Goal: Task Accomplishment & Management: Complete application form

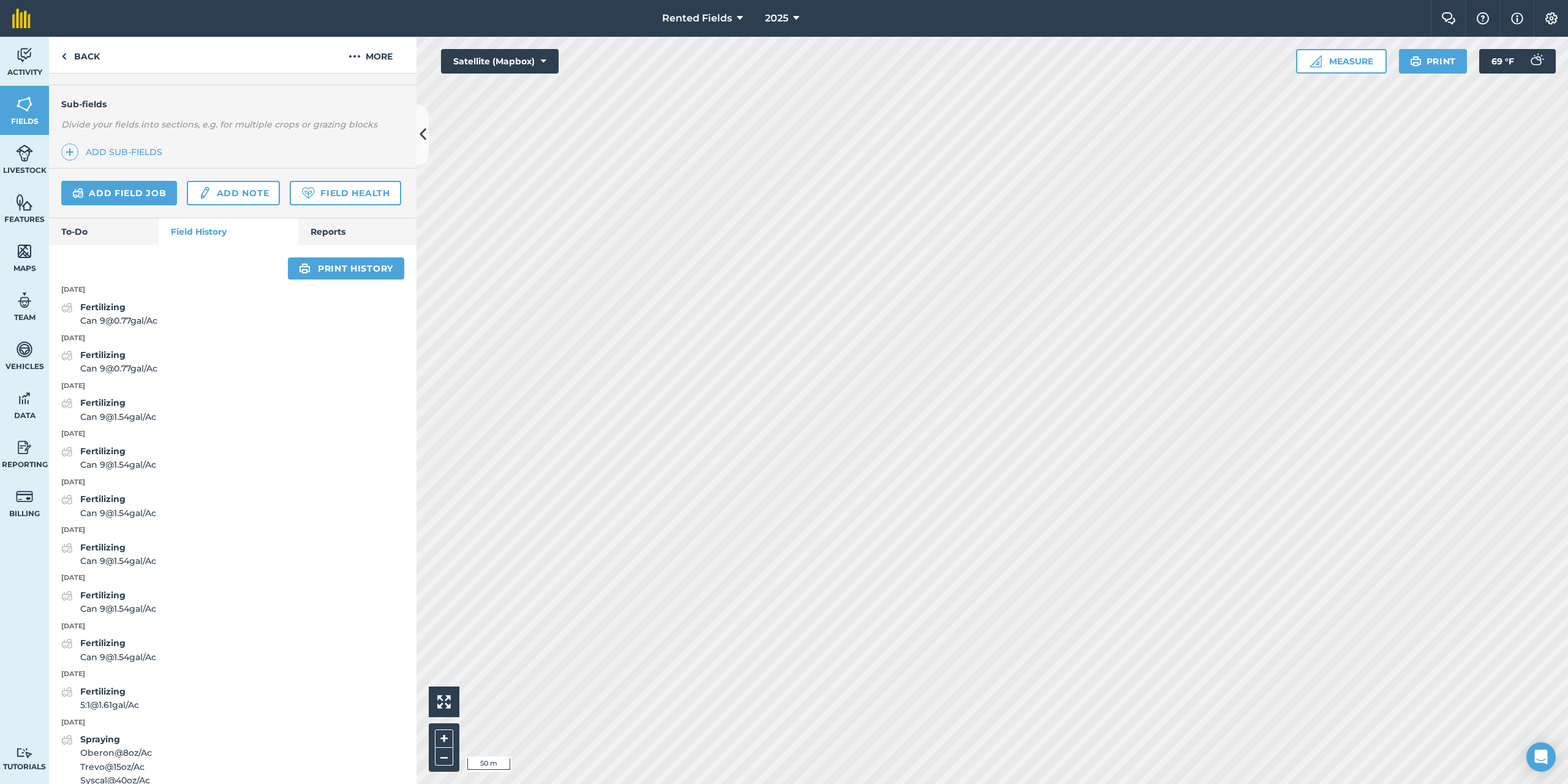
scroll to position [245, 0]
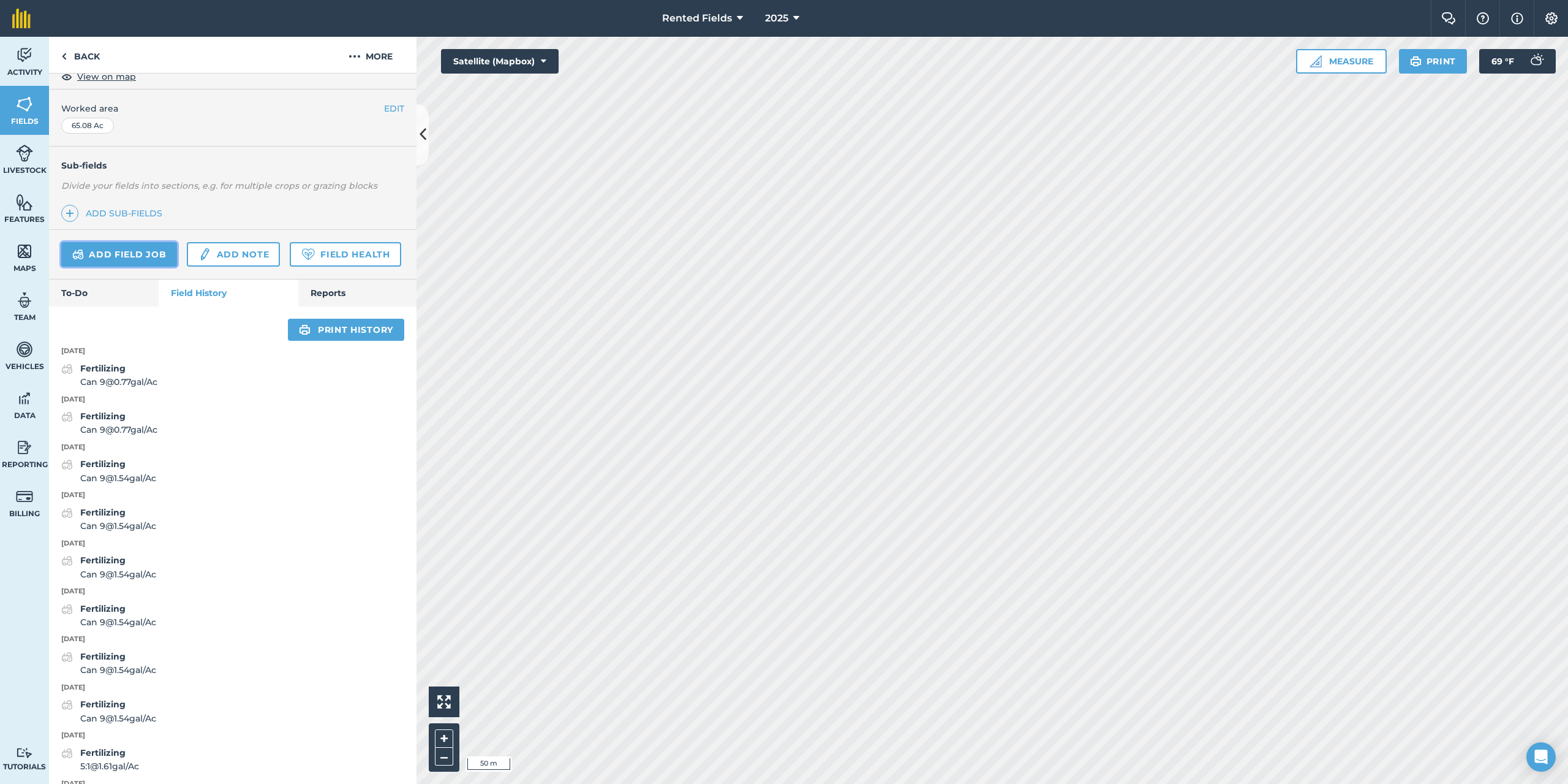
click at [140, 247] on link "Add field job" at bounding box center [119, 254] width 116 height 24
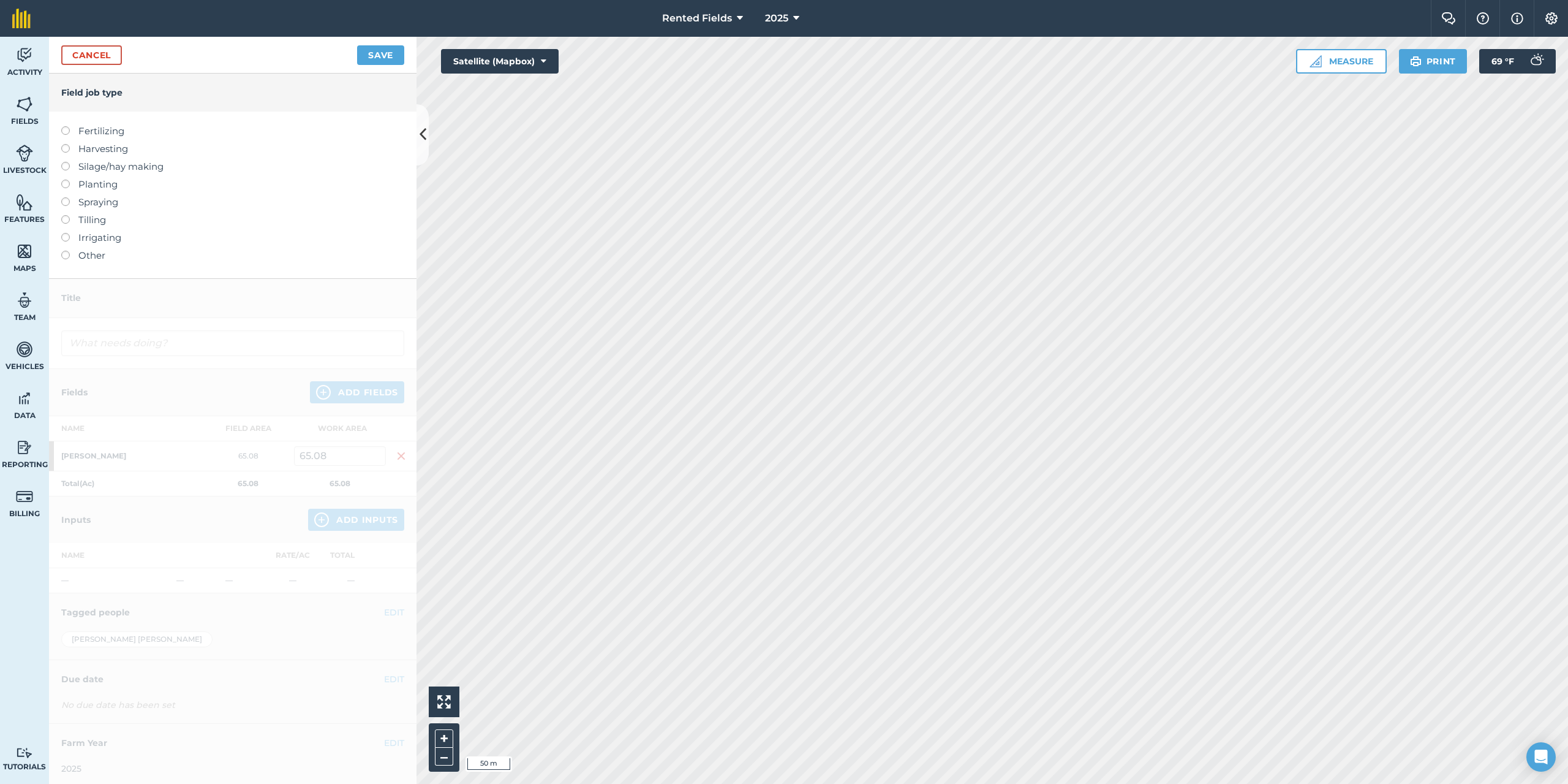
click at [112, 133] on label "Fertilizing" at bounding box center [232, 131] width 343 height 14
type input "Fertilizing"
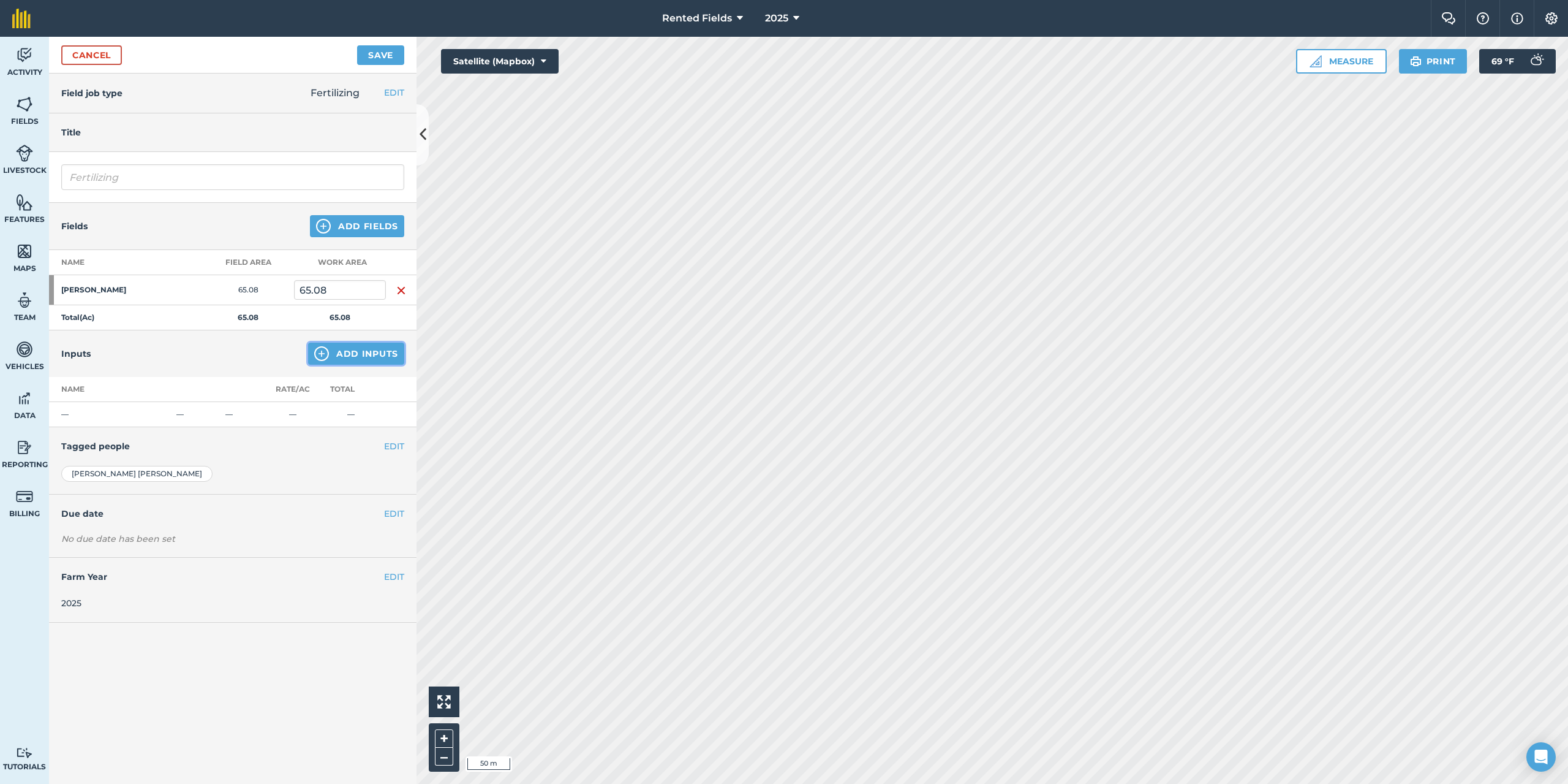
click at [386, 349] on button "Add Inputs" at bounding box center [356, 353] width 96 height 22
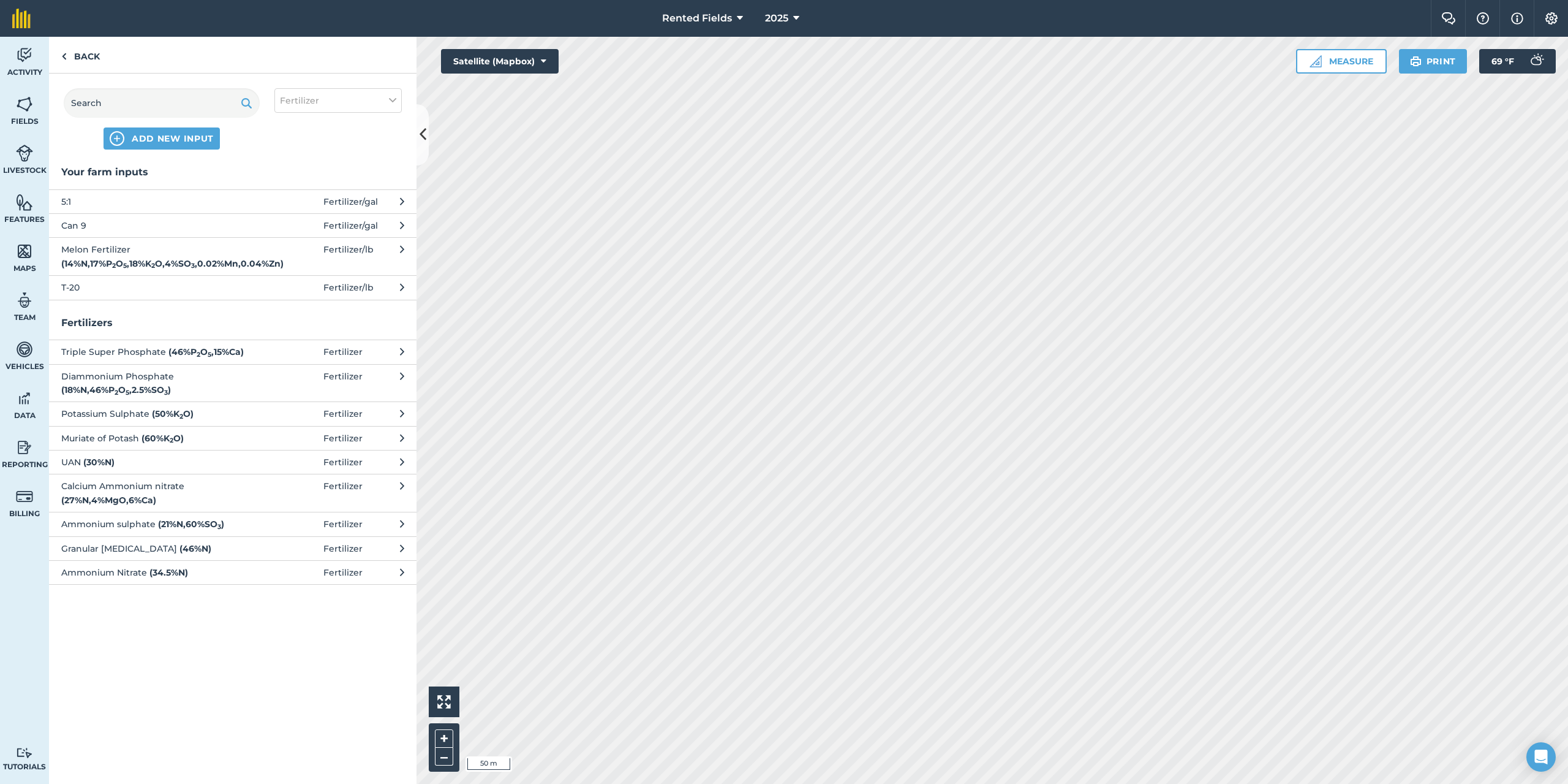
click at [83, 204] on span "5:1" at bounding box center [161, 201] width 200 height 14
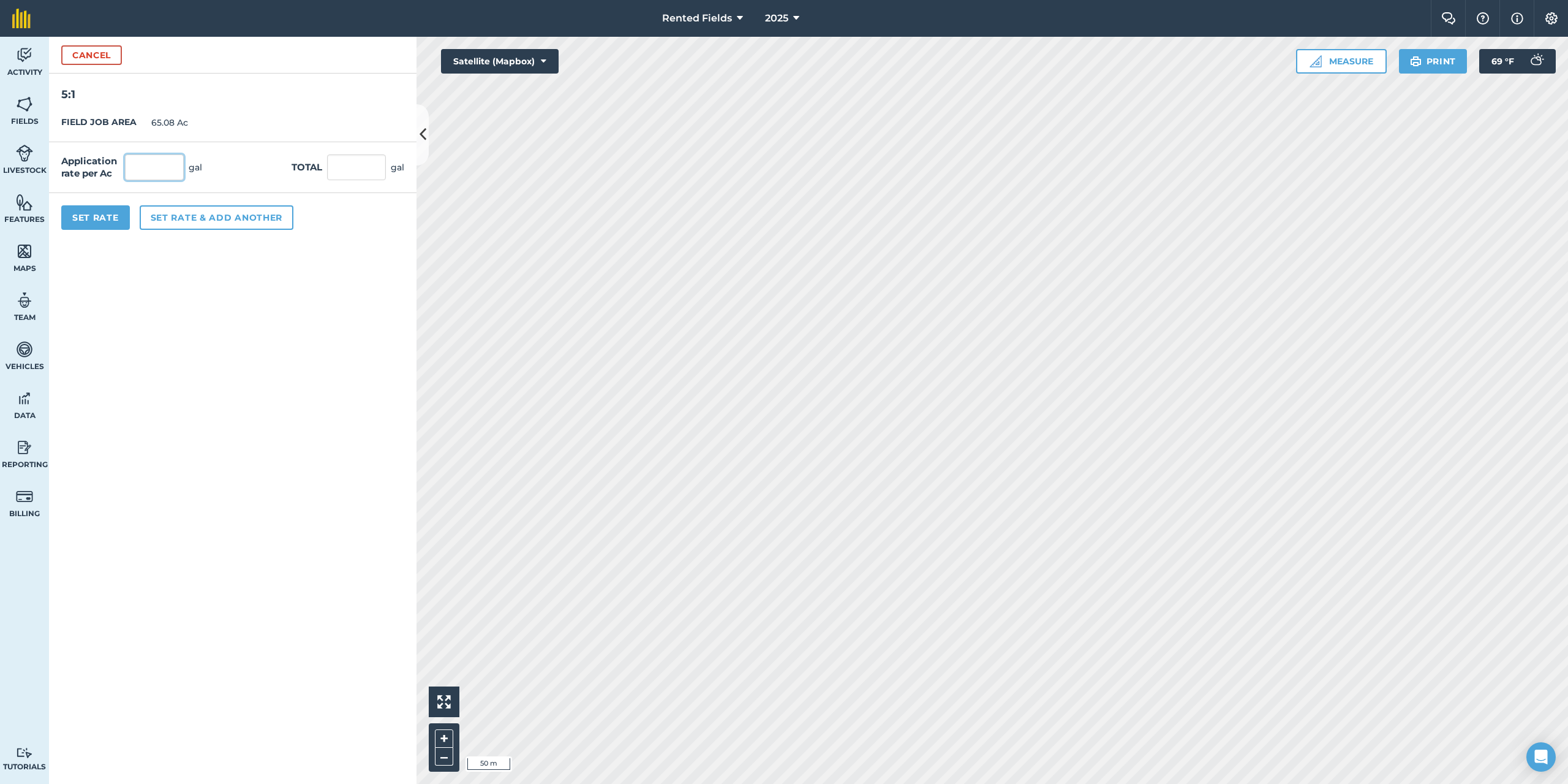
click at [147, 167] on input "text" at bounding box center [154, 167] width 59 height 26
type input "1.61"
type input "104.779"
click at [120, 219] on button "Set Rate" at bounding box center [95, 217] width 68 height 24
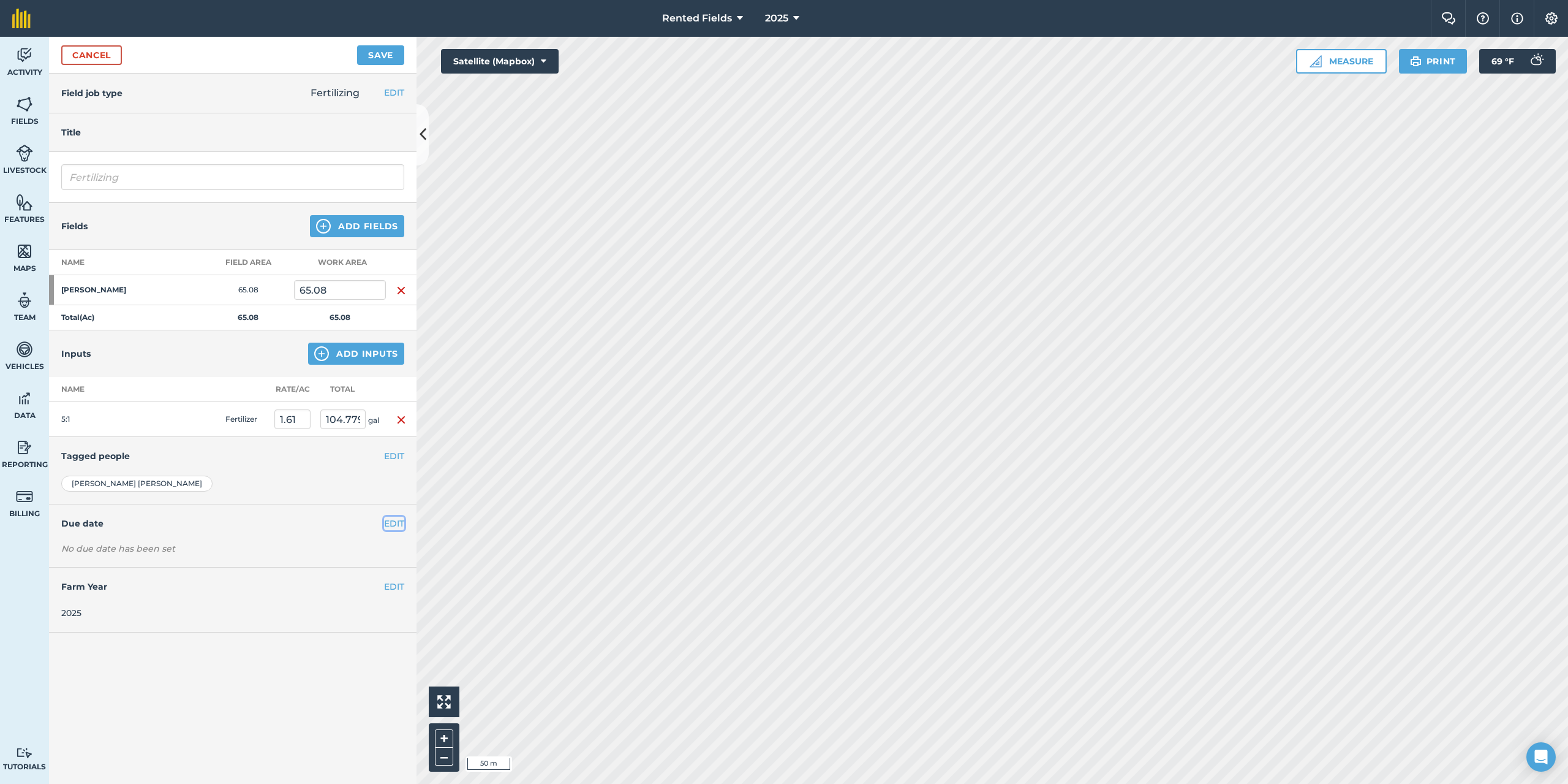
click at [393, 523] on button "EDIT" at bounding box center [394, 523] width 20 height 14
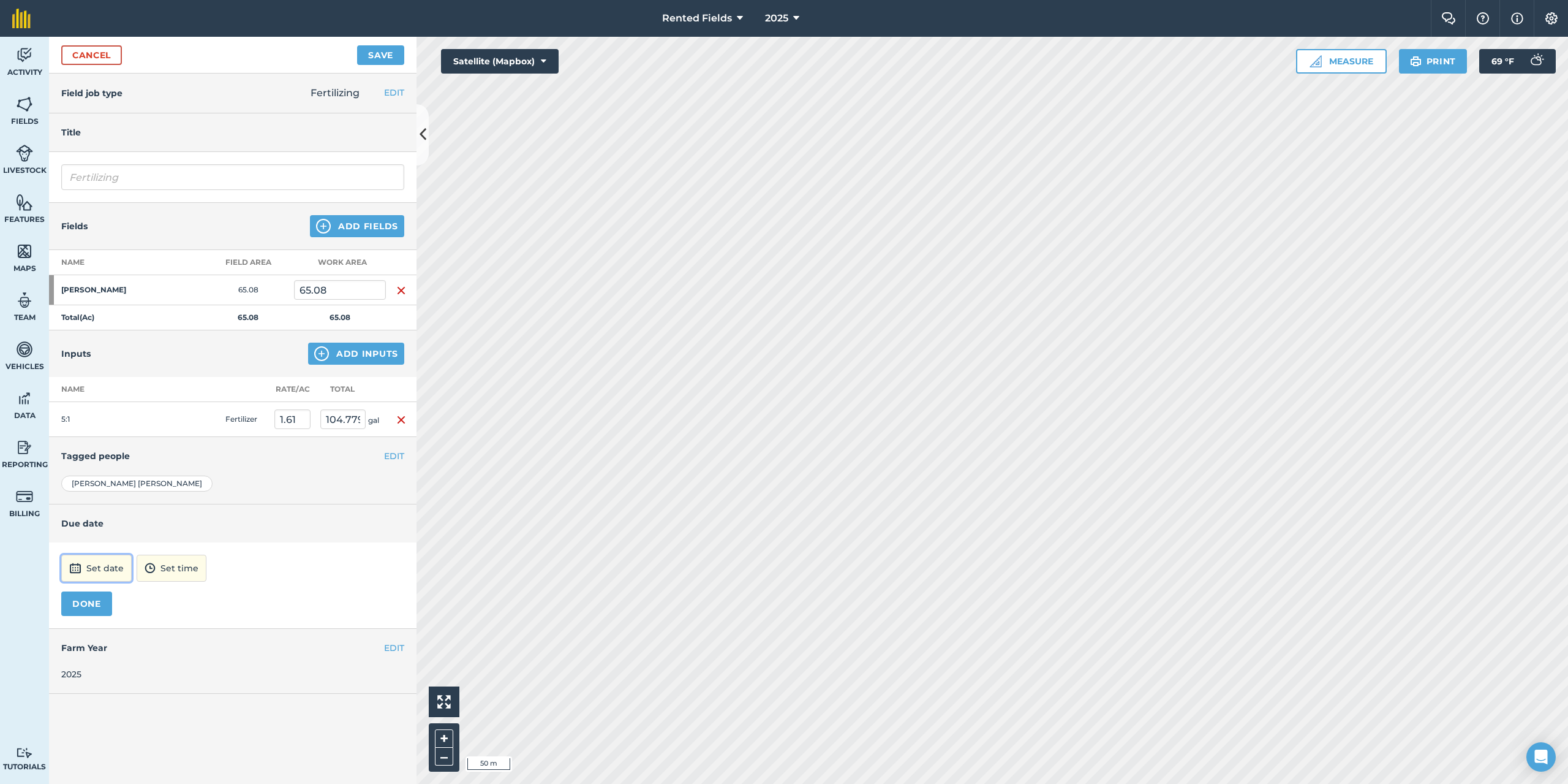
click at [97, 569] on button "Set date" at bounding box center [96, 568] width 70 height 27
click at [98, 405] on button "‹" at bounding box center [103, 403] width 27 height 27
click at [188, 446] on button "4" at bounding box center [191, 442] width 29 height 20
click at [76, 612] on button "DONE" at bounding box center [86, 603] width 50 height 24
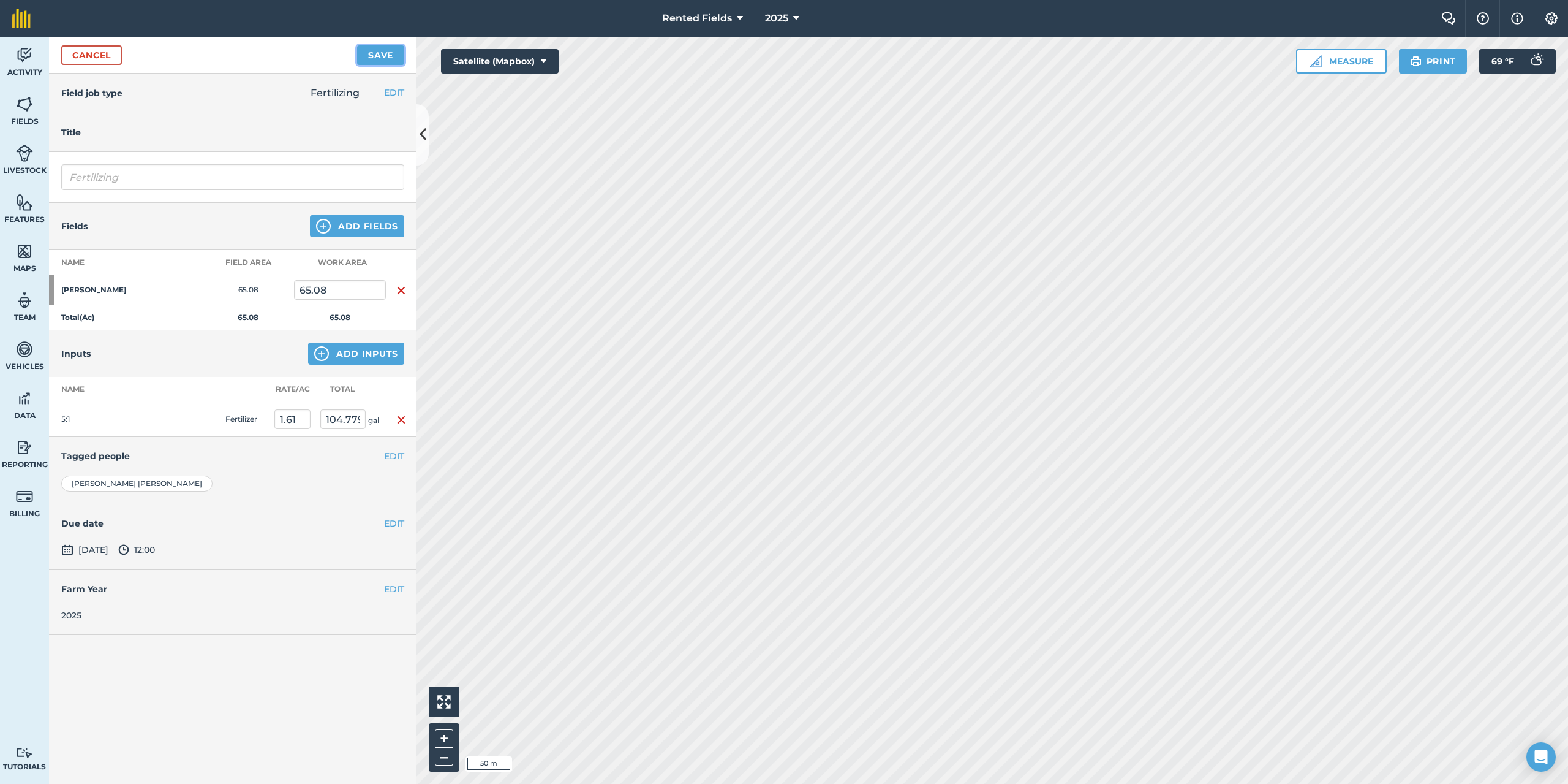
click at [385, 64] on button "Save" at bounding box center [380, 55] width 47 height 20
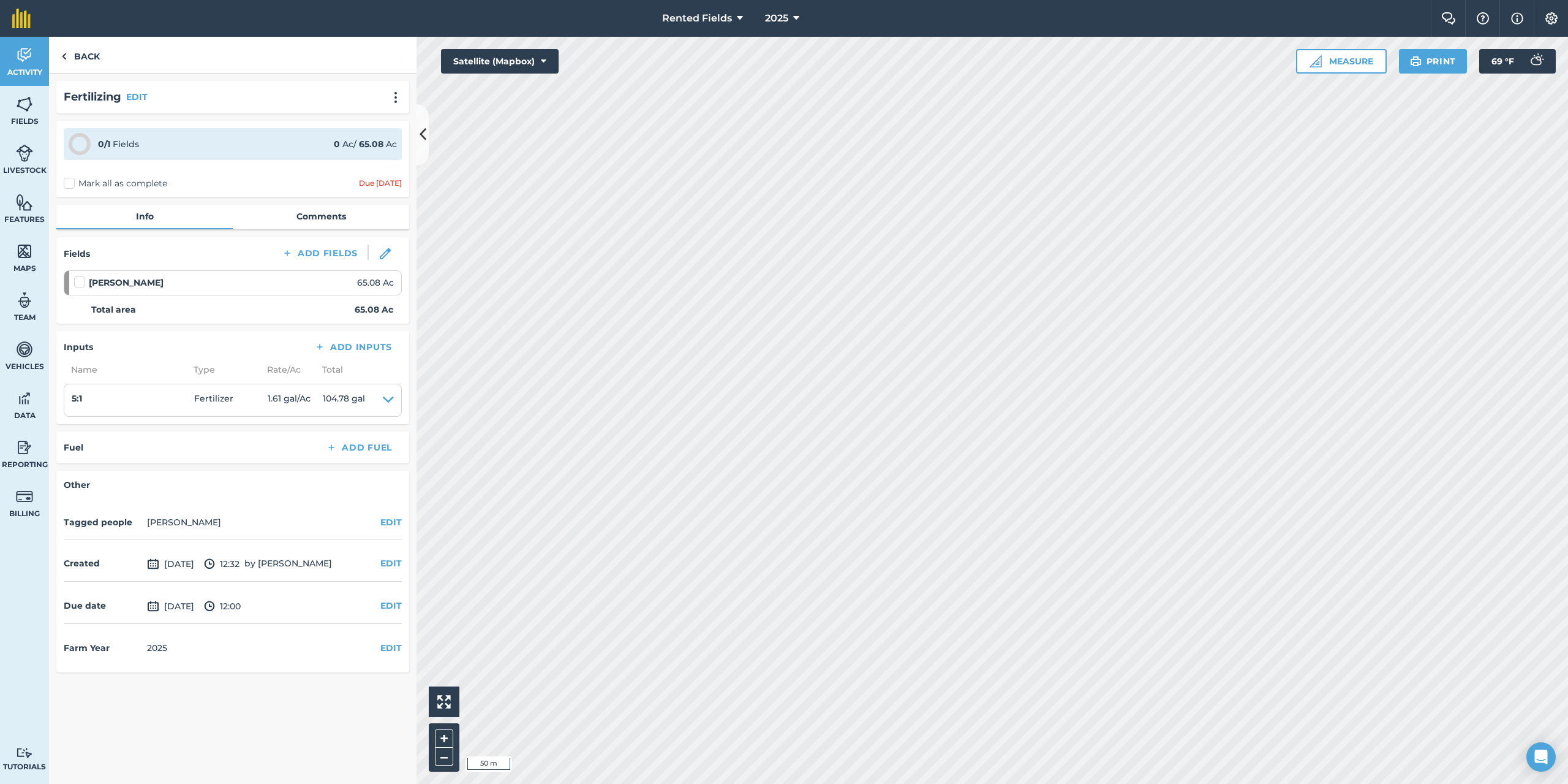
click at [68, 187] on label "Mark all as complete" at bounding box center [115, 184] width 104 height 13
click at [68, 185] on input "Mark all as complete" at bounding box center [68, 181] width 8 height 8
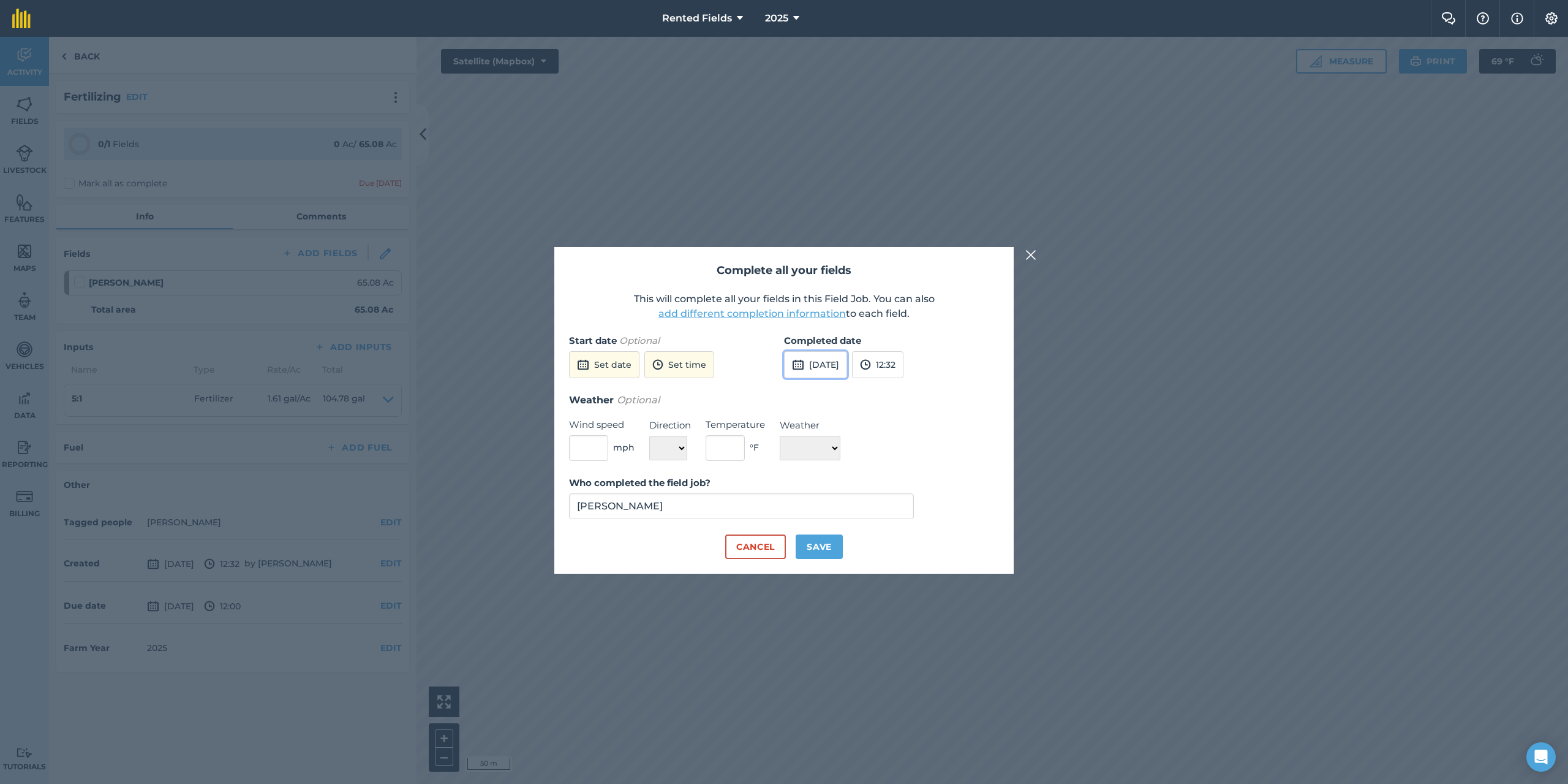
click at [804, 363] on button "[DATE]" at bounding box center [815, 365] width 63 height 27
click at [821, 392] on button "‹" at bounding box center [825, 392] width 27 height 27
click at [914, 430] on abbr "4" at bounding box center [913, 431] width 4 height 8
click at [903, 367] on button "12:32" at bounding box center [877, 365] width 51 height 27
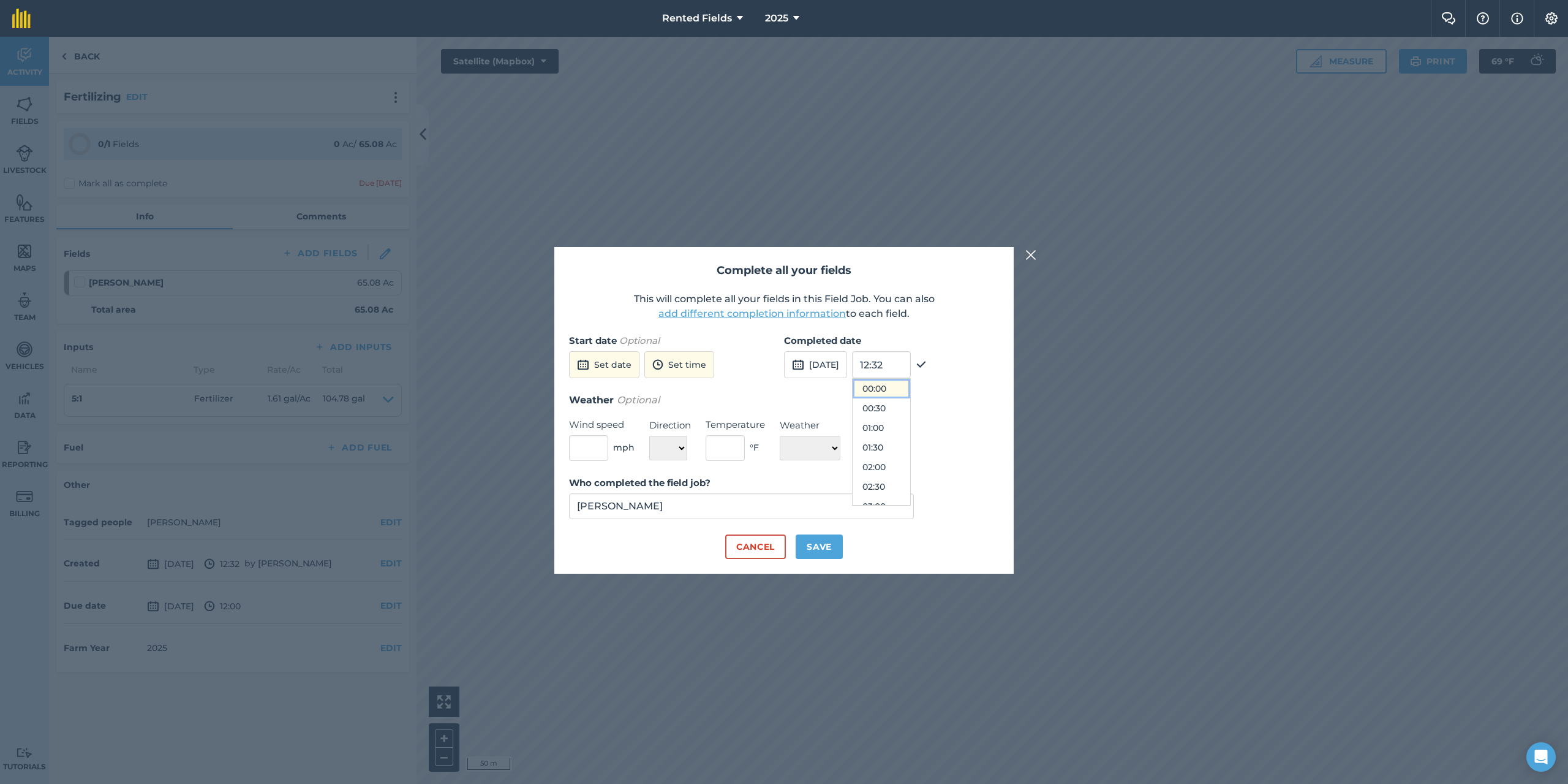
click at [901, 387] on button "00:00" at bounding box center [882, 388] width 58 height 20
click at [831, 551] on button "Save" at bounding box center [819, 546] width 47 height 24
checkbox input "true"
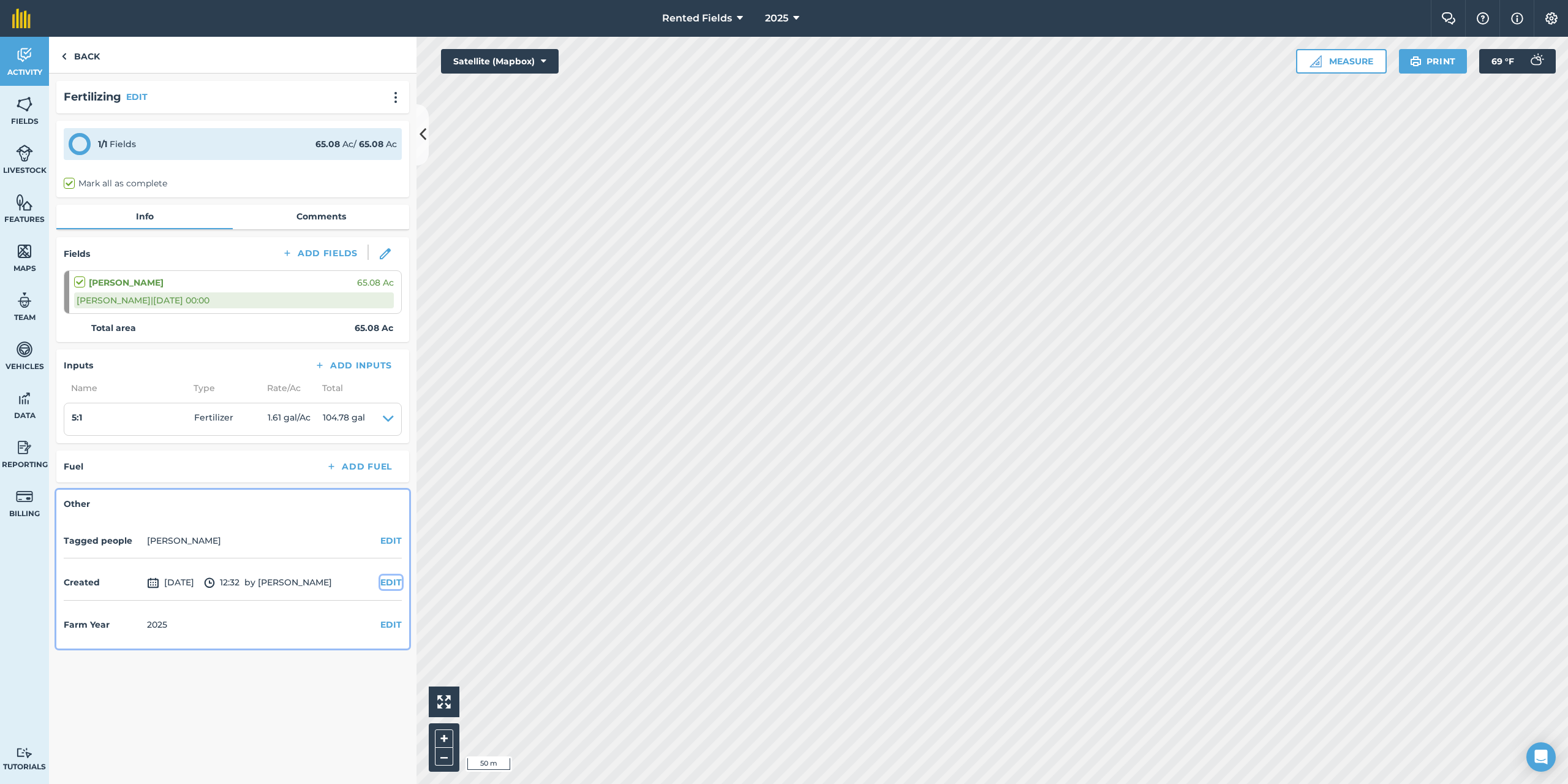
click at [387, 582] on button "EDIT" at bounding box center [391, 581] width 22 height 14
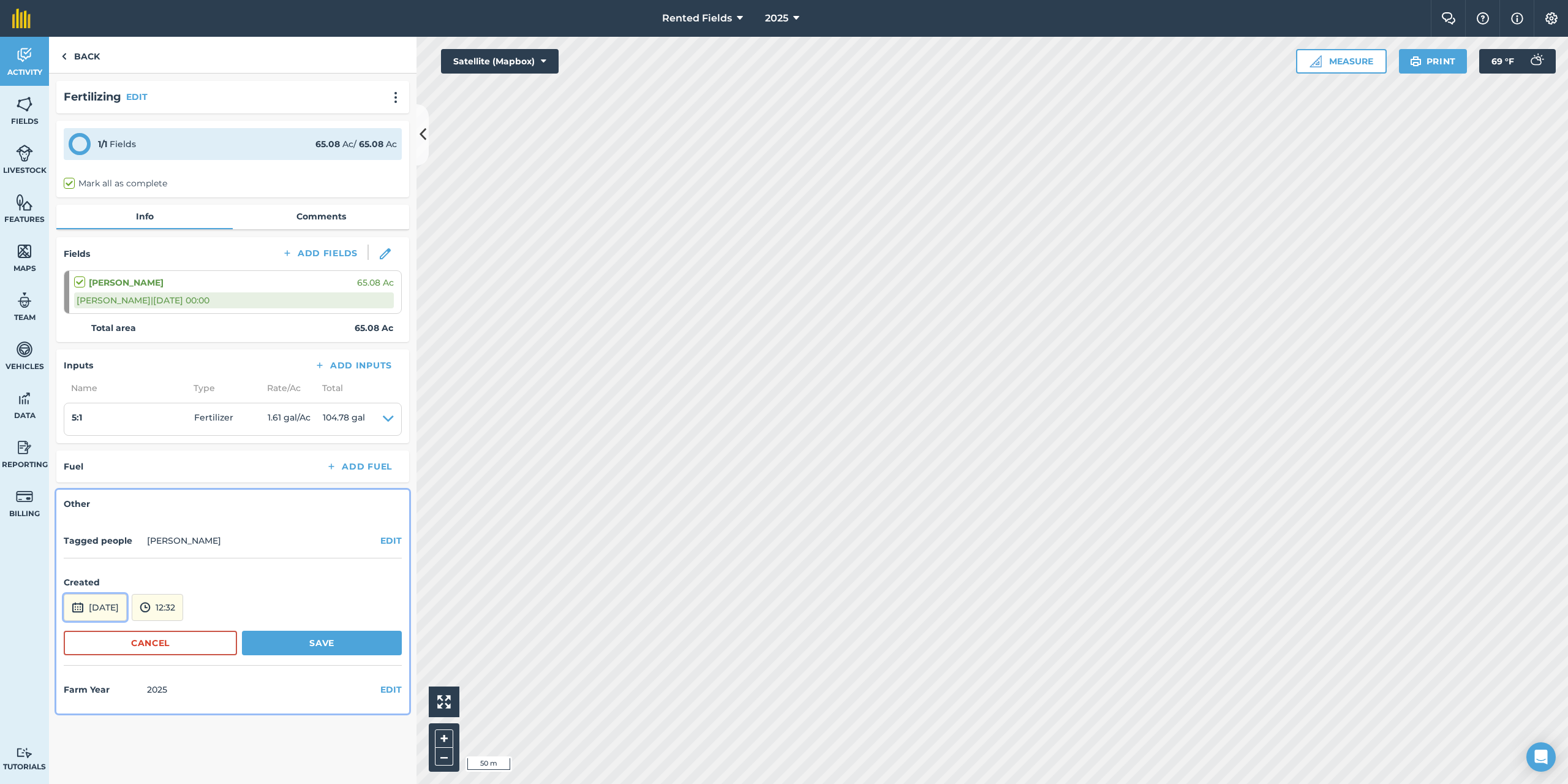
click at [127, 600] on button "[DATE]" at bounding box center [95, 607] width 63 height 27
click at [104, 445] on button "‹" at bounding box center [104, 442] width 27 height 27
click at [192, 482] on abbr "4" at bounding box center [194, 481] width 4 height 8
click at [183, 612] on button "12:32" at bounding box center [157, 607] width 51 height 27
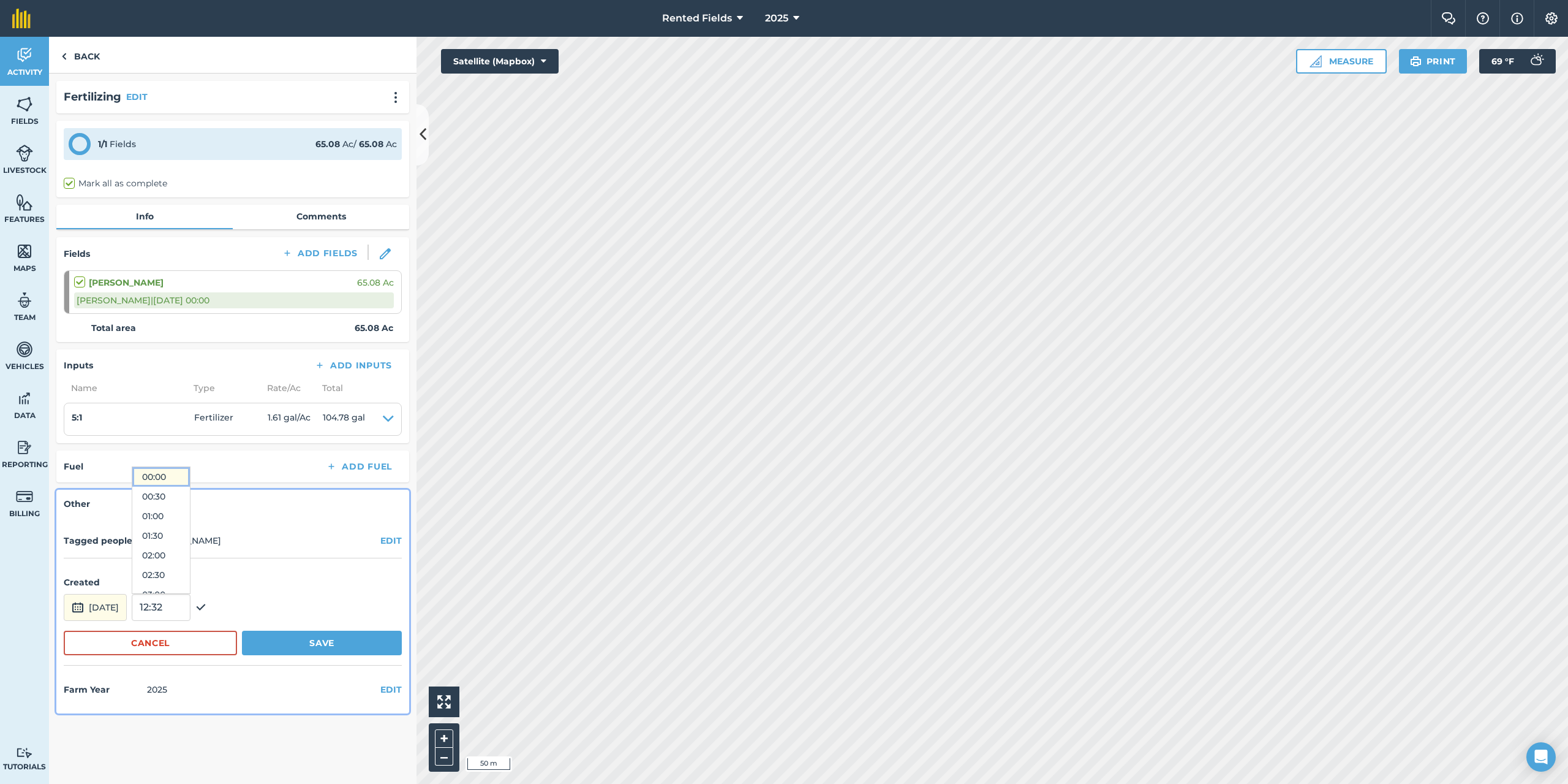
click at [179, 479] on button "00:00" at bounding box center [161, 477] width 58 height 20
click at [349, 647] on button "Save" at bounding box center [322, 643] width 159 height 24
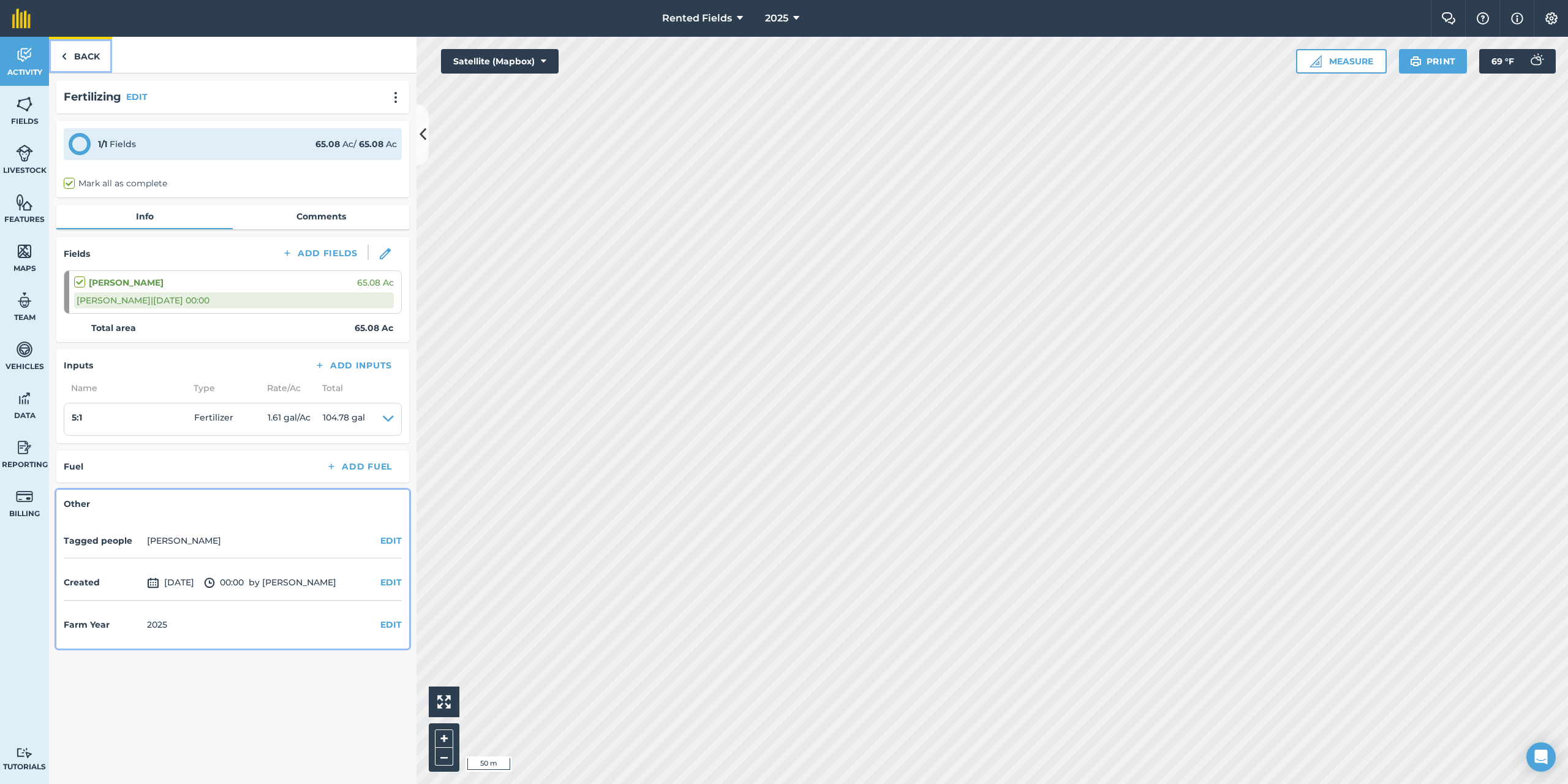
click at [68, 53] on link "Back" at bounding box center [80, 55] width 63 height 36
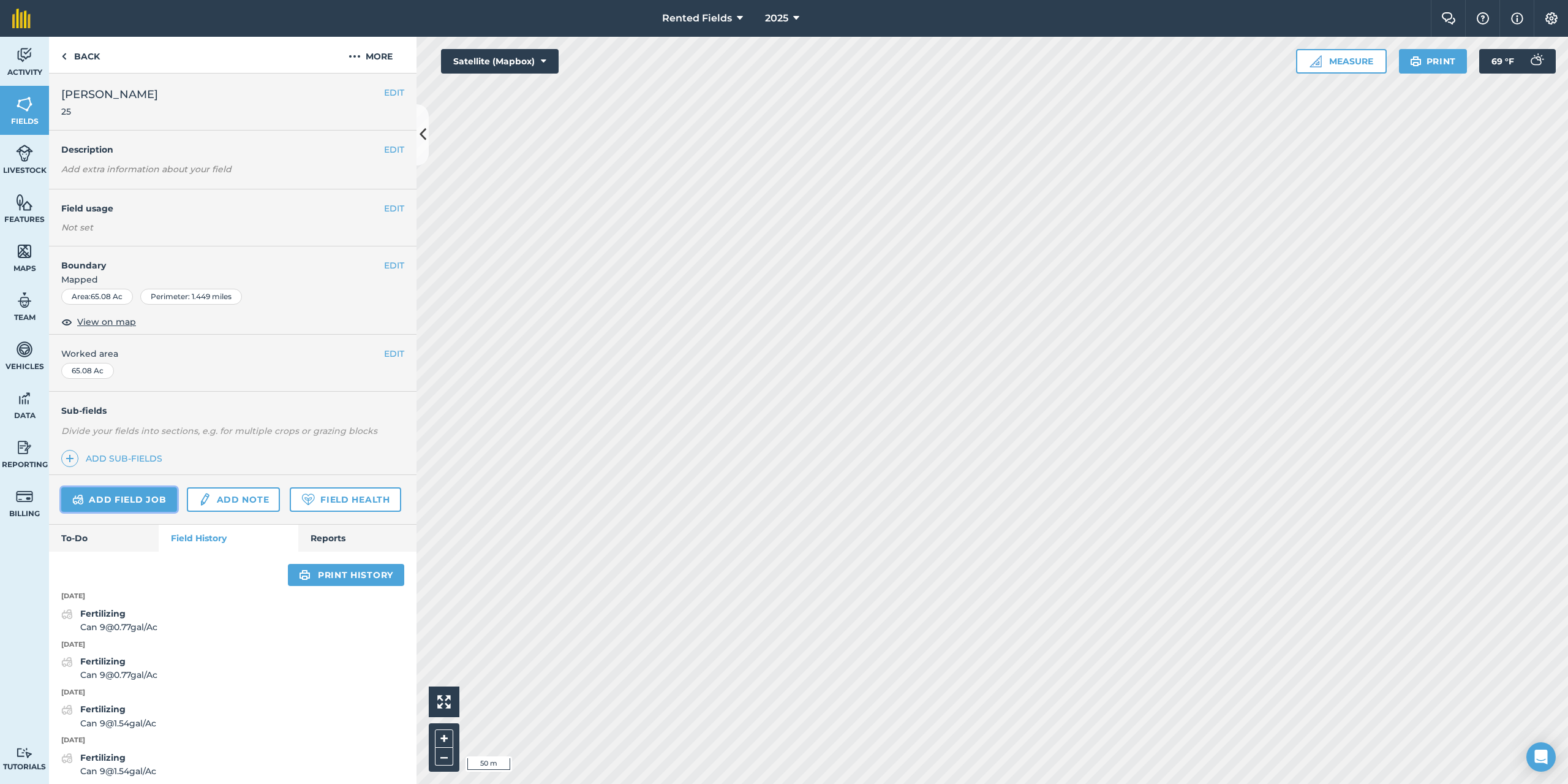
click at [131, 498] on link "Add field job" at bounding box center [119, 499] width 116 height 24
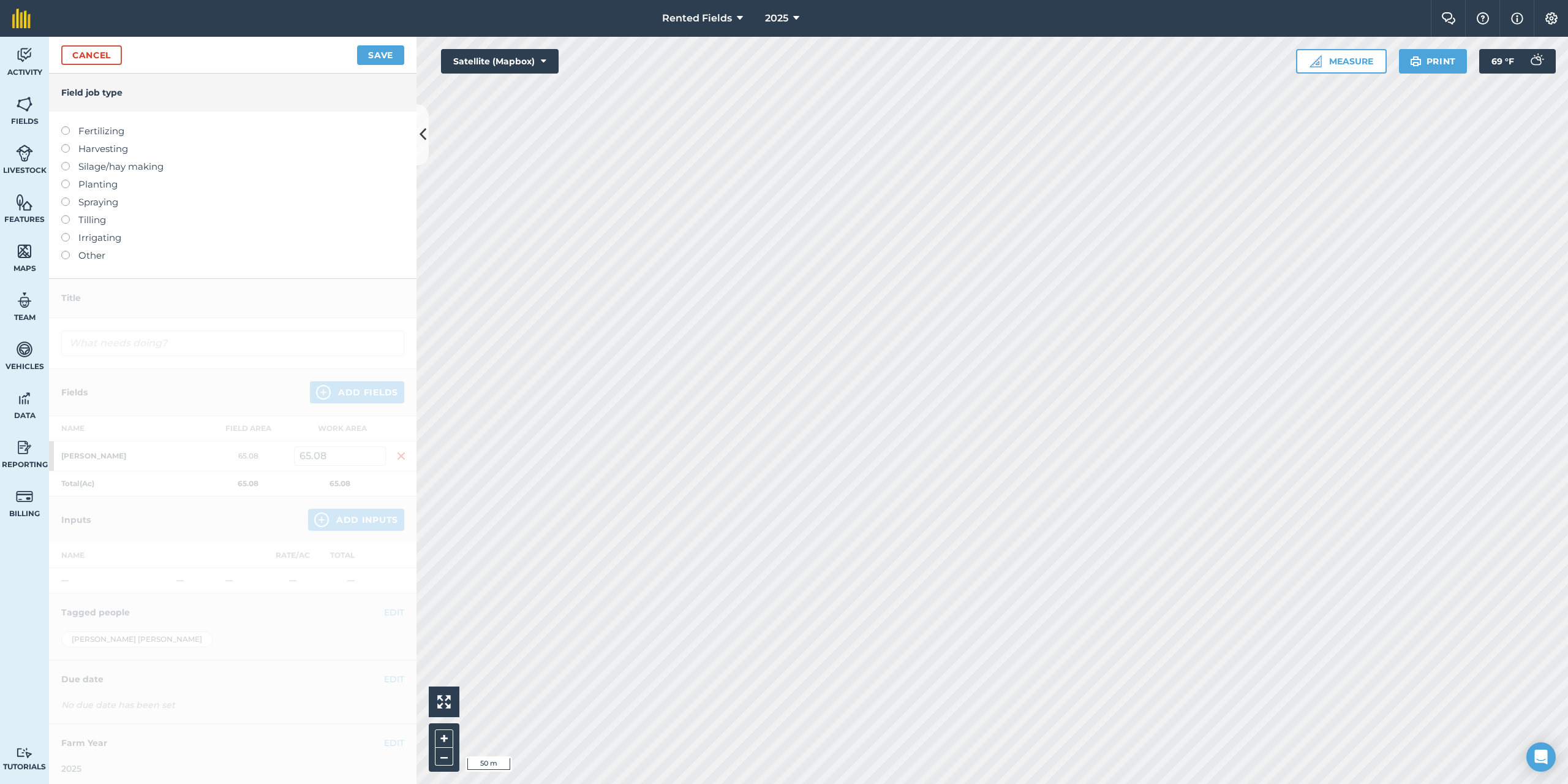
click at [67, 126] on label at bounding box center [69, 126] width 17 height 0
type input "Fertilizing"
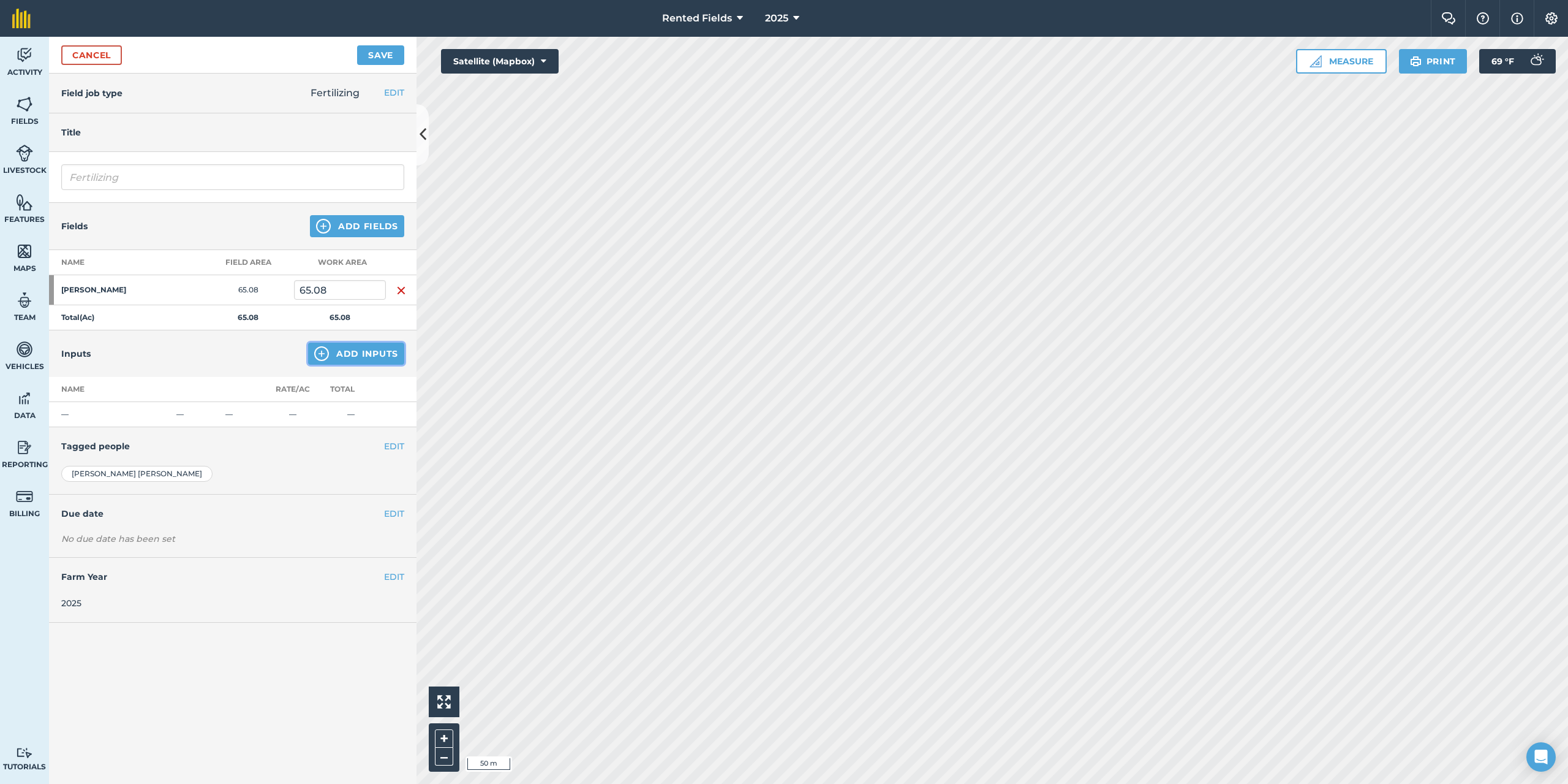
click at [354, 360] on button "Add Inputs" at bounding box center [356, 353] width 96 height 22
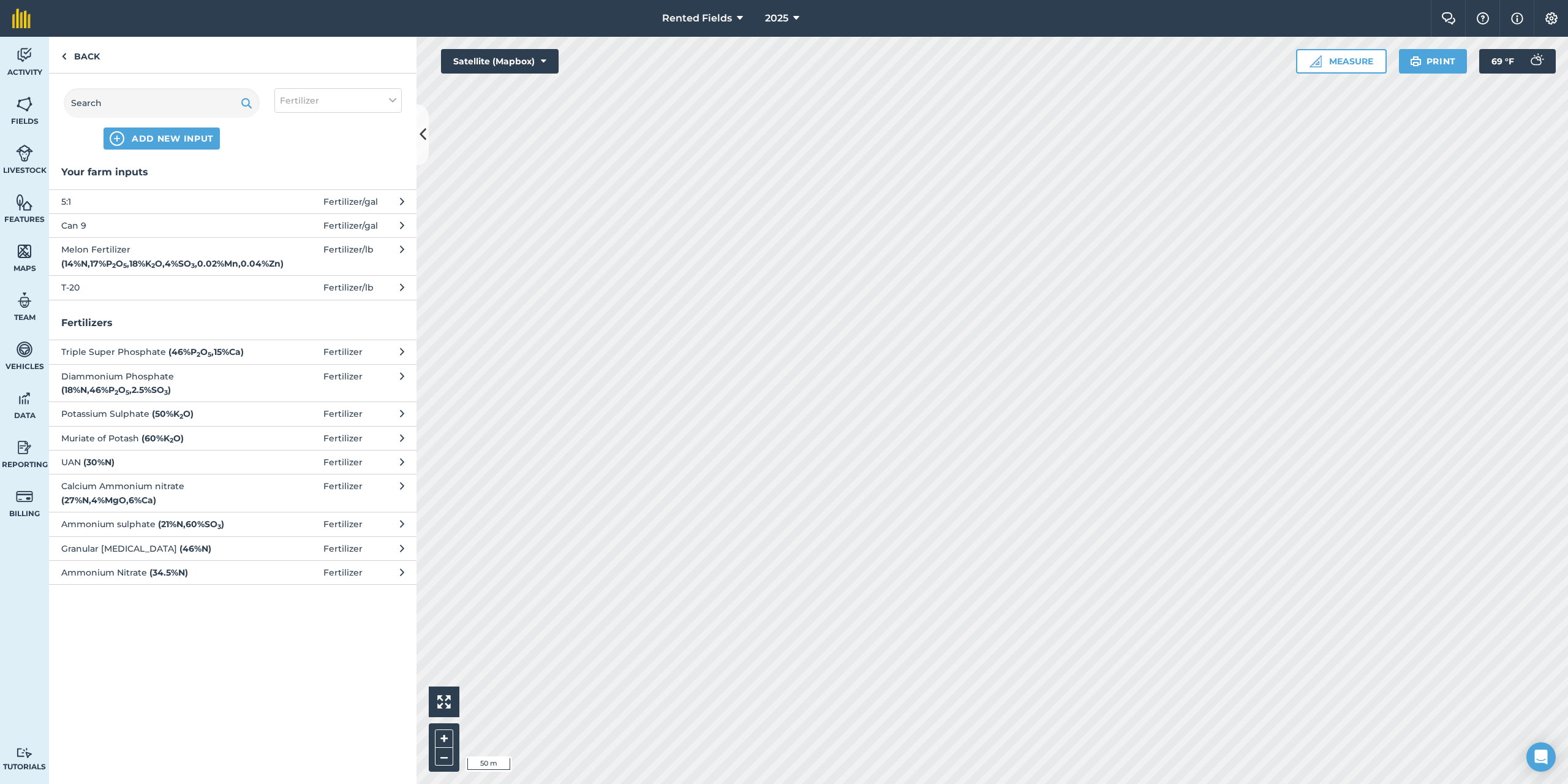
click at [401, 202] on icon at bounding box center [402, 201] width 5 height 14
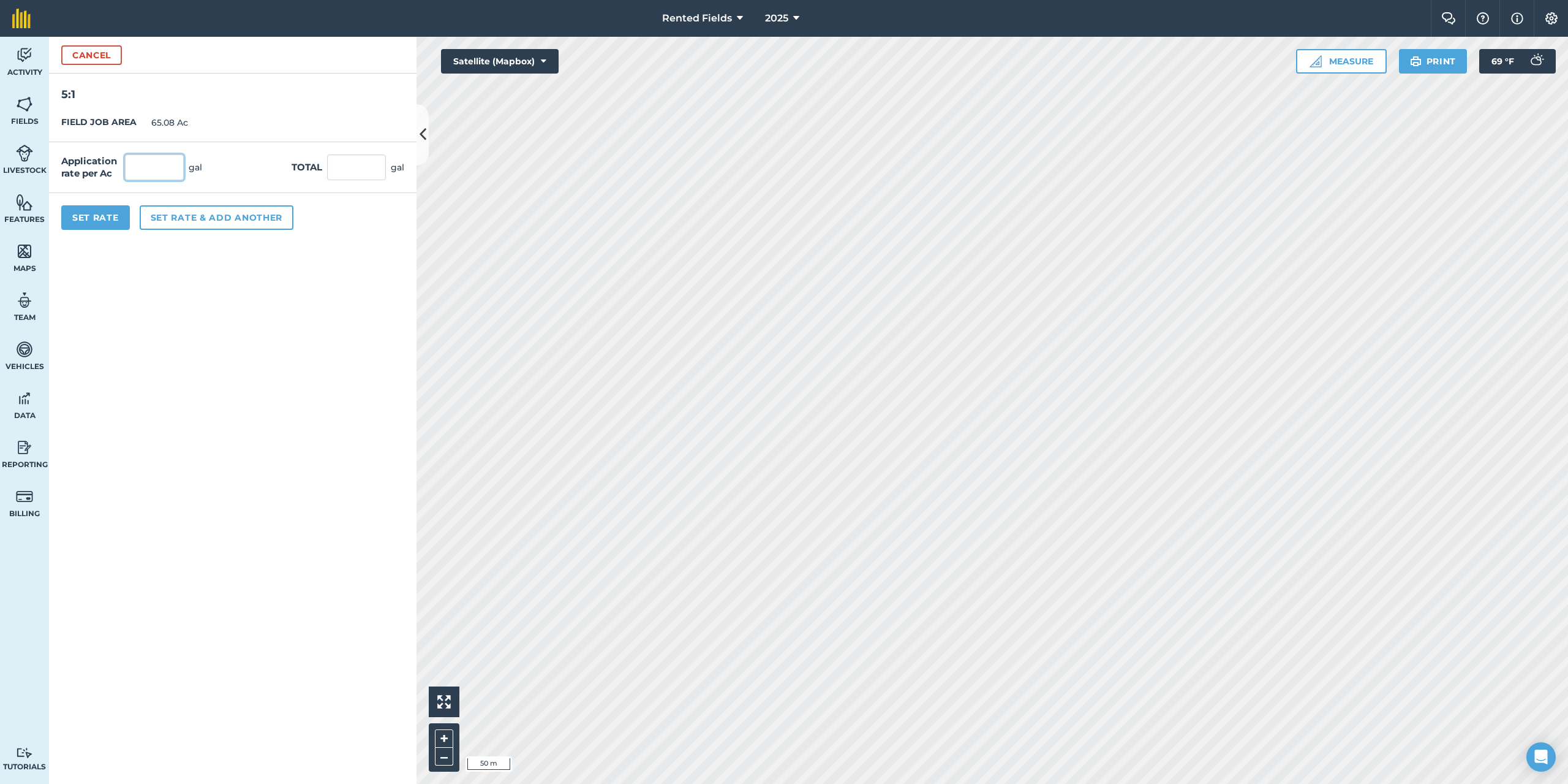
click at [162, 175] on input "text" at bounding box center [154, 167] width 59 height 26
type input "1.61"
type input "104.779"
click at [102, 219] on button "Set Rate" at bounding box center [95, 217] width 68 height 24
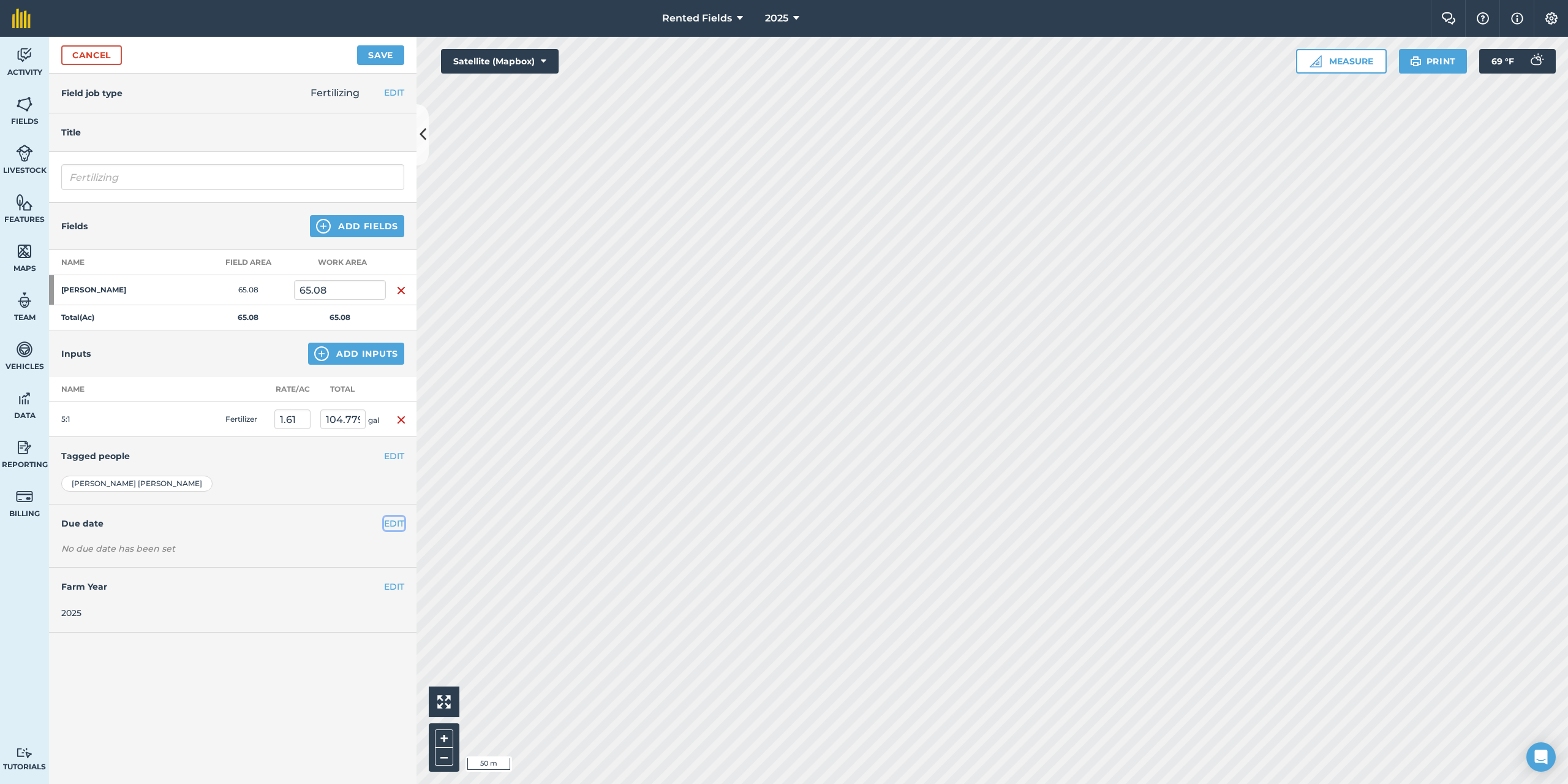
click at [389, 524] on button "EDIT" at bounding box center [394, 523] width 20 height 14
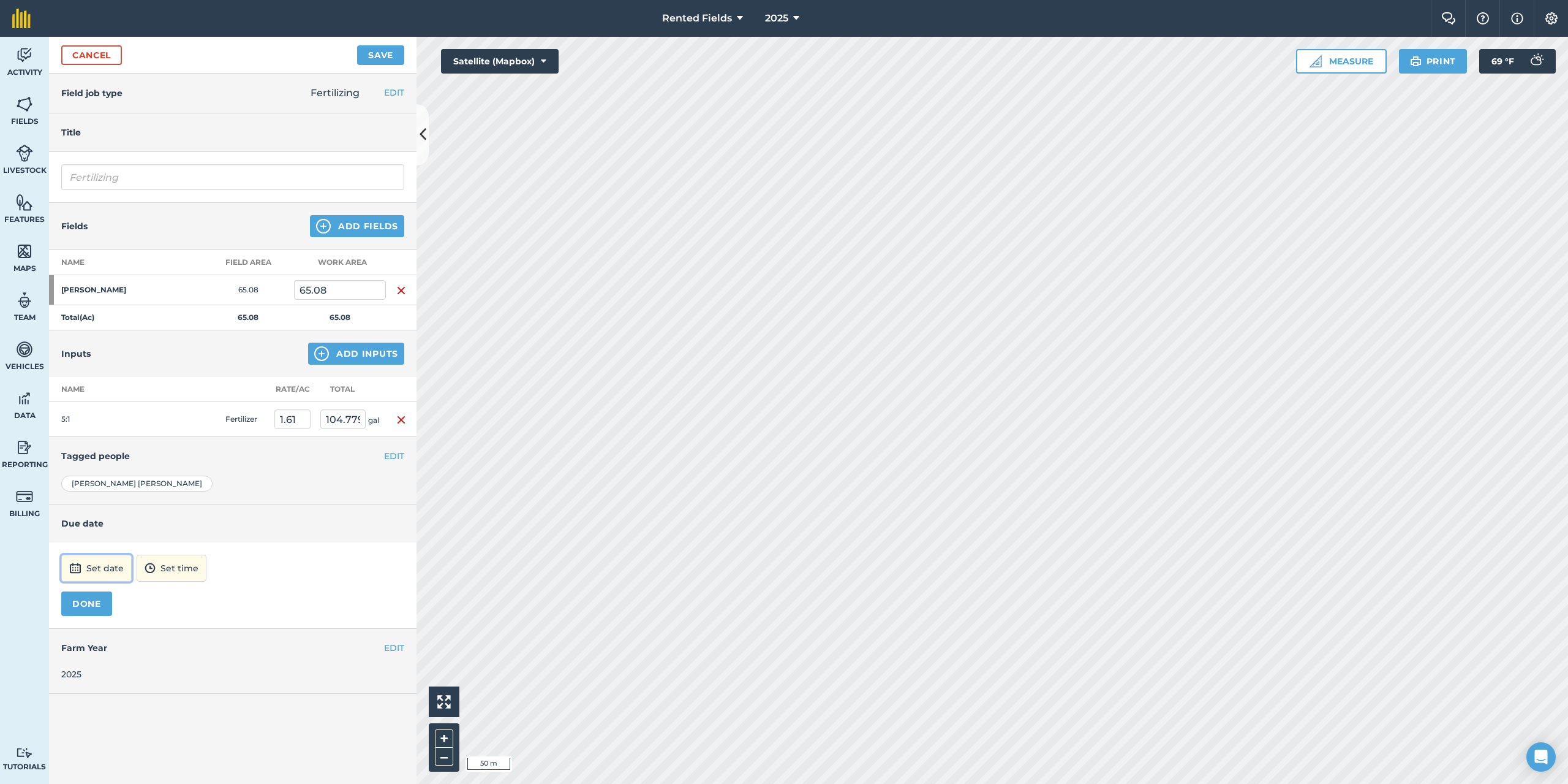
click at [85, 577] on button "Set date" at bounding box center [96, 568] width 70 height 27
click at [101, 404] on button "‹" at bounding box center [103, 403] width 27 height 27
click at [190, 466] on abbr "11" at bounding box center [190, 461] width 8 height 8
click at [182, 556] on button "12:00" at bounding box center [155, 568] width 52 height 27
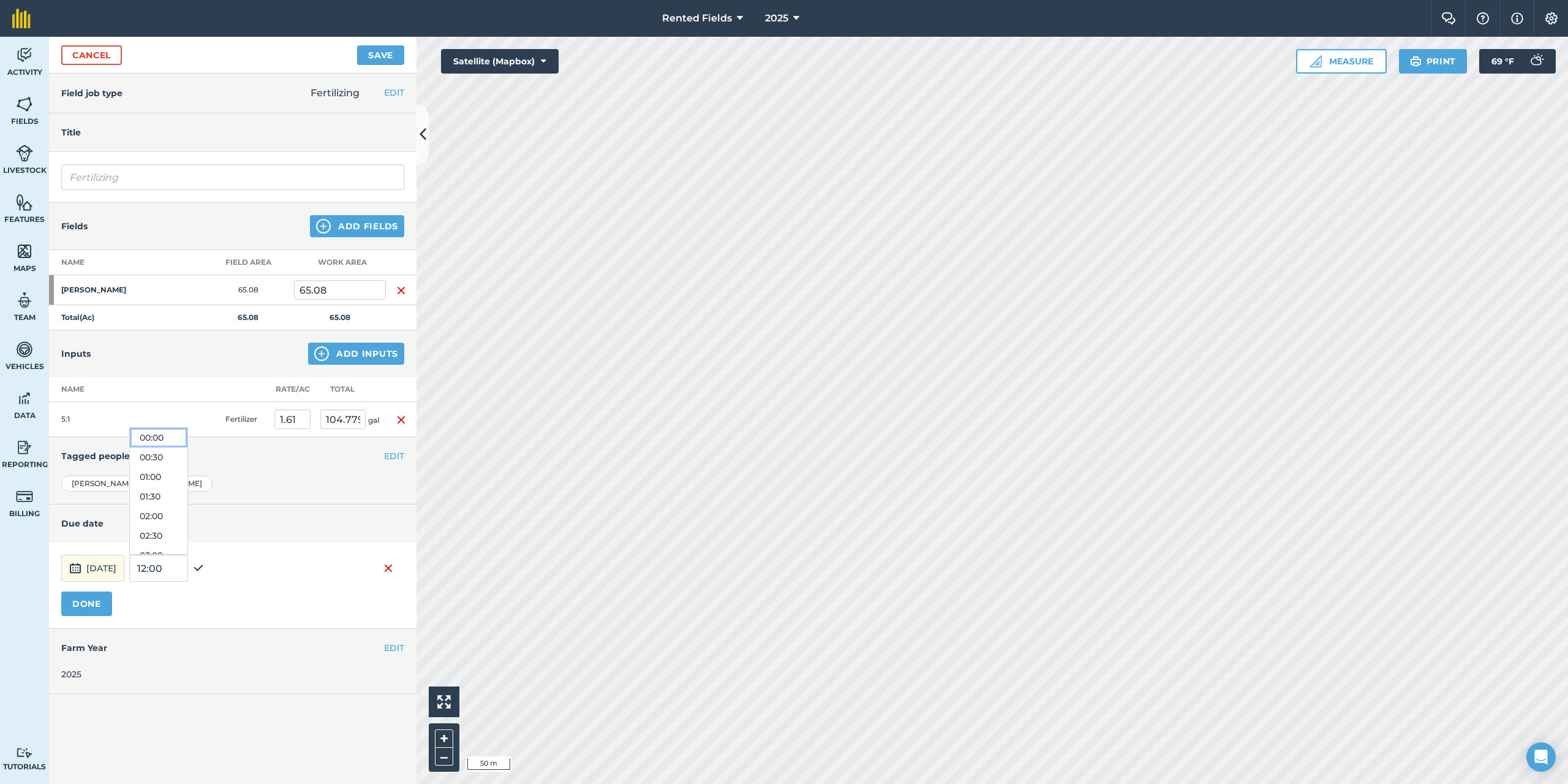
click at [179, 441] on button "00:00" at bounding box center [159, 438] width 58 height 20
click at [94, 602] on button "DONE" at bounding box center [86, 603] width 50 height 24
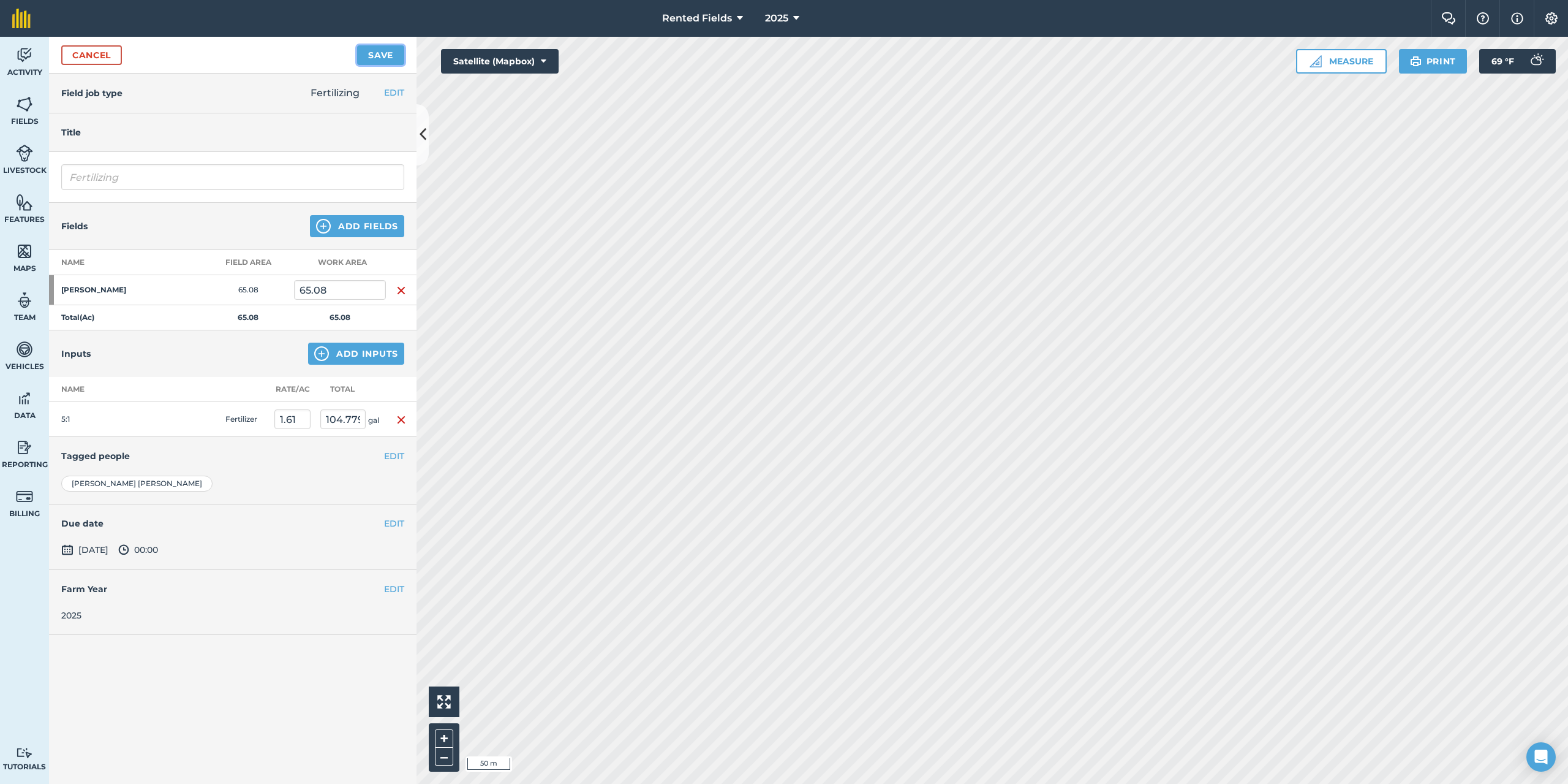
click at [372, 55] on button "Save" at bounding box center [380, 55] width 47 height 20
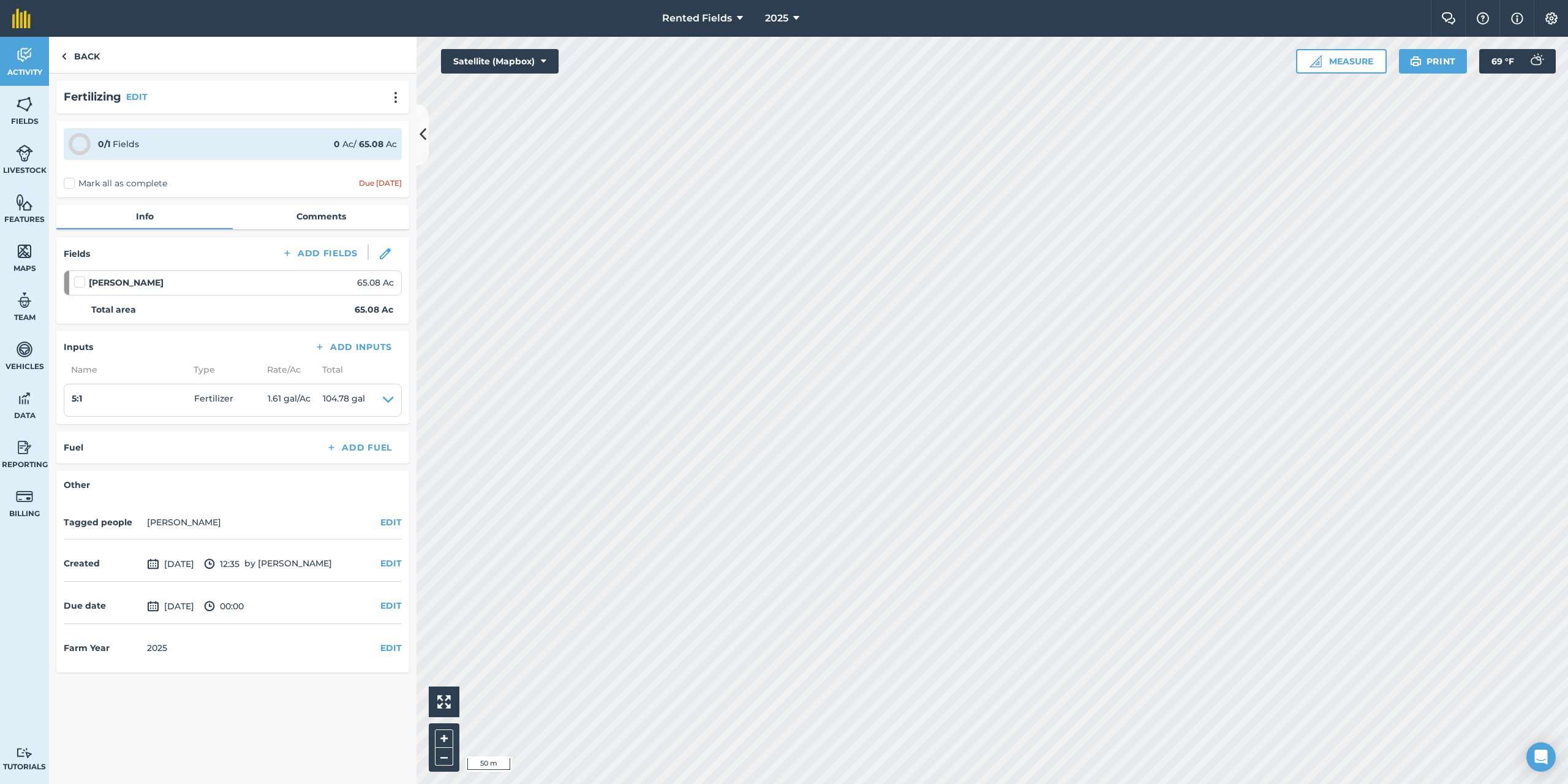
click at [68, 181] on label "Mark all as complete" at bounding box center [115, 184] width 104 height 13
click at [68, 181] on input "Mark all as complete" at bounding box center [68, 181] width 8 height 8
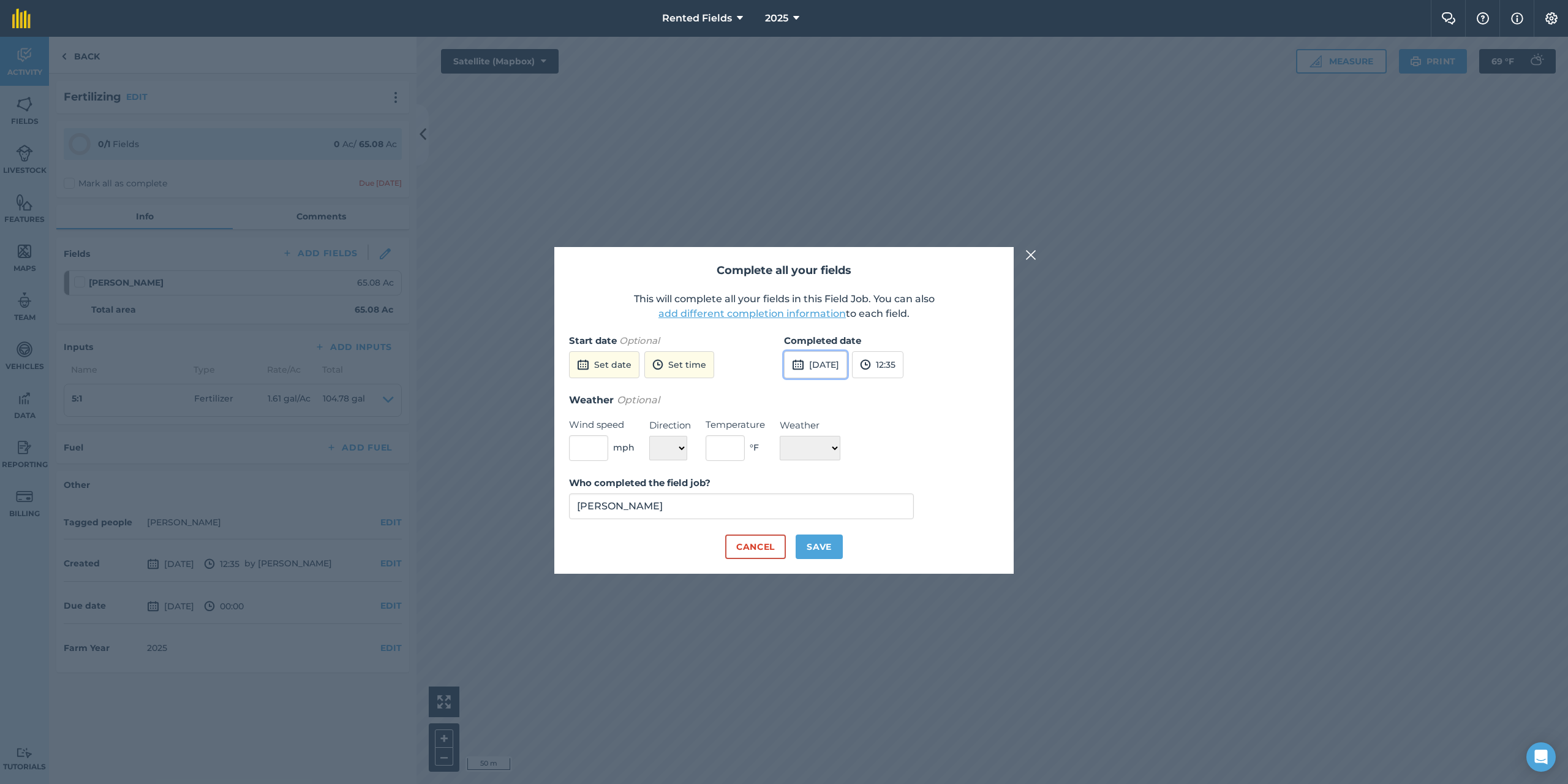
click at [844, 365] on button "[DATE]" at bounding box center [815, 365] width 63 height 27
click at [823, 393] on button "‹" at bounding box center [825, 392] width 27 height 27
click at [911, 448] on abbr "11" at bounding box center [913, 451] width 8 height 8
click at [903, 362] on button "12:35" at bounding box center [877, 365] width 51 height 27
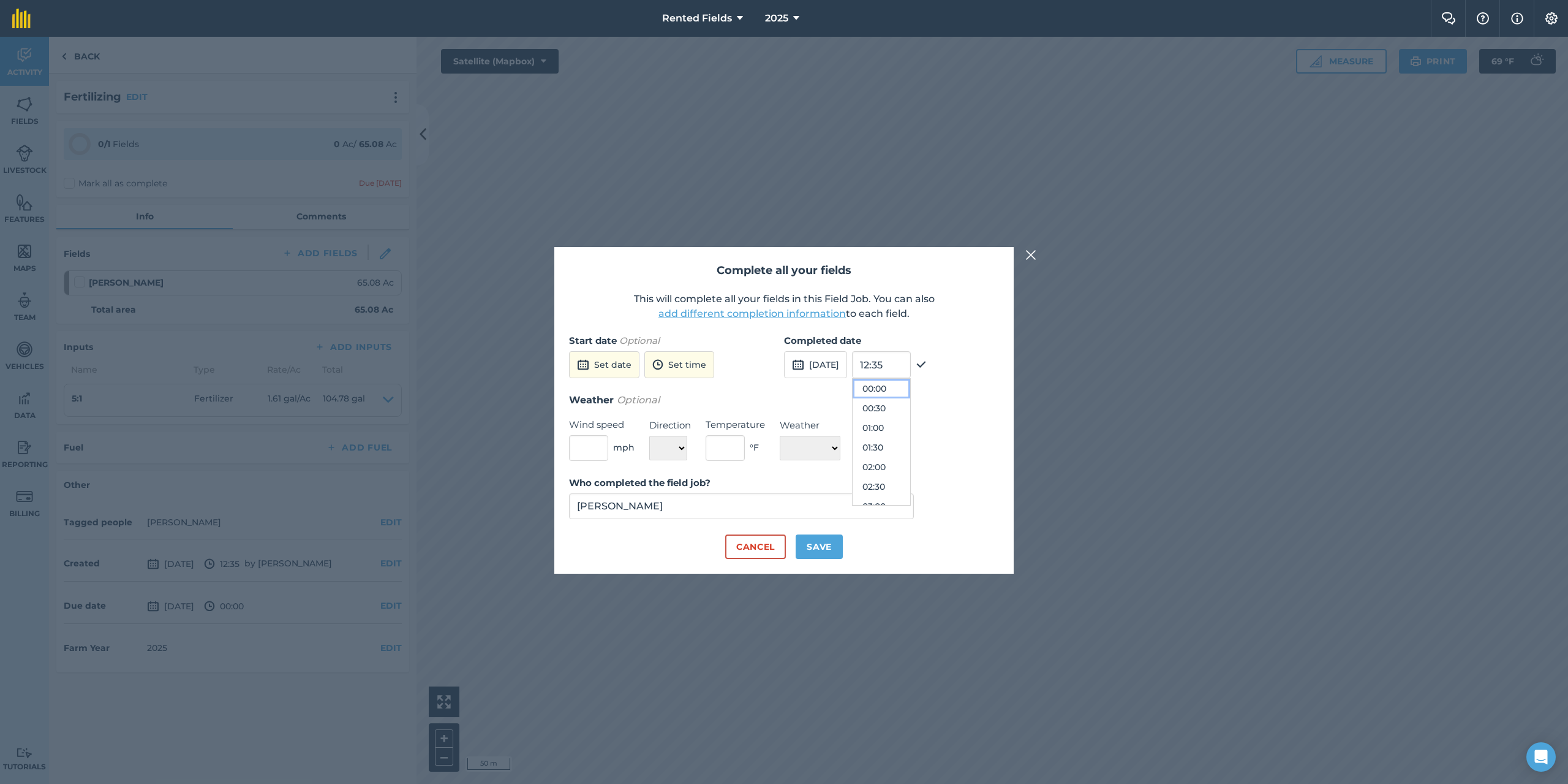
click at [902, 390] on button "00:00" at bounding box center [882, 388] width 58 height 20
click at [827, 552] on button "Save" at bounding box center [819, 546] width 47 height 24
checkbox input "true"
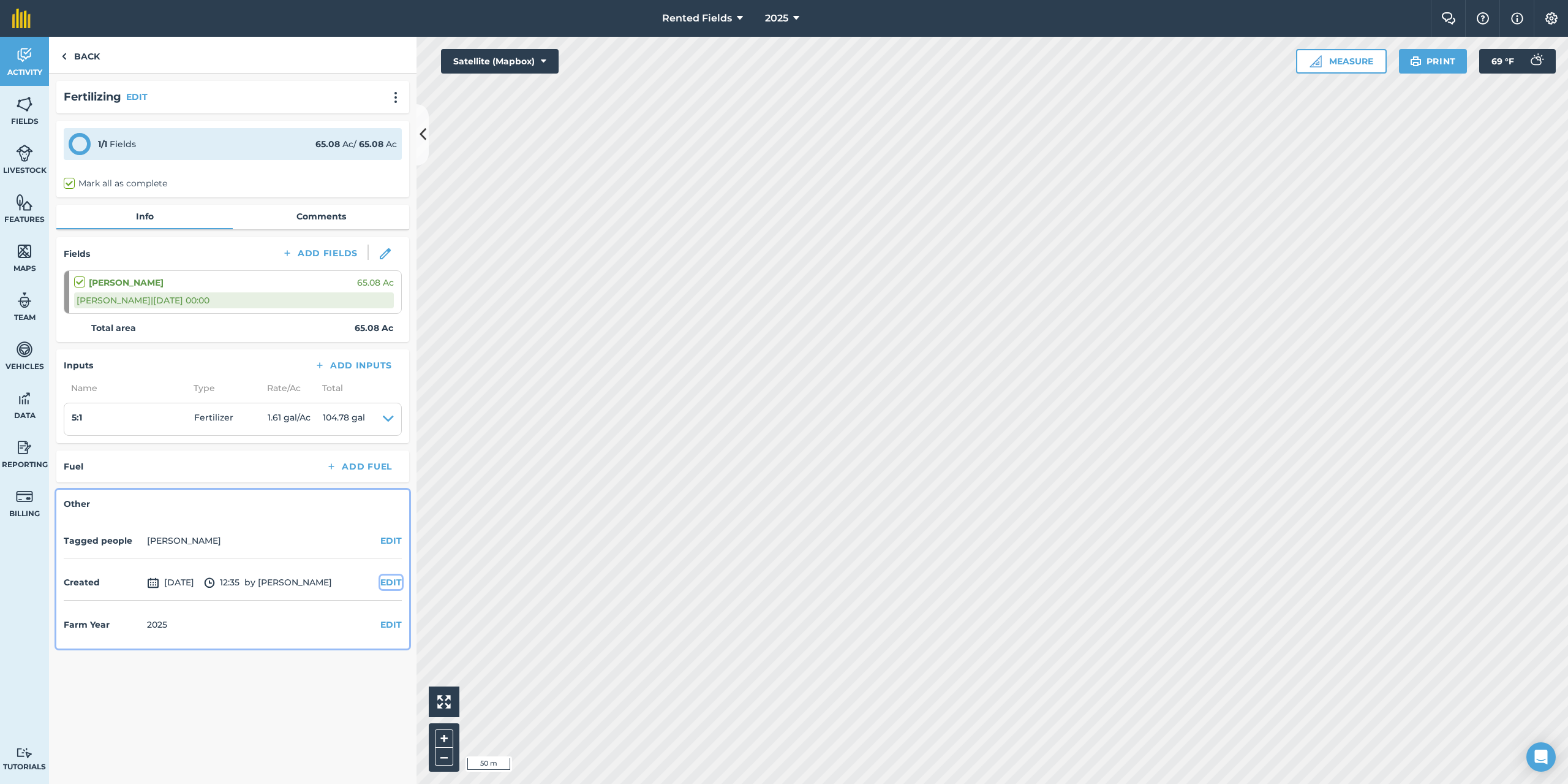
click at [385, 583] on button "EDIT" at bounding box center [391, 581] width 22 height 14
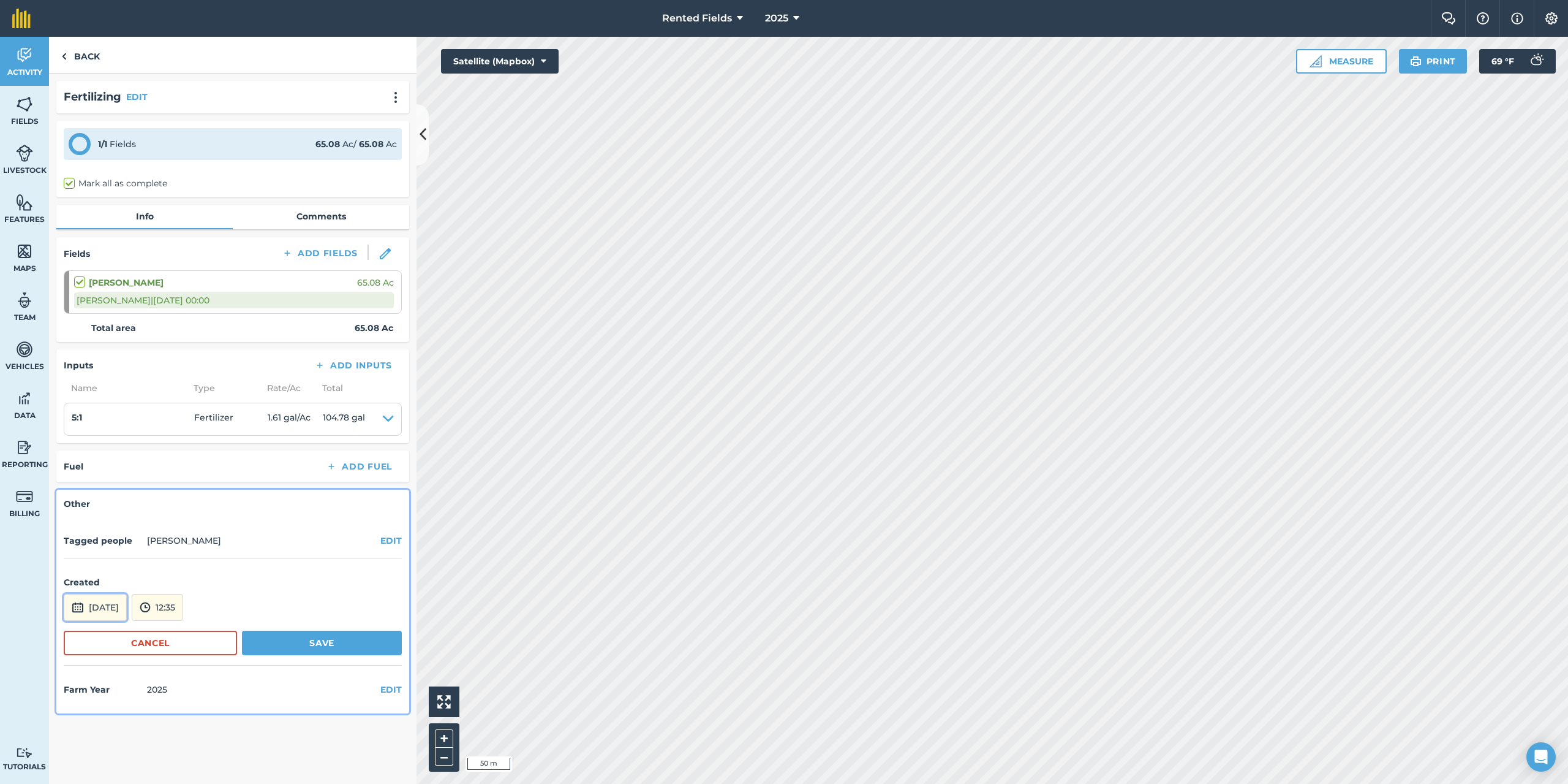
click at [127, 609] on button "[DATE]" at bounding box center [95, 607] width 63 height 27
click at [106, 444] on button "‹" at bounding box center [104, 442] width 27 height 27
click at [196, 503] on abbr "11" at bounding box center [193, 500] width 8 height 8
click at [182, 612] on button "12:35" at bounding box center [157, 607] width 51 height 27
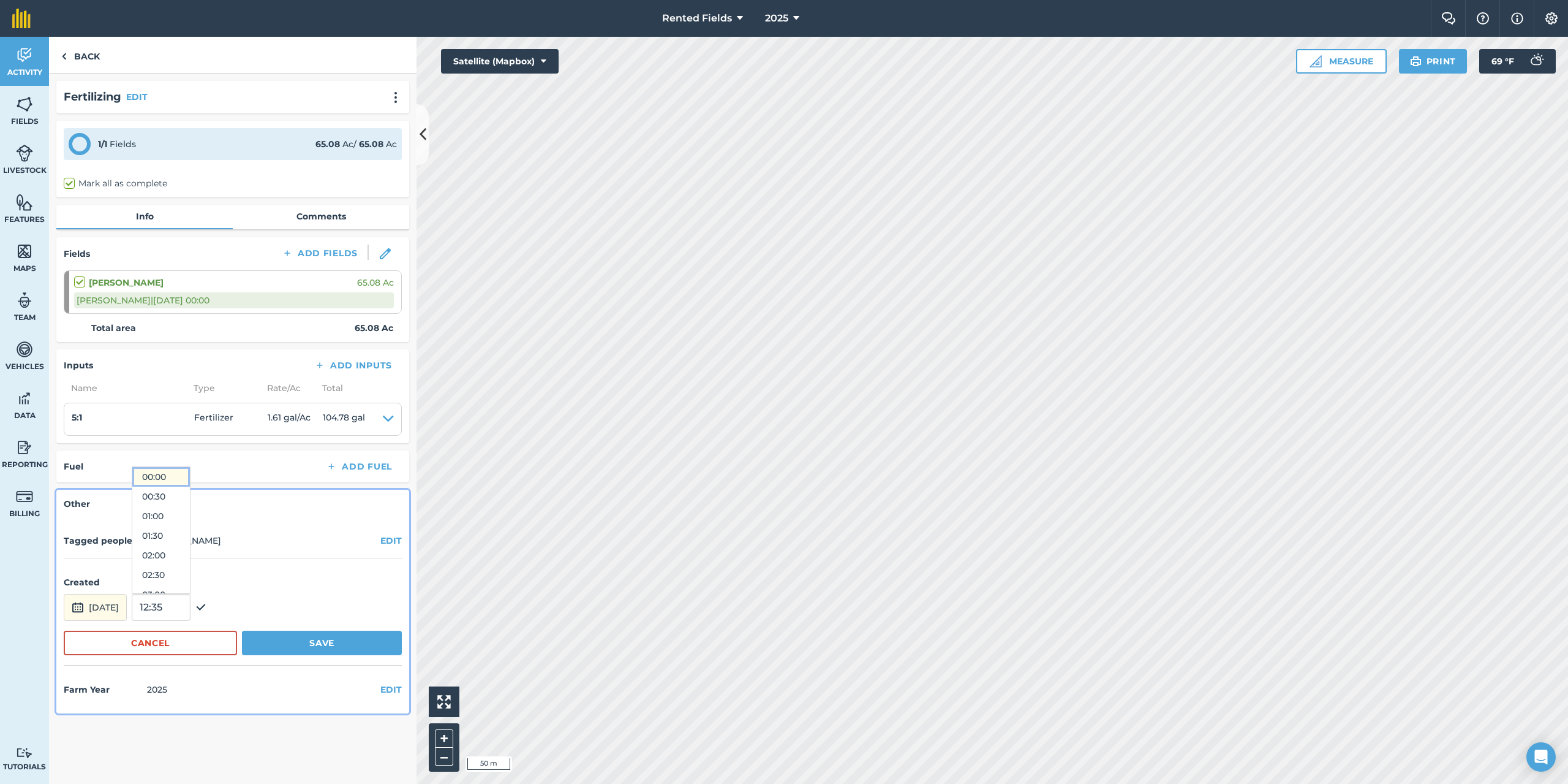
click at [180, 478] on button "00:00" at bounding box center [161, 477] width 58 height 20
click at [314, 643] on button "Save" at bounding box center [322, 643] width 159 height 24
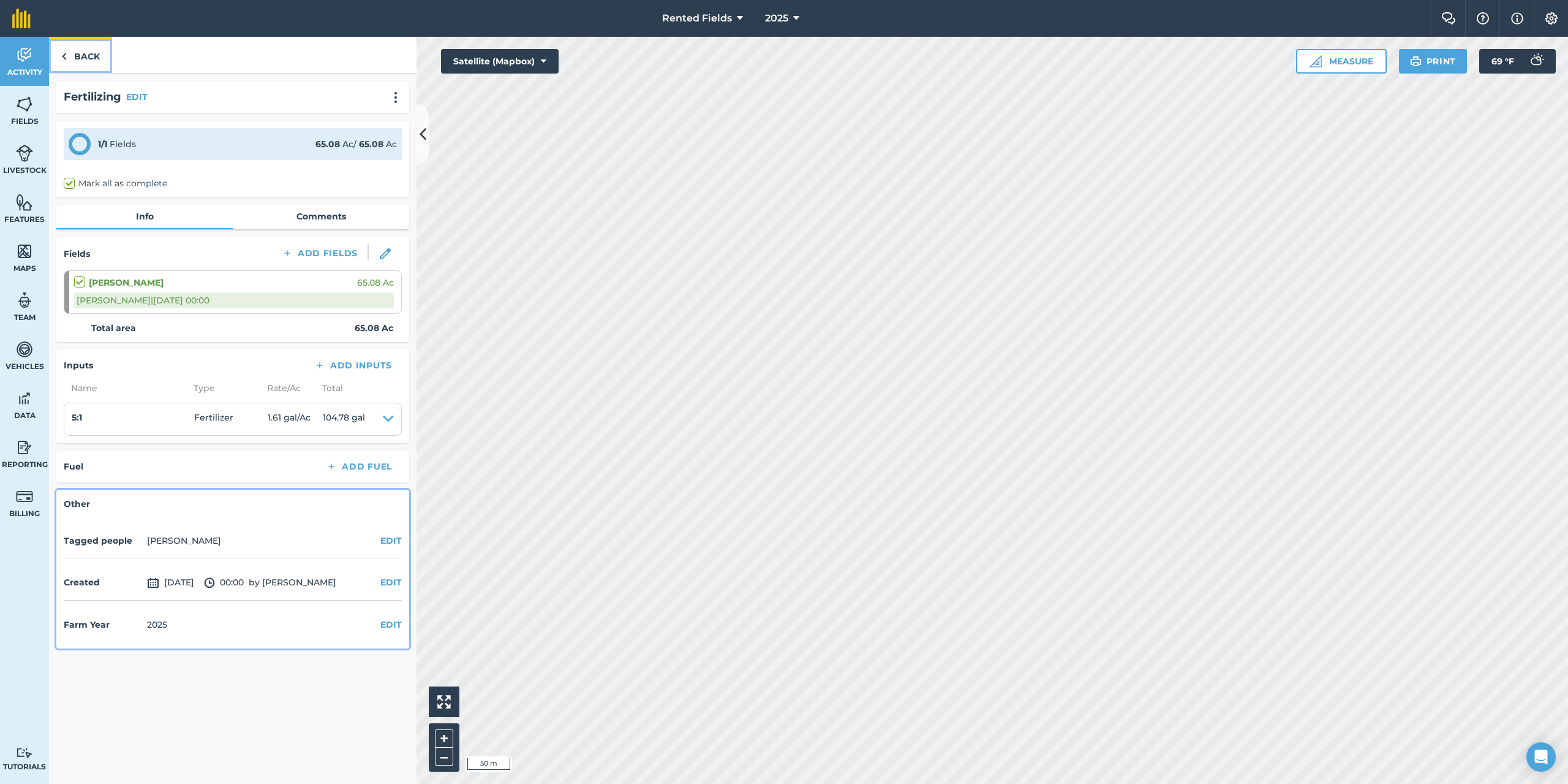
click at [64, 52] on img at bounding box center [64, 56] width 5 height 14
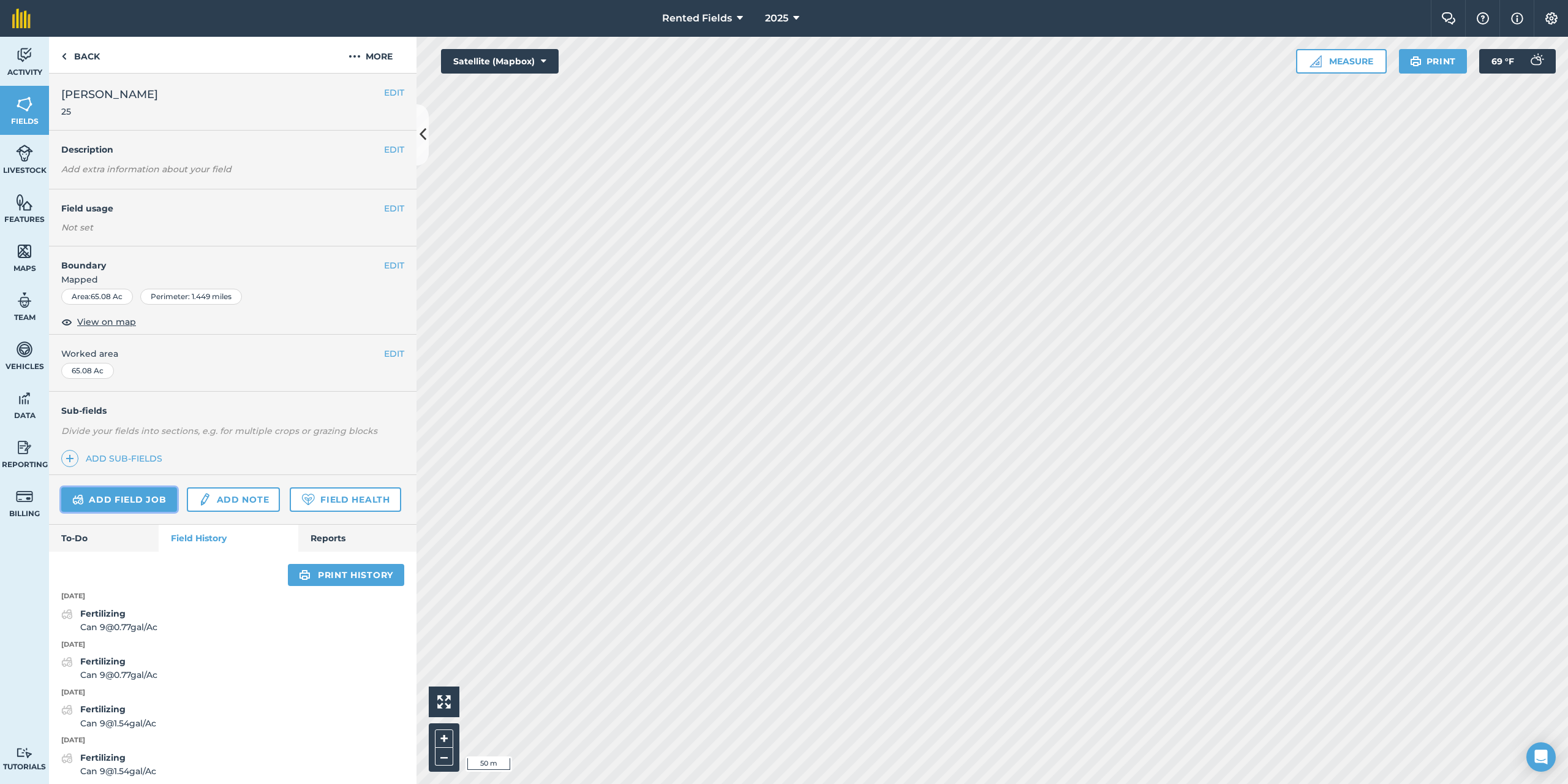
click at [140, 505] on link "Add field job" at bounding box center [119, 499] width 116 height 24
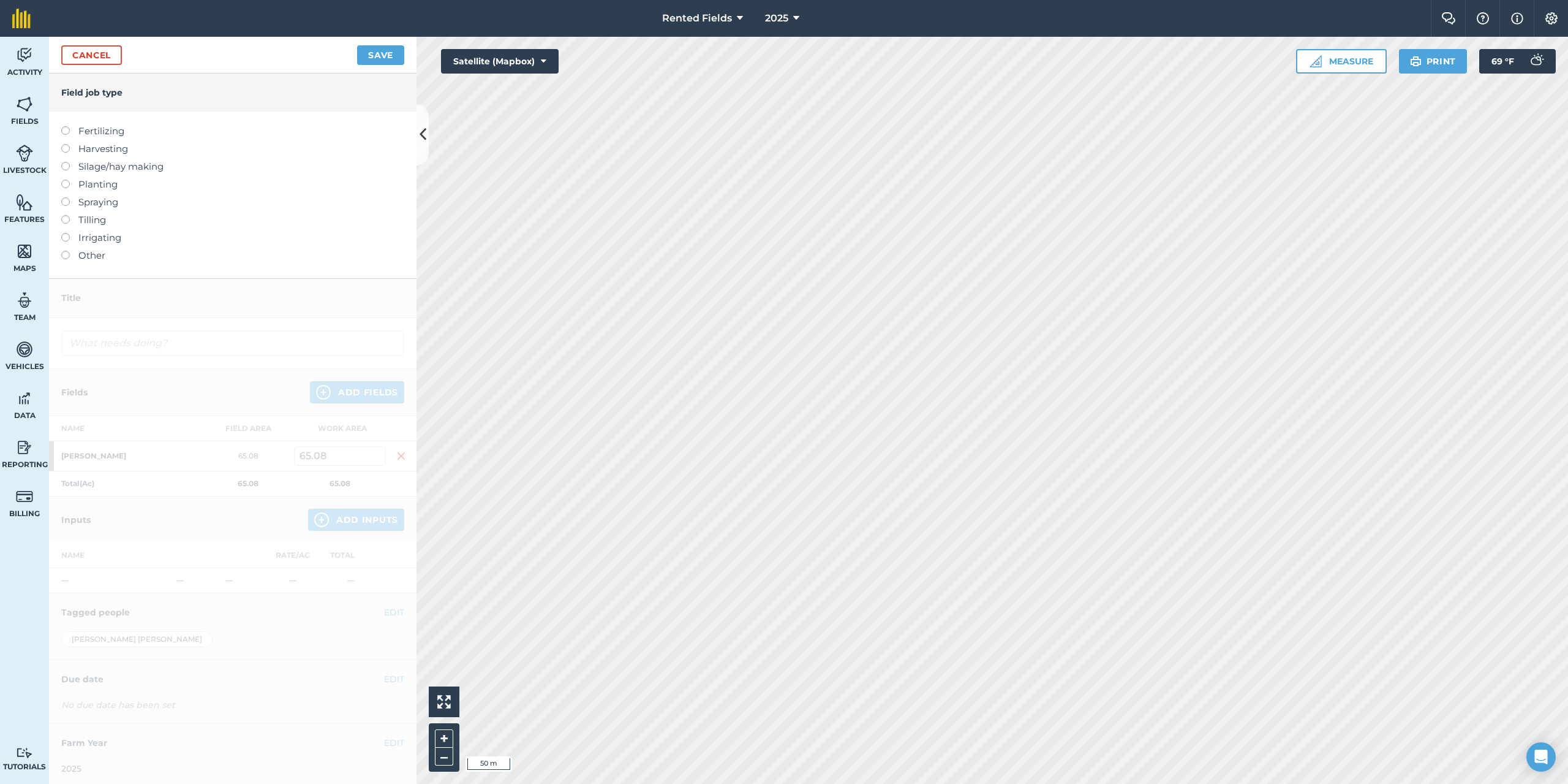
click at [66, 126] on label at bounding box center [69, 126] width 17 height 0
type input "Fertilizing"
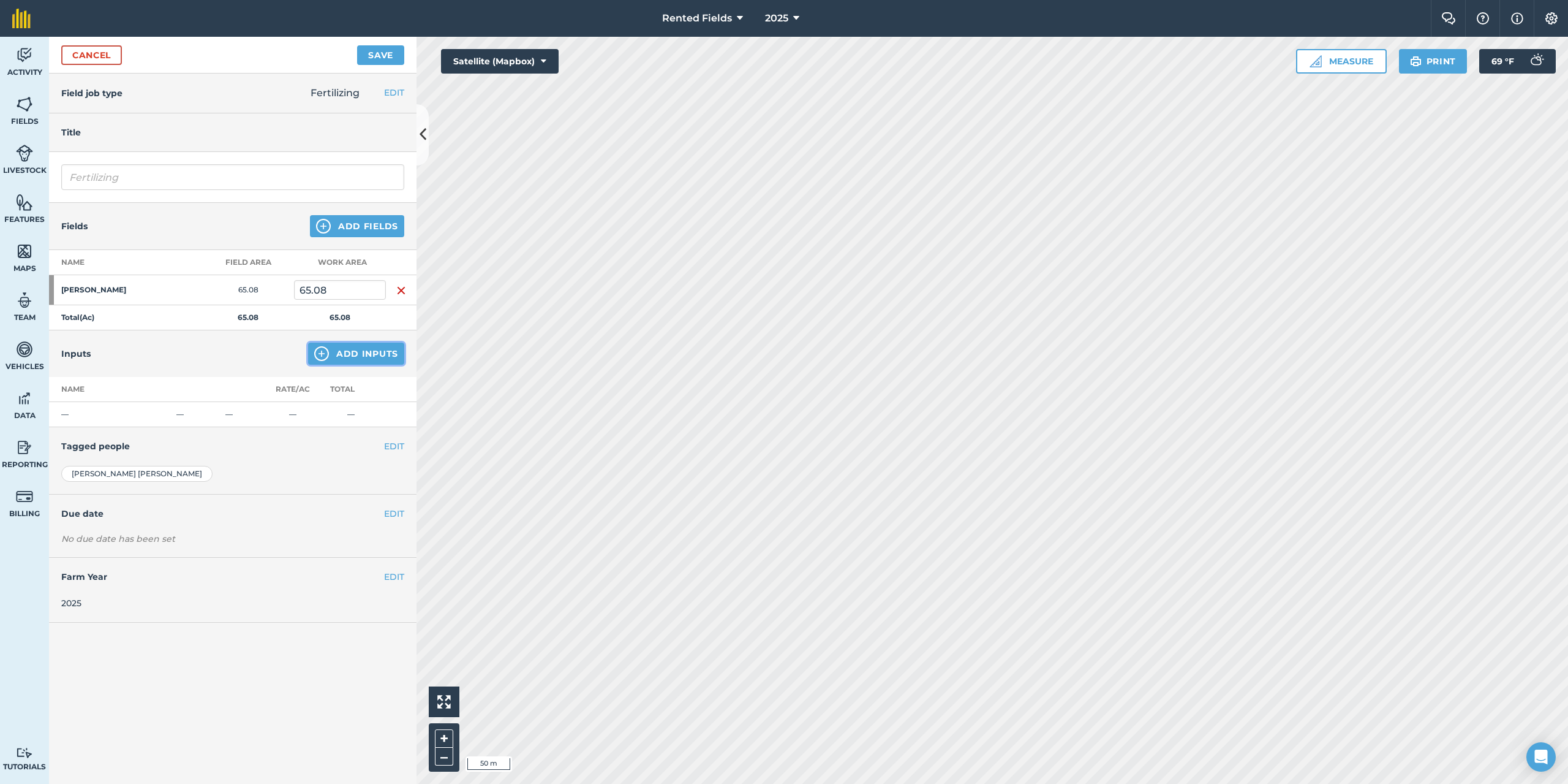
click at [349, 351] on button "Add Inputs" at bounding box center [356, 353] width 96 height 22
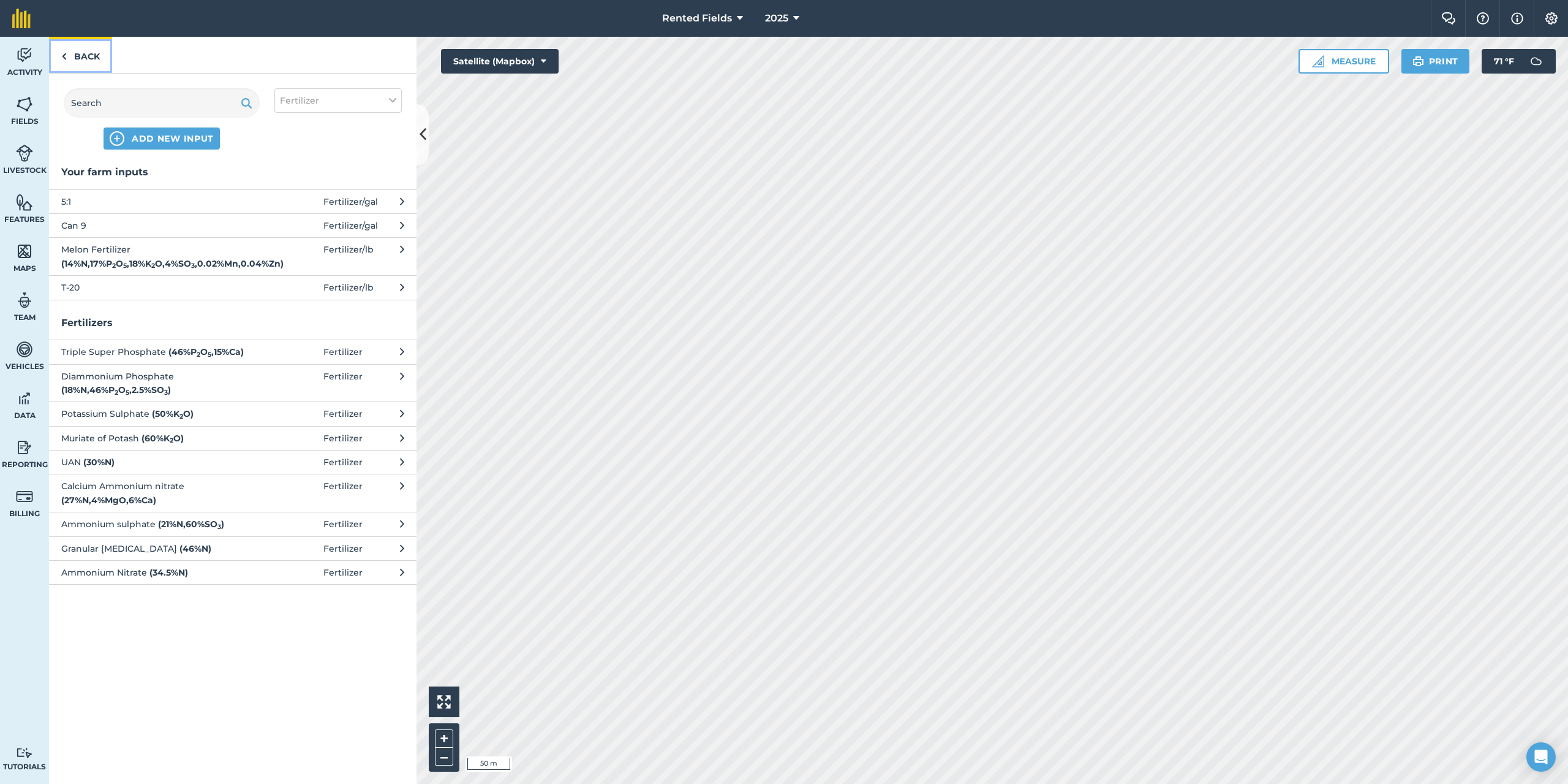
click at [90, 51] on link "Back" at bounding box center [80, 55] width 63 height 36
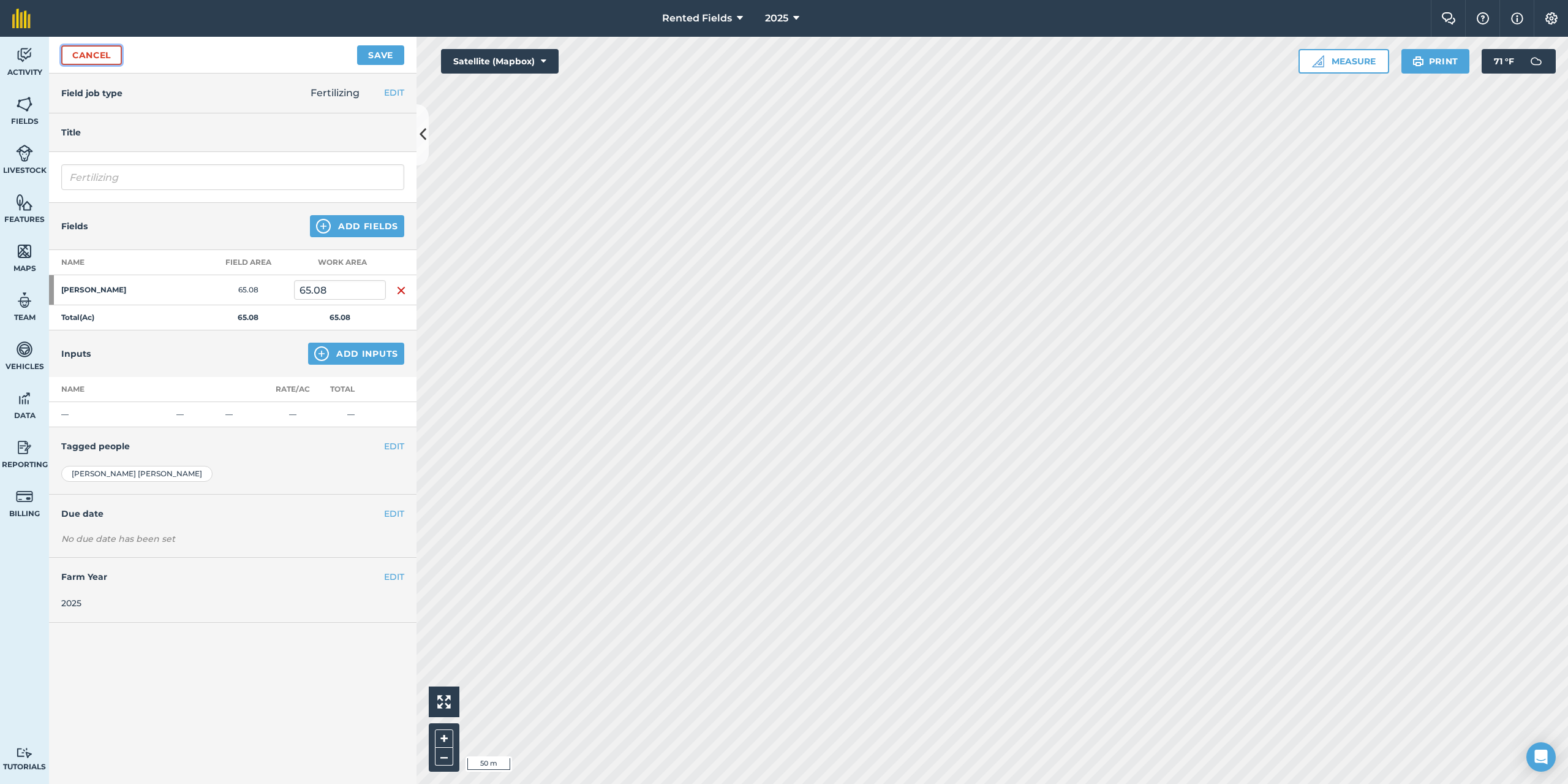
click at [91, 51] on link "Cancel" at bounding box center [91, 55] width 60 height 20
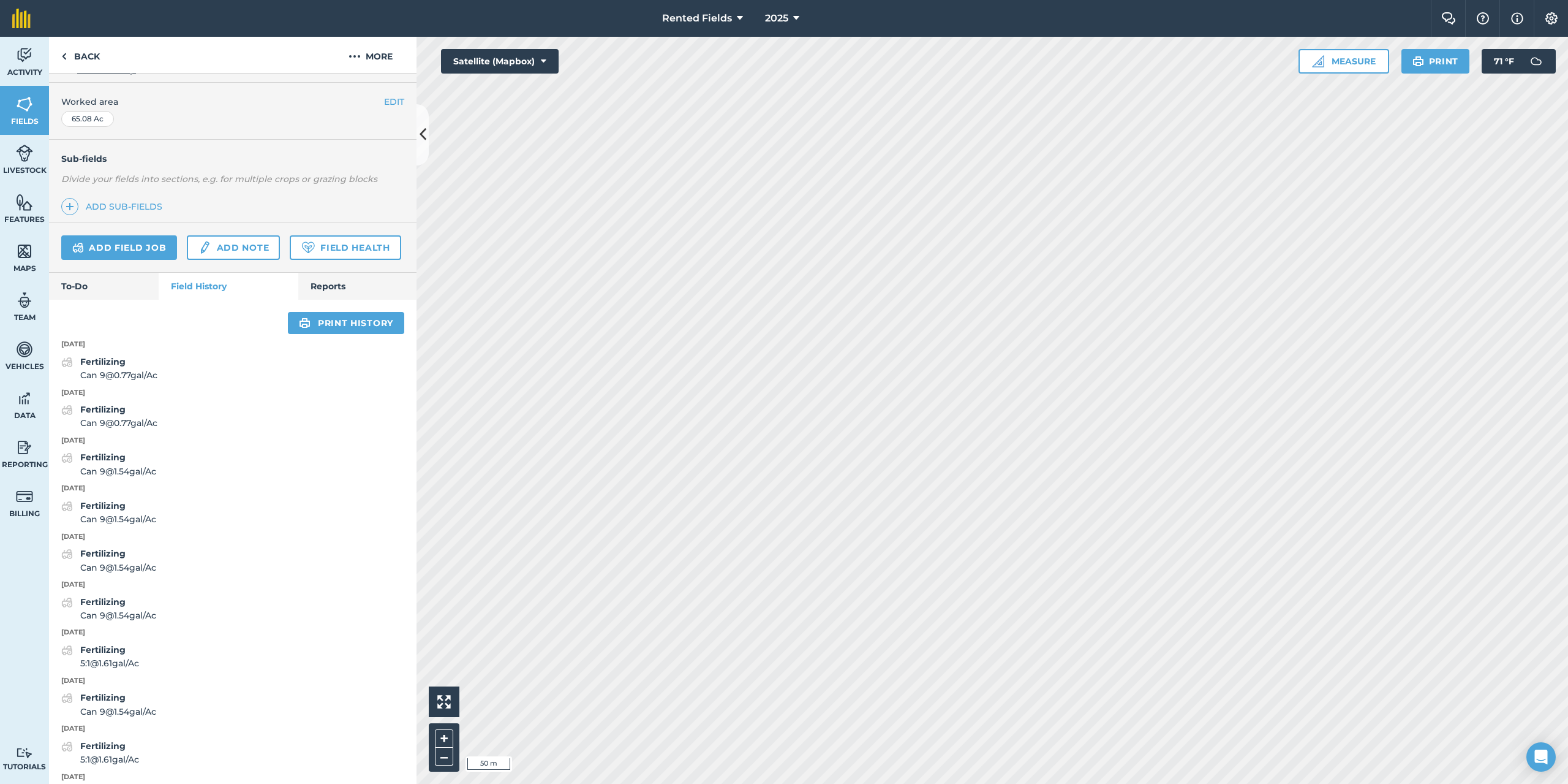
scroll to position [306, 0]
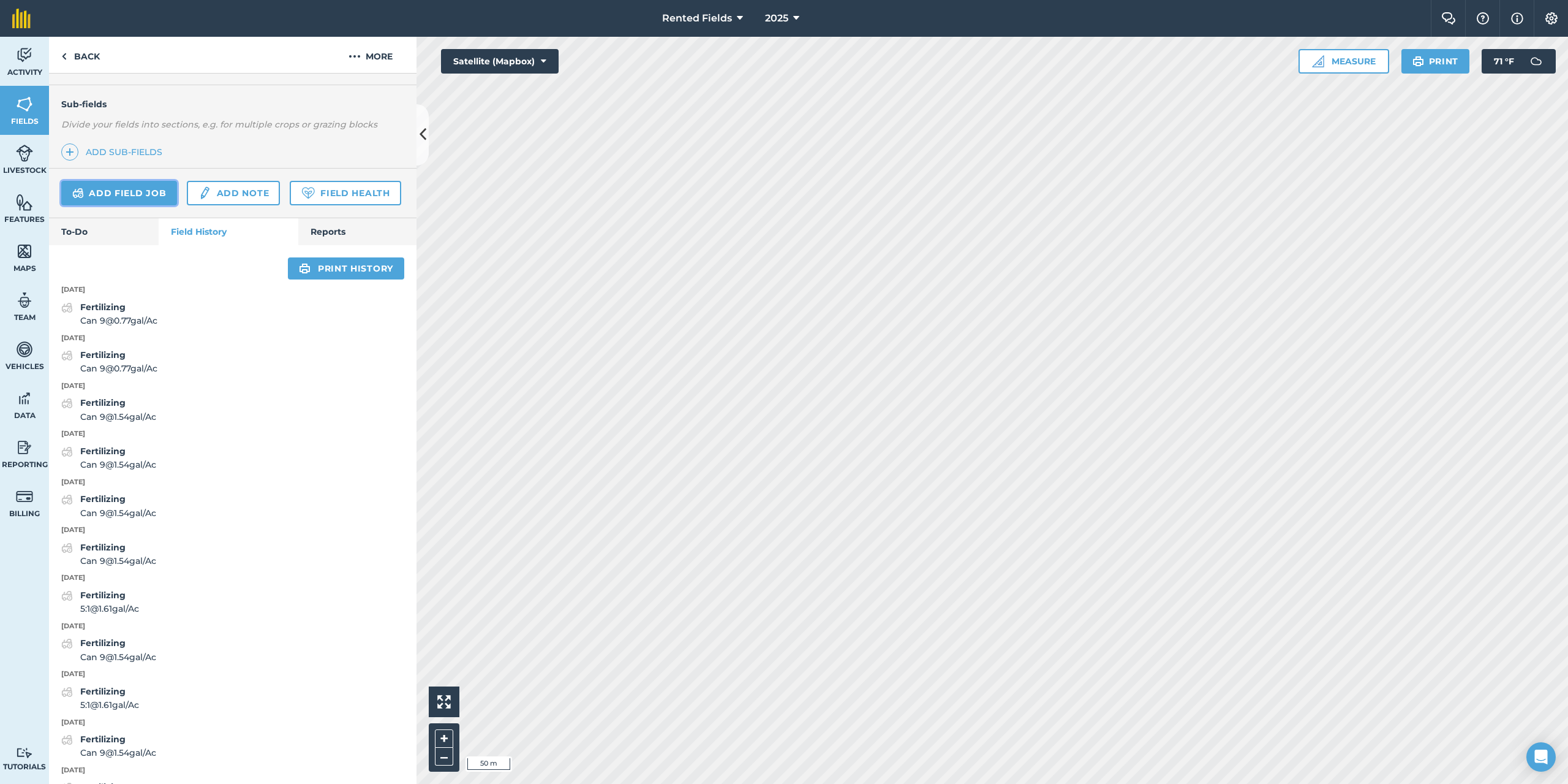
click at [101, 187] on link "Add field job" at bounding box center [119, 193] width 116 height 24
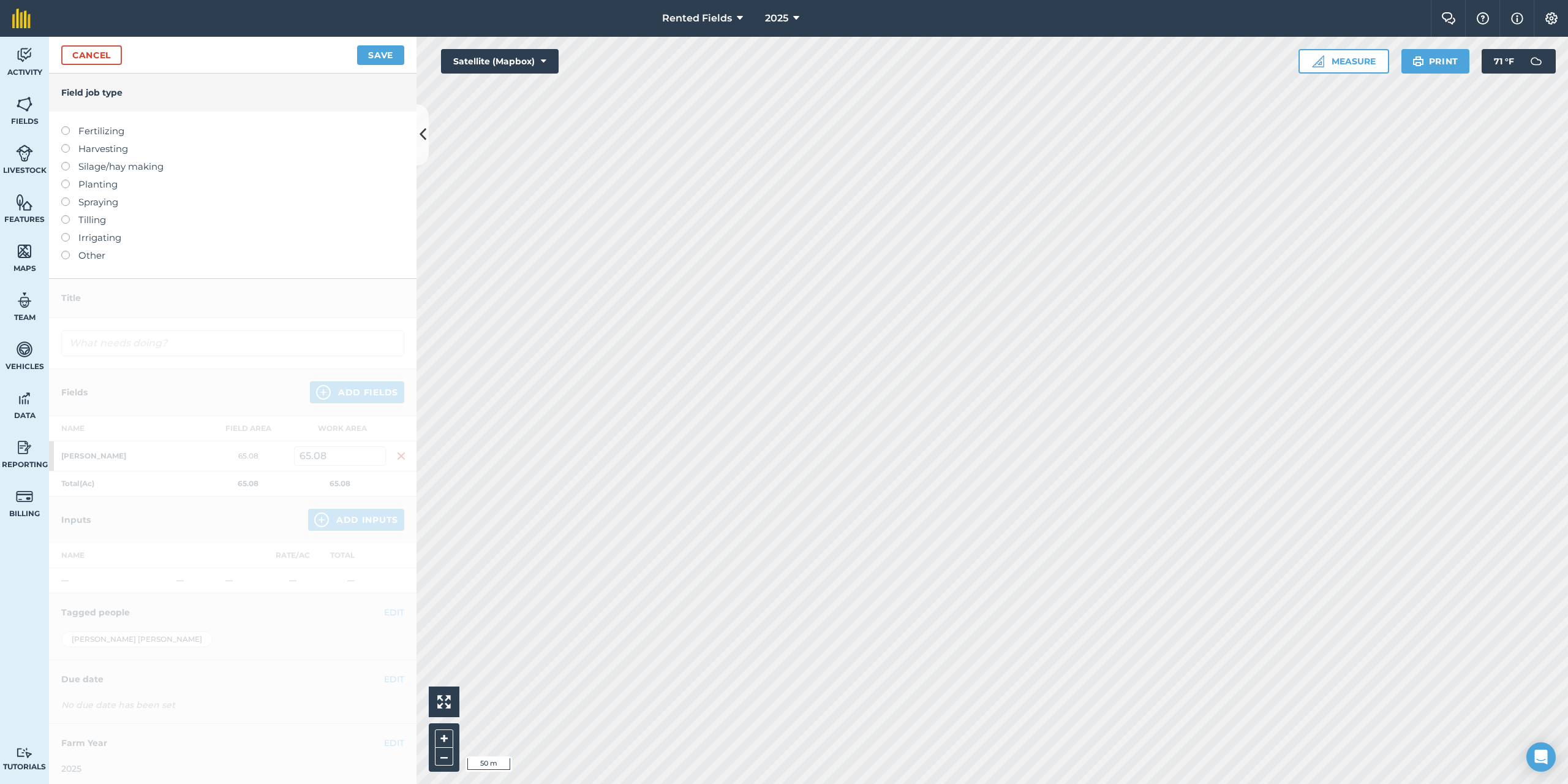
click at [66, 126] on label at bounding box center [69, 126] width 17 height 0
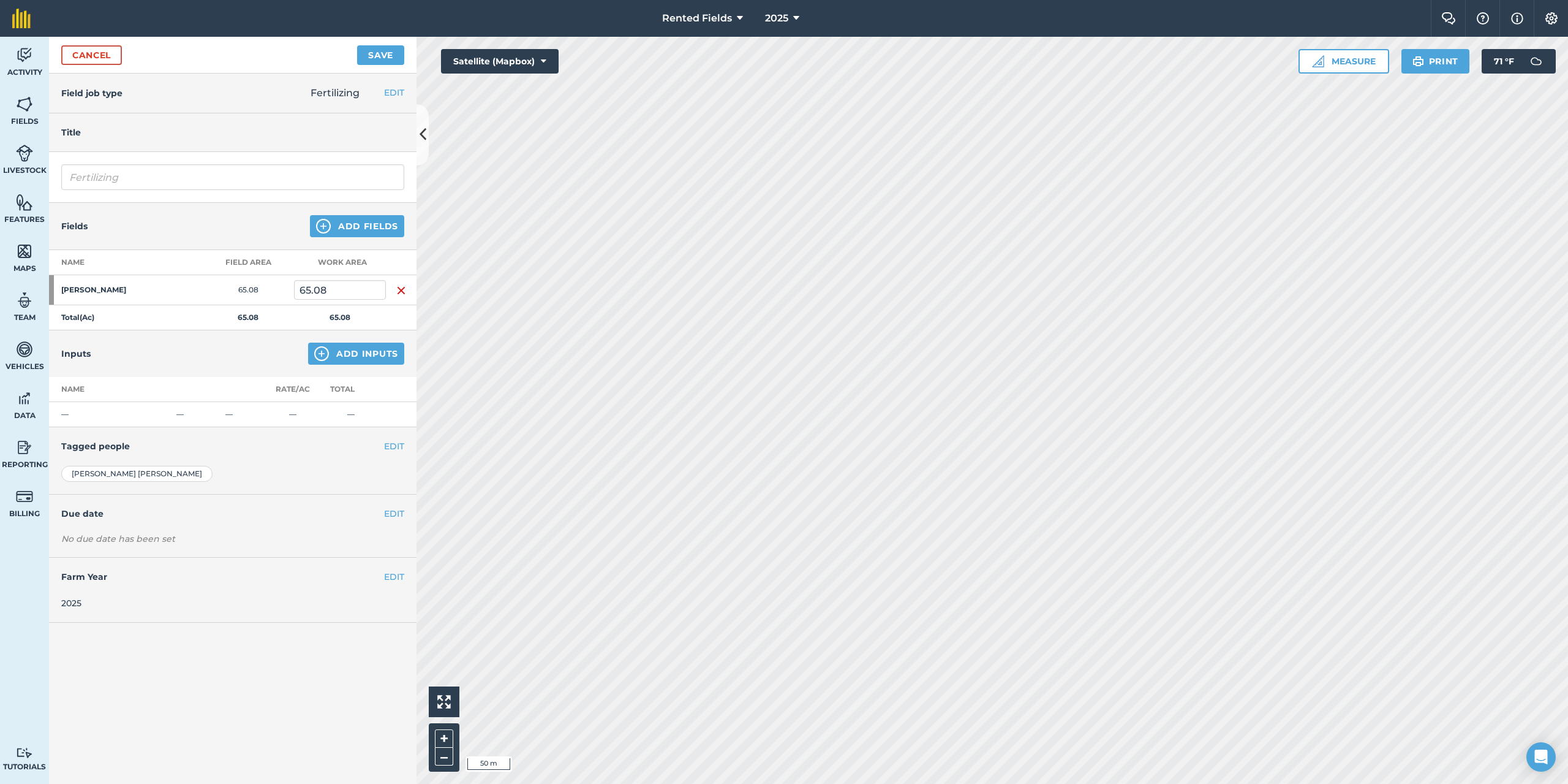
type input "Fertilizing"
click at [367, 344] on button "Add Inputs" at bounding box center [356, 353] width 96 height 22
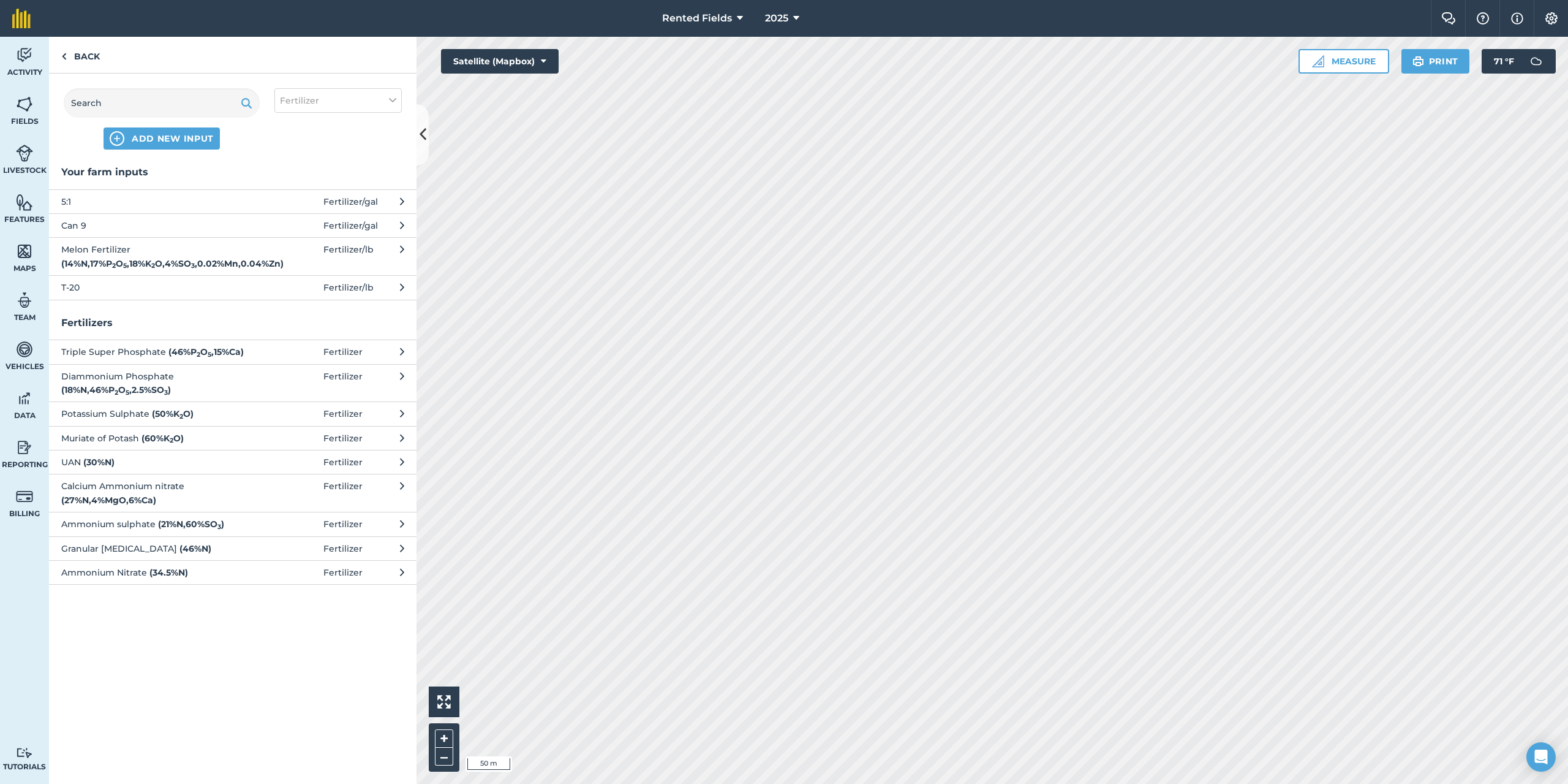
click at [69, 199] on span "5:1" at bounding box center [161, 201] width 200 height 14
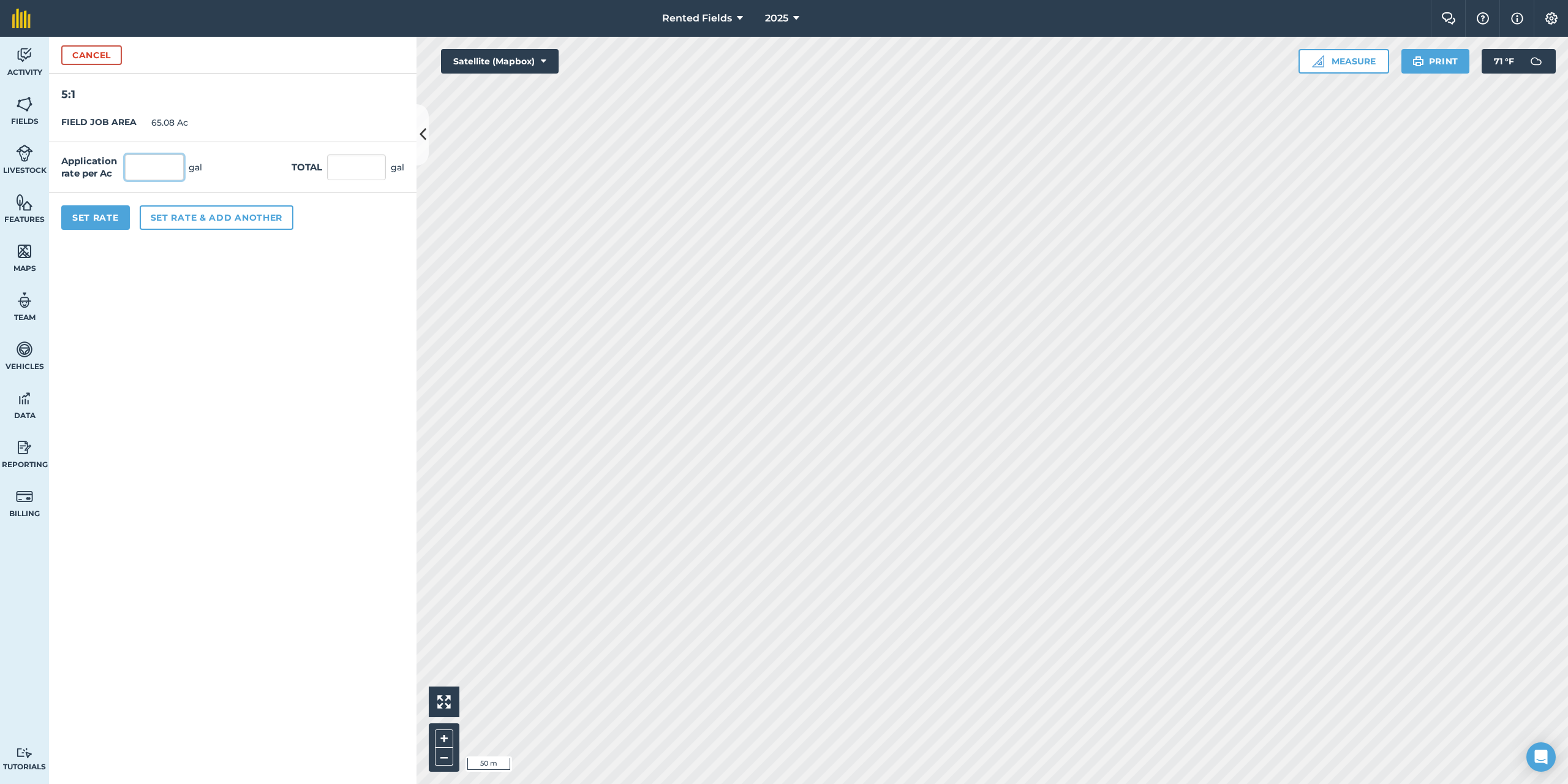
click at [150, 170] on input "text" at bounding box center [154, 167] width 59 height 26
type input "1.61"
type input "104.779"
click at [86, 211] on button "Set Rate" at bounding box center [95, 217] width 68 height 24
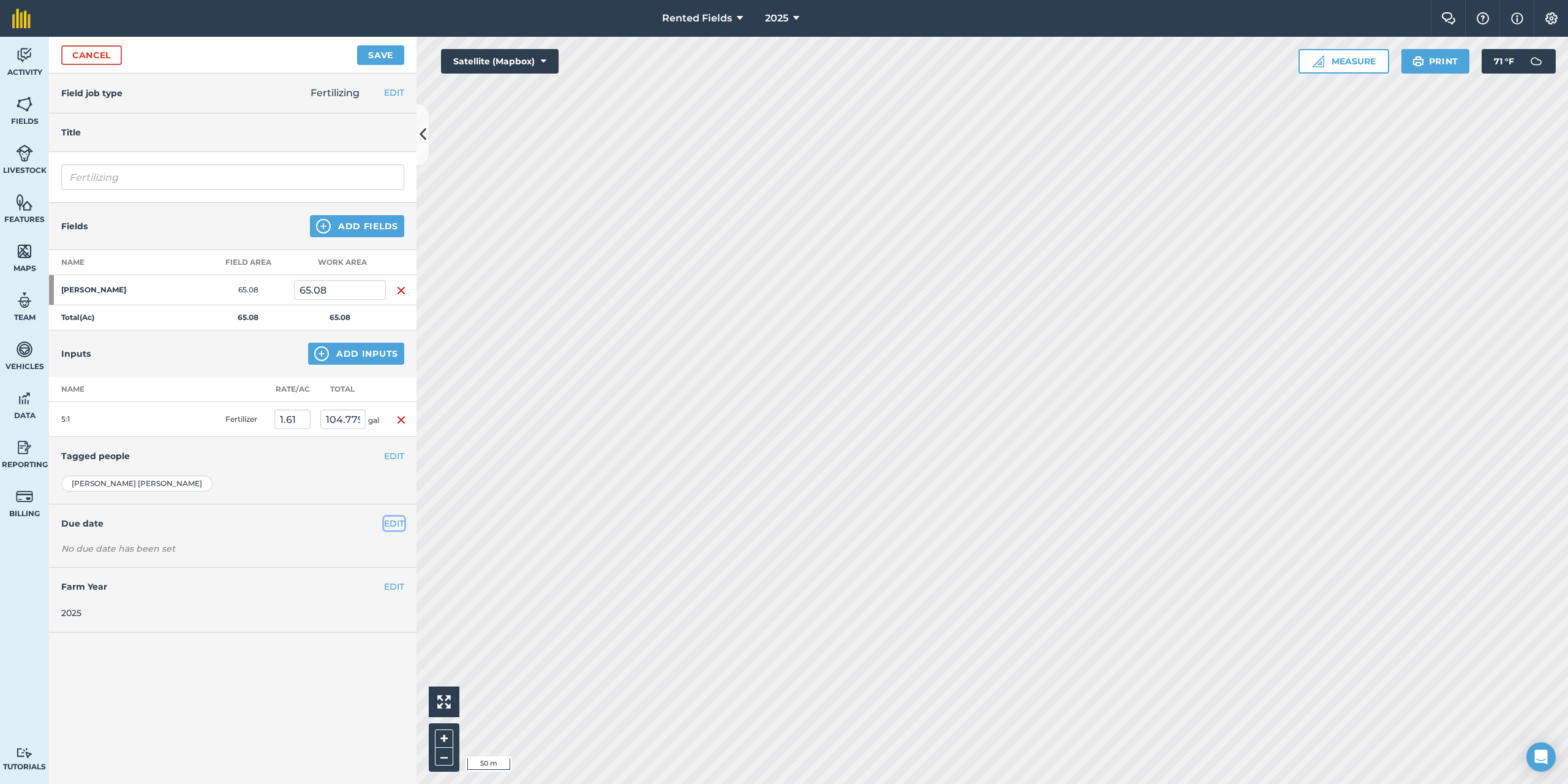
click at [393, 524] on button "EDIT" at bounding box center [394, 523] width 20 height 14
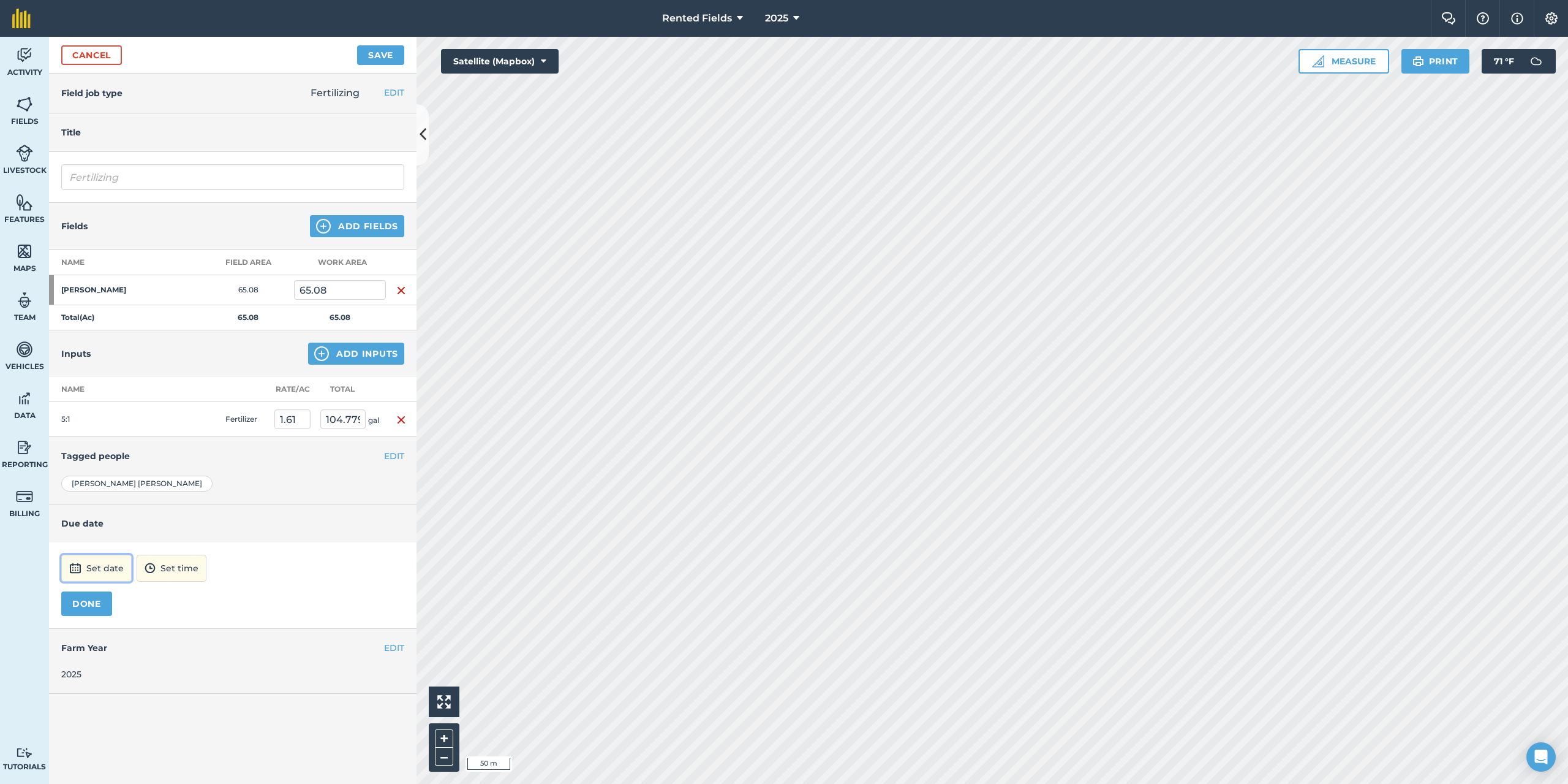
click at [103, 573] on button "Set date" at bounding box center [96, 568] width 70 height 27
click at [101, 404] on button "‹" at bounding box center [103, 403] width 27 height 27
click at [103, 402] on button "‹" at bounding box center [103, 403] width 27 height 27
click at [192, 484] on abbr "18" at bounding box center [190, 481] width 8 height 8
click at [182, 570] on button "12:00" at bounding box center [155, 568] width 52 height 27
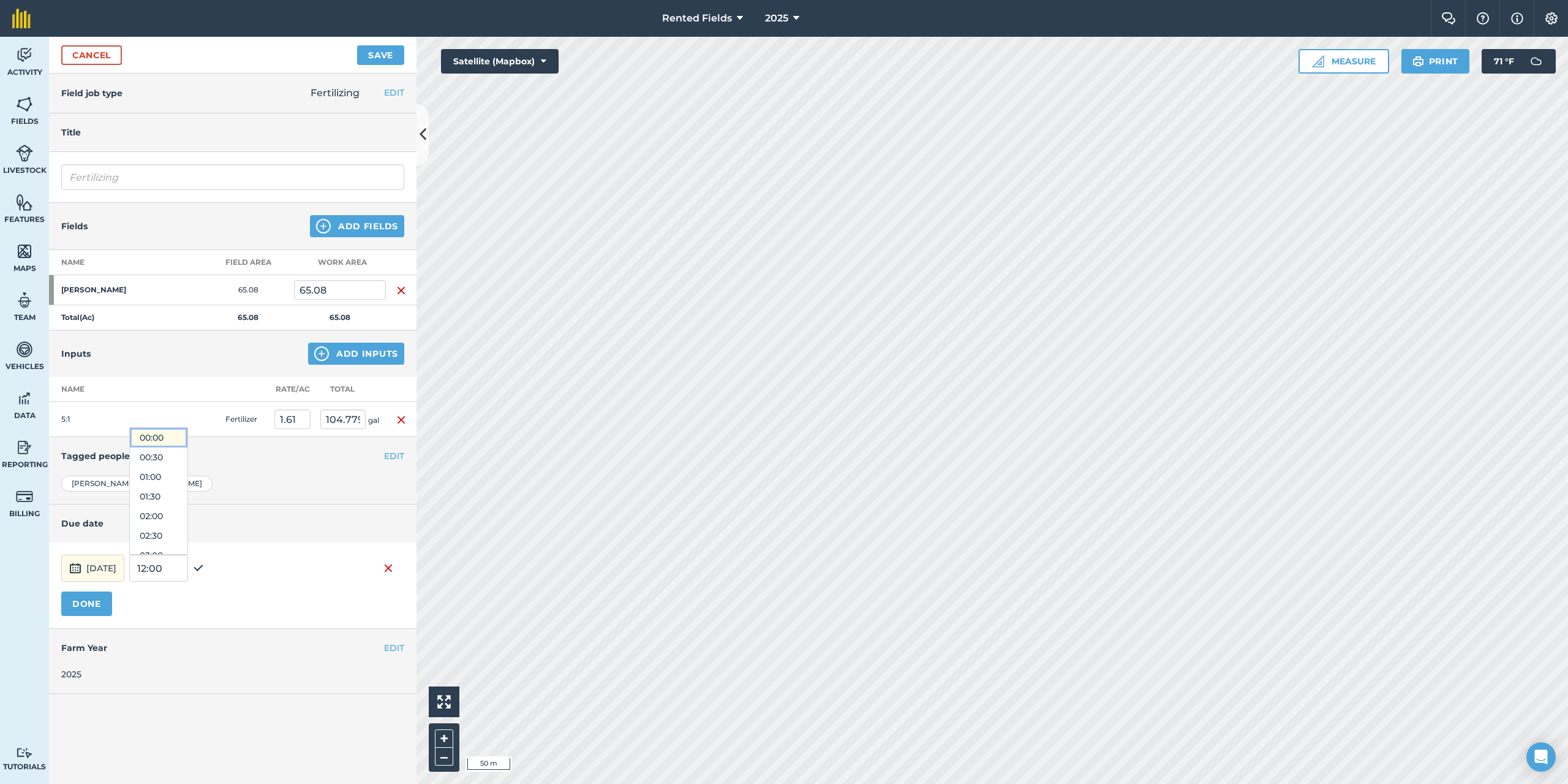
click at [185, 439] on button "00:00" at bounding box center [159, 438] width 58 height 20
click at [77, 597] on button "DONE" at bounding box center [86, 603] width 50 height 24
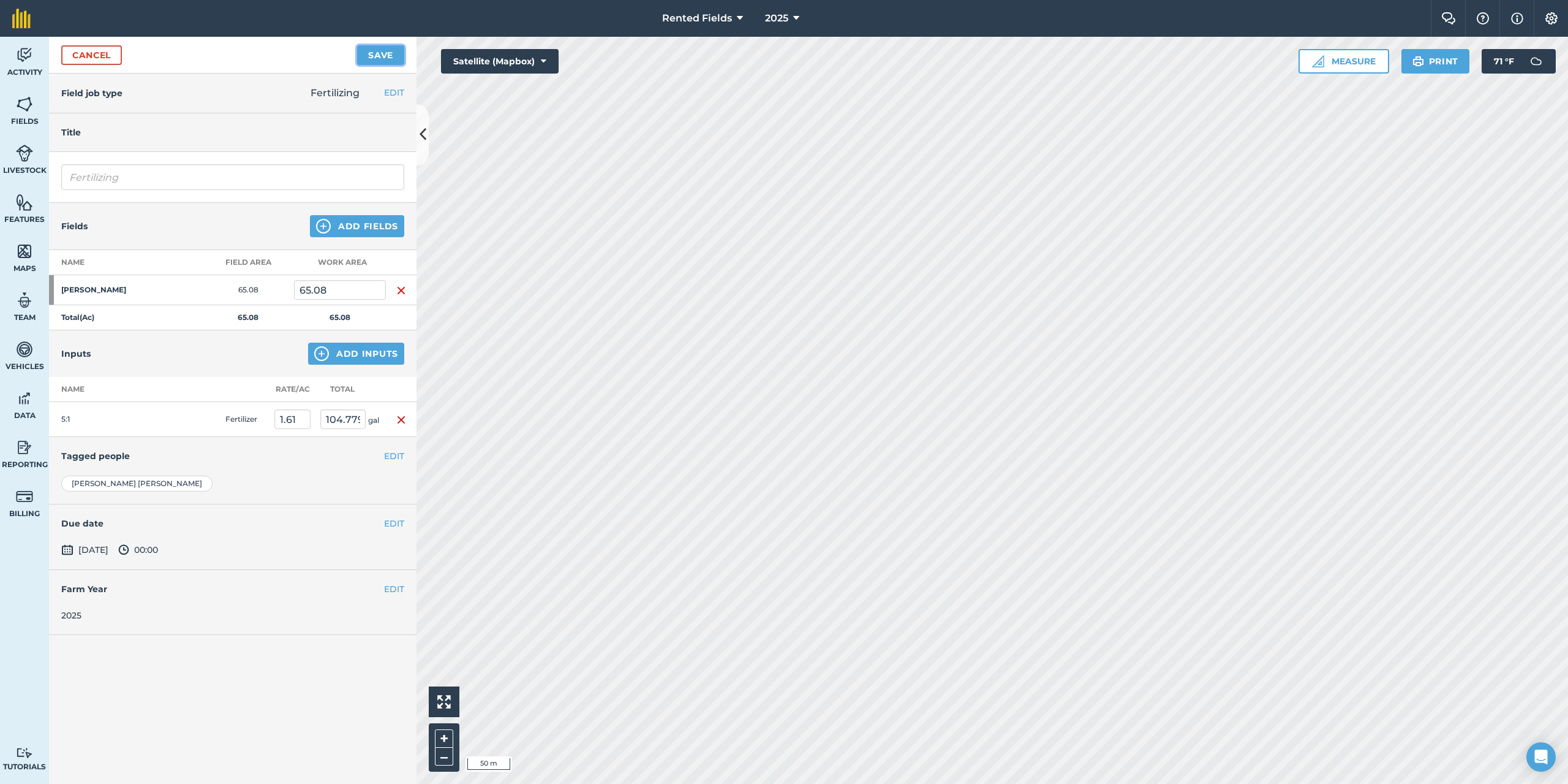
click at [375, 57] on button "Save" at bounding box center [380, 55] width 47 height 20
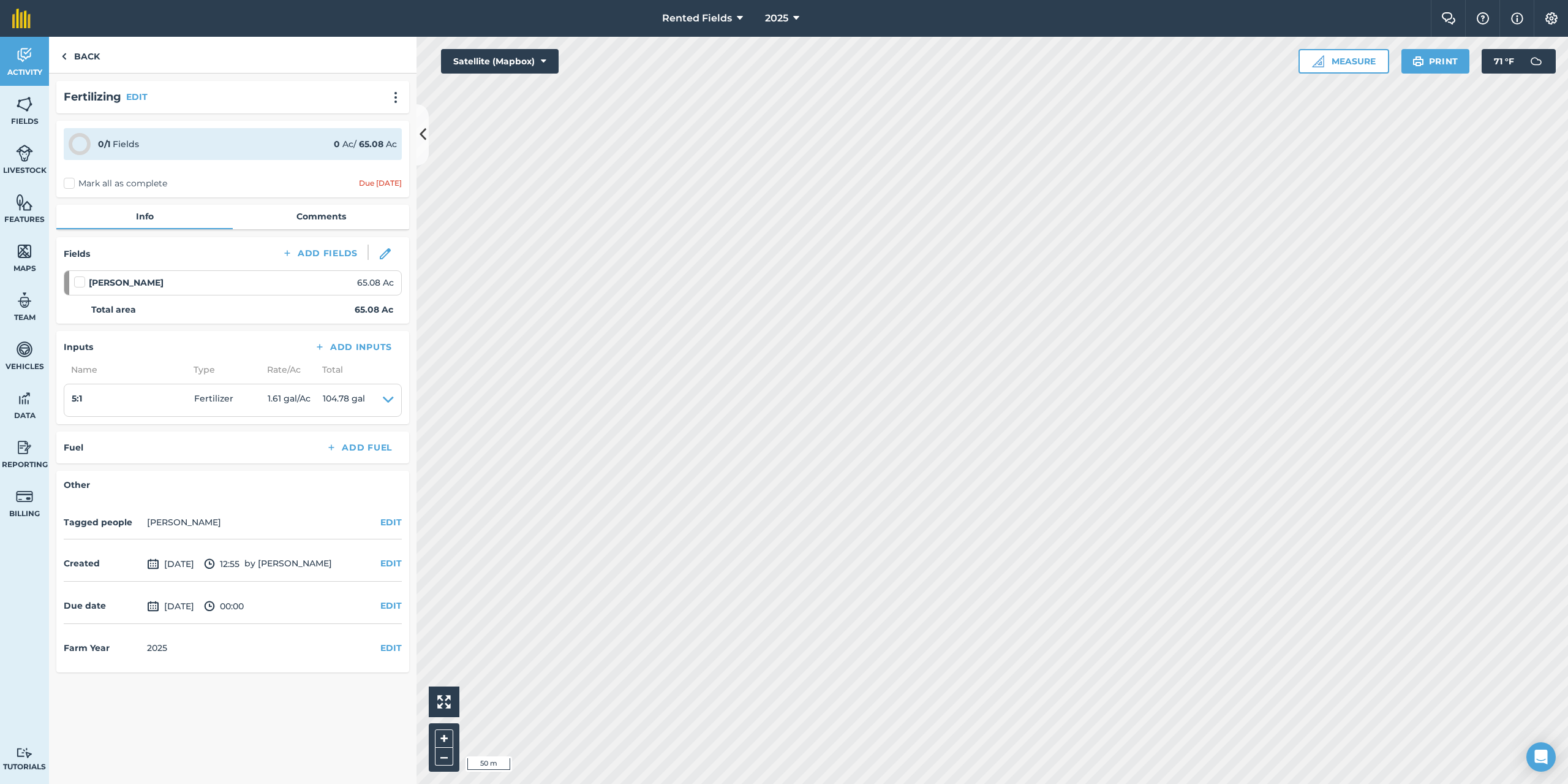
click at [70, 181] on label "Mark all as complete" at bounding box center [115, 184] width 104 height 13
click at [70, 181] on input "Mark all as complete" at bounding box center [68, 181] width 8 height 8
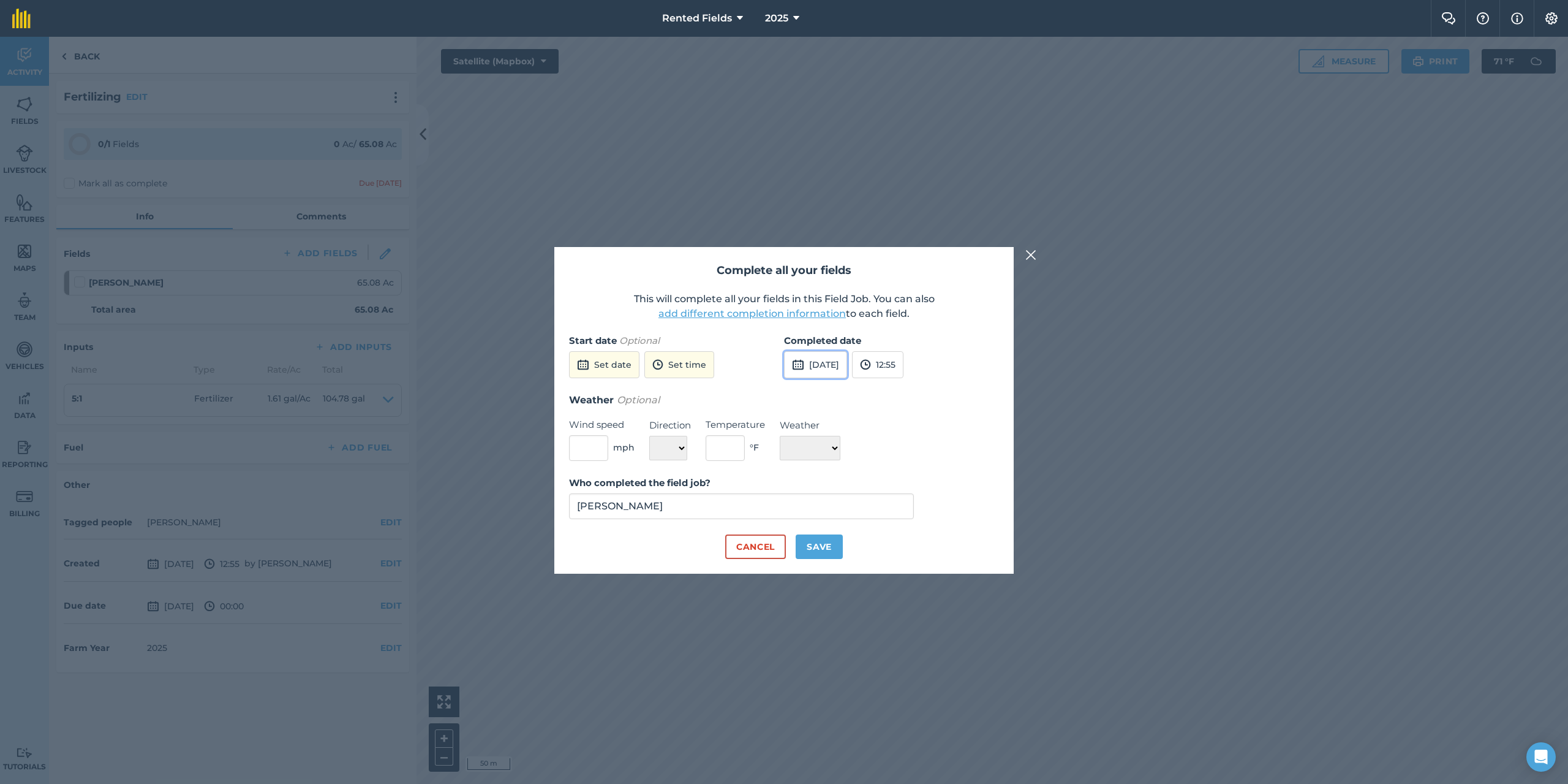
click at [815, 364] on button "[DATE]" at bounding box center [815, 365] width 63 height 27
click at [824, 389] on button "‹" at bounding box center [825, 392] width 27 height 27
click at [916, 471] on abbr "18" at bounding box center [913, 469] width 8 height 8
click at [903, 372] on button "12:55" at bounding box center [877, 365] width 51 height 27
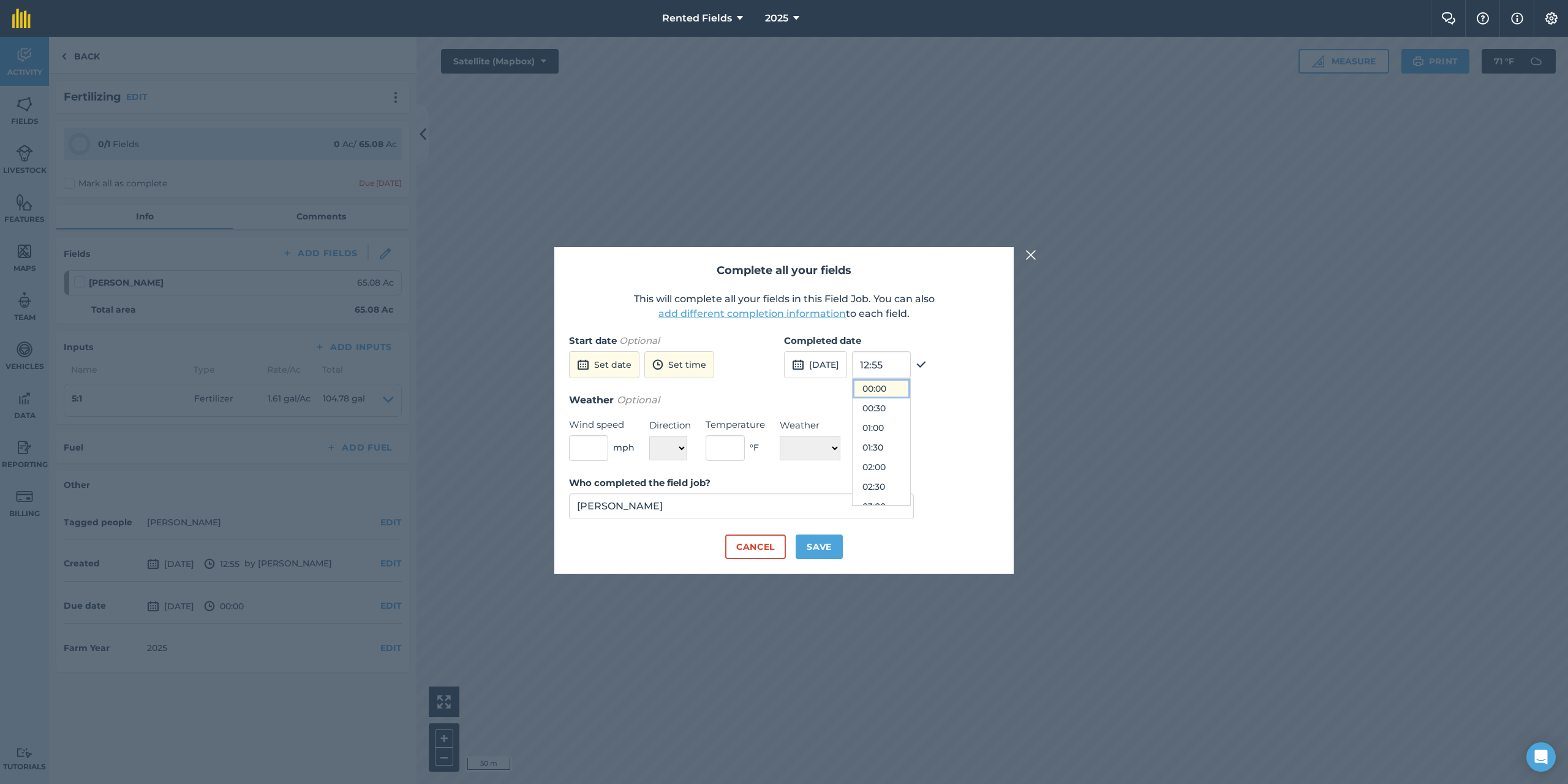
click at [909, 387] on button "00:00" at bounding box center [882, 388] width 58 height 20
click at [828, 548] on button "Save" at bounding box center [819, 546] width 47 height 24
checkbox input "true"
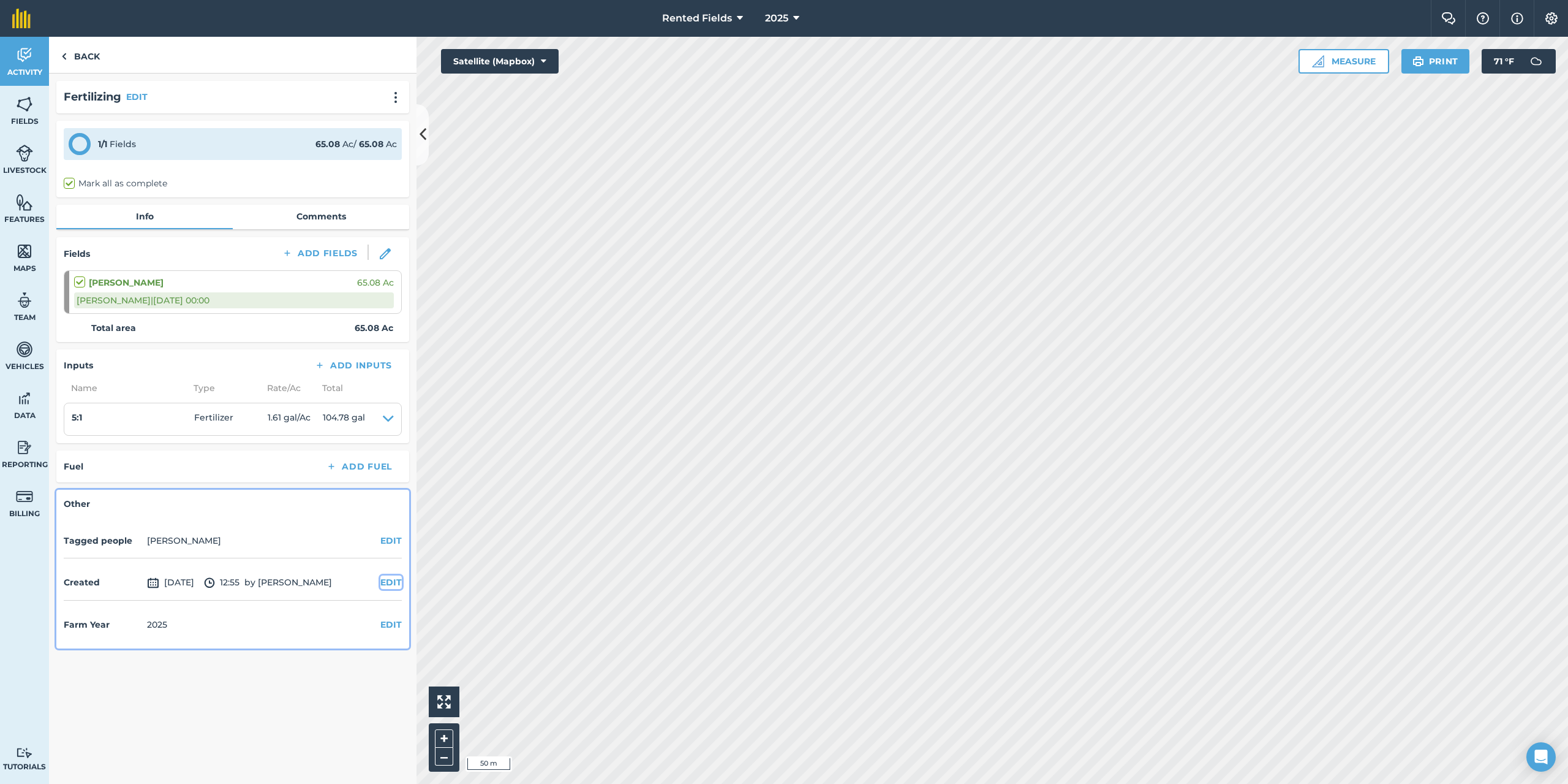
click at [388, 583] on button "EDIT" at bounding box center [391, 581] width 22 height 14
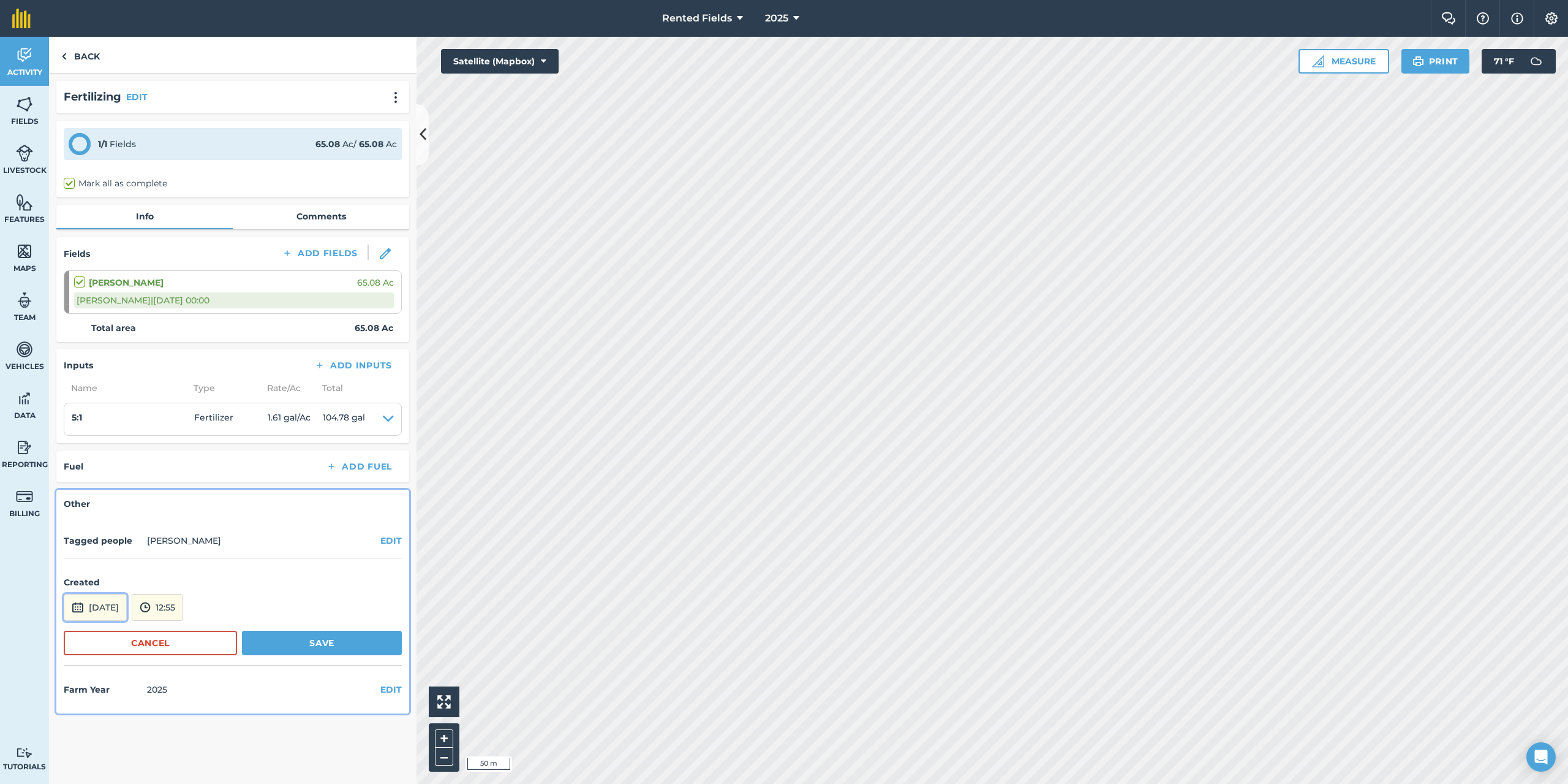
click at [116, 612] on button "[DATE]" at bounding box center [95, 607] width 63 height 27
click at [104, 444] on button "‹" at bounding box center [104, 442] width 27 height 27
click at [198, 518] on button "18" at bounding box center [194, 521] width 29 height 20
click at [183, 618] on button "12:55" at bounding box center [157, 607] width 51 height 27
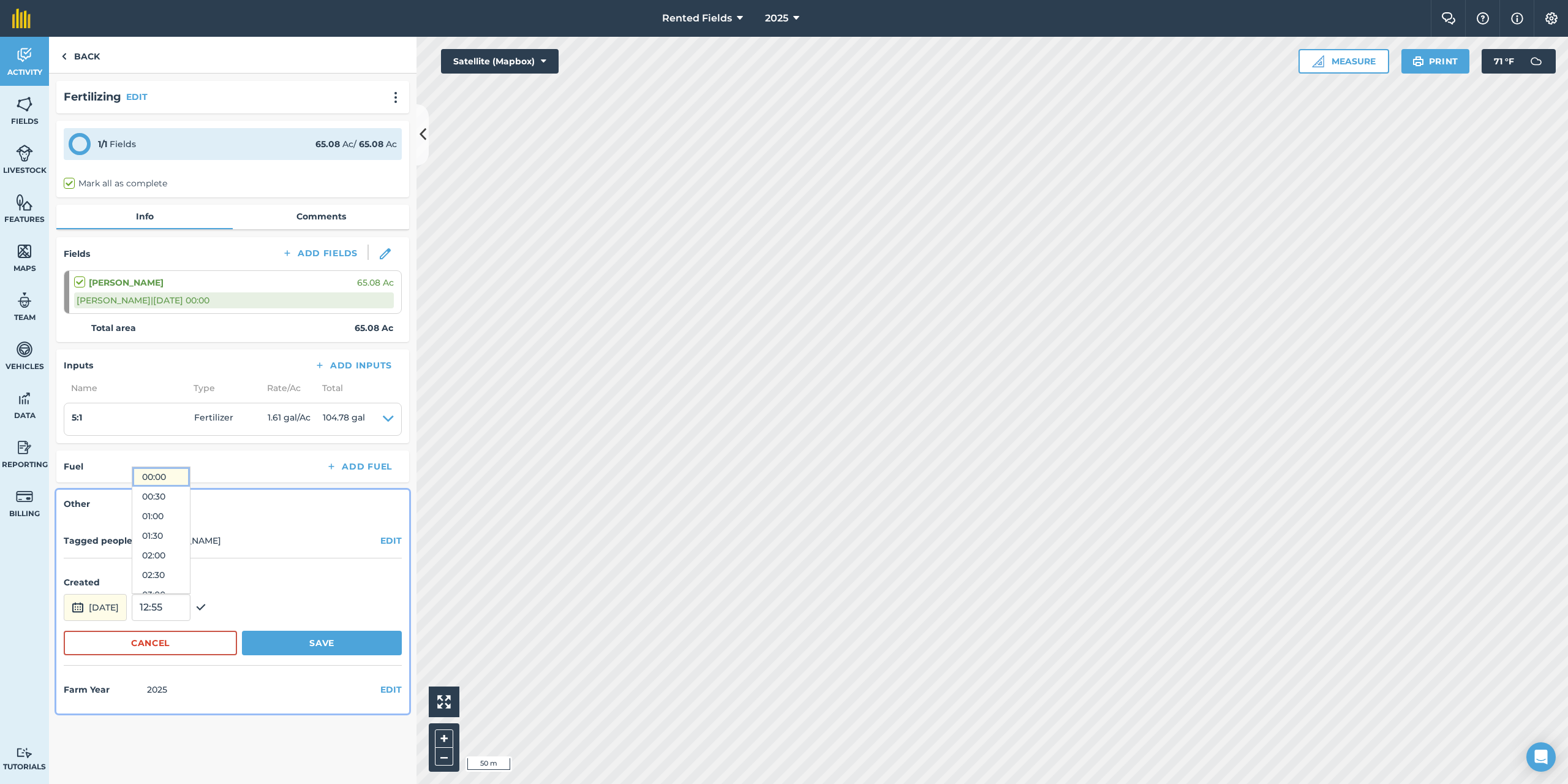
click at [185, 474] on button "00:00" at bounding box center [161, 477] width 58 height 20
click at [321, 636] on button "Save" at bounding box center [322, 643] width 159 height 24
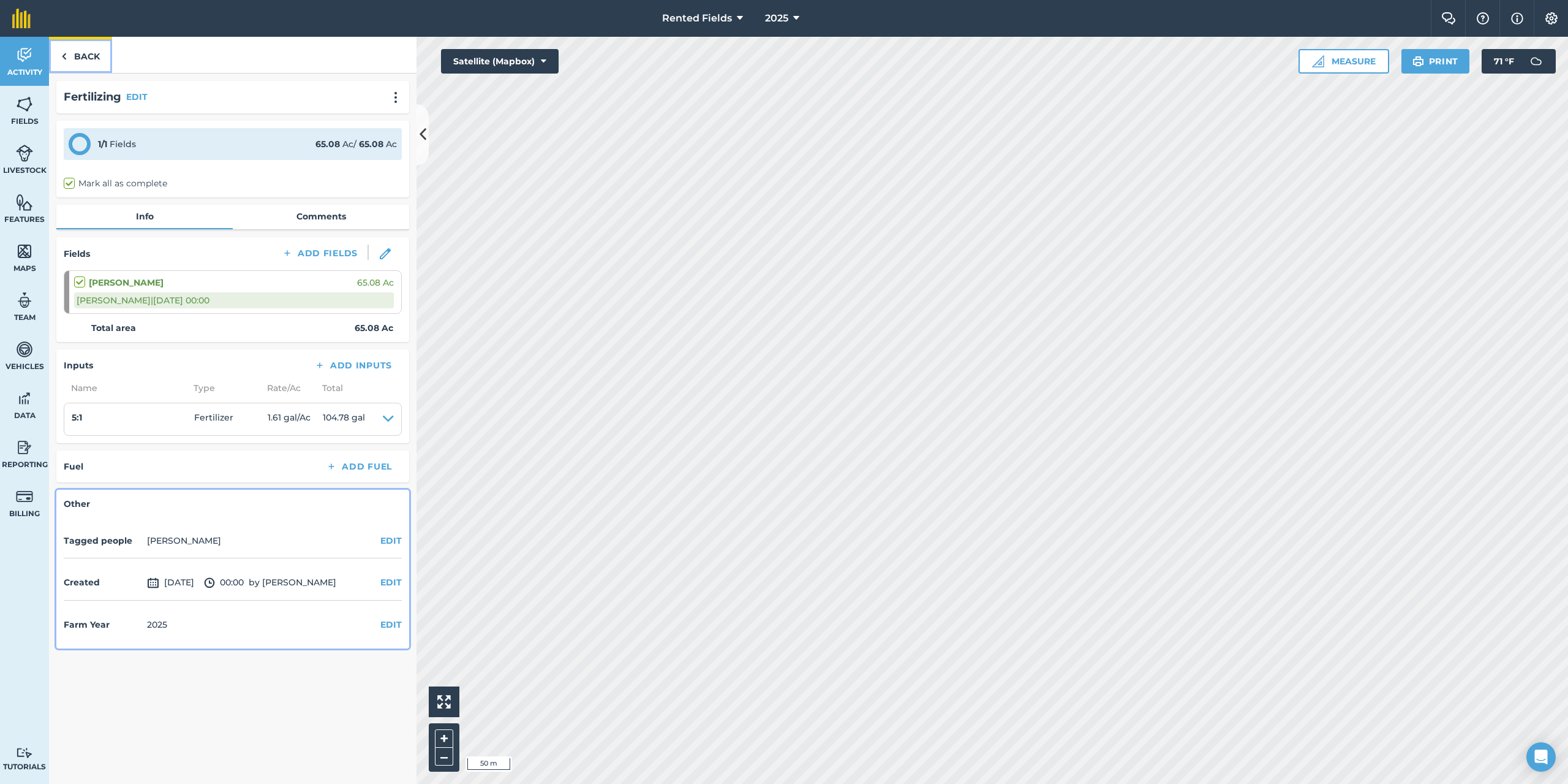
click at [84, 60] on link "Back" at bounding box center [80, 55] width 63 height 36
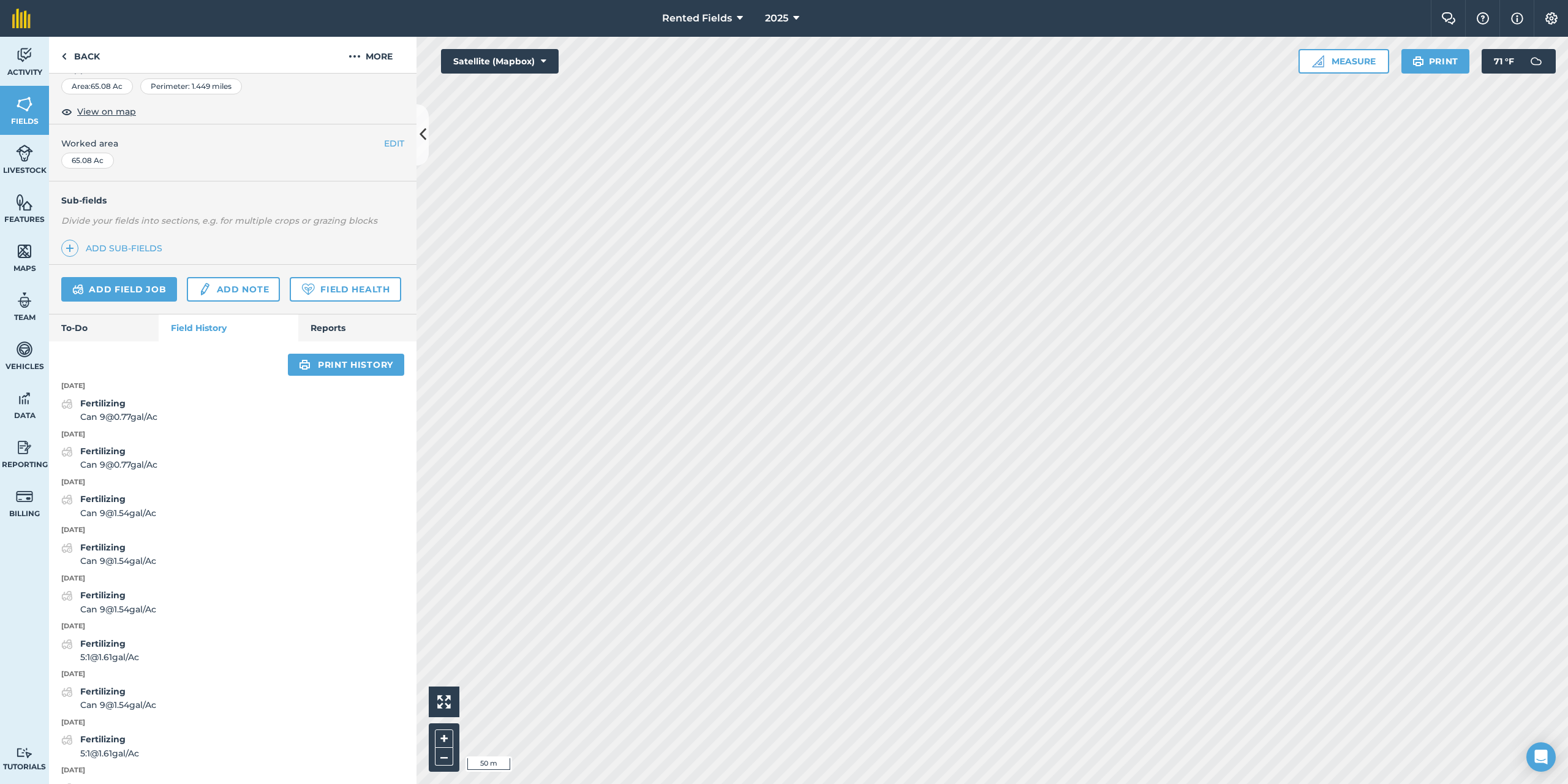
scroll to position [123, 0]
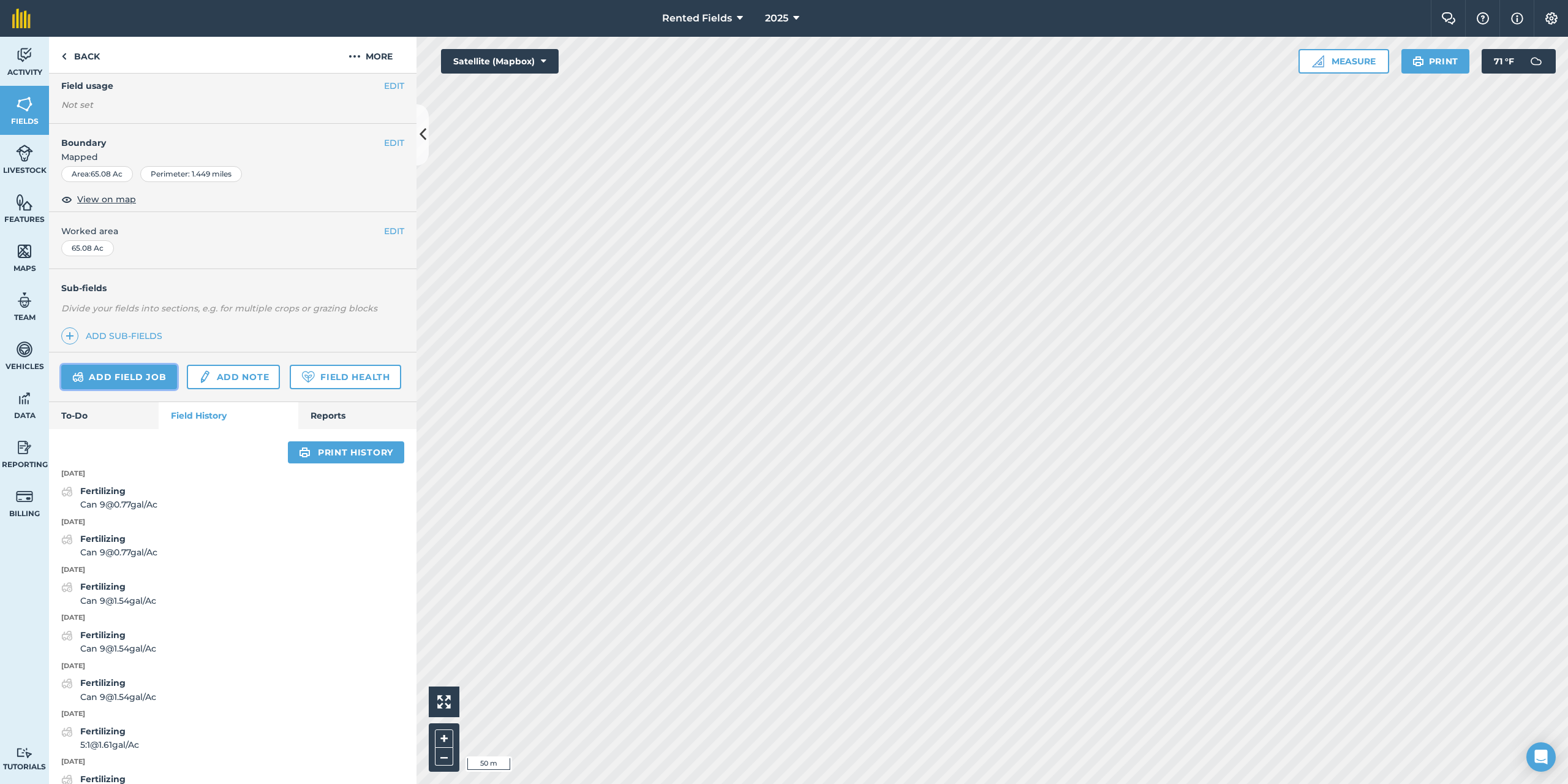
click at [154, 382] on link "Add field job" at bounding box center [119, 377] width 116 height 24
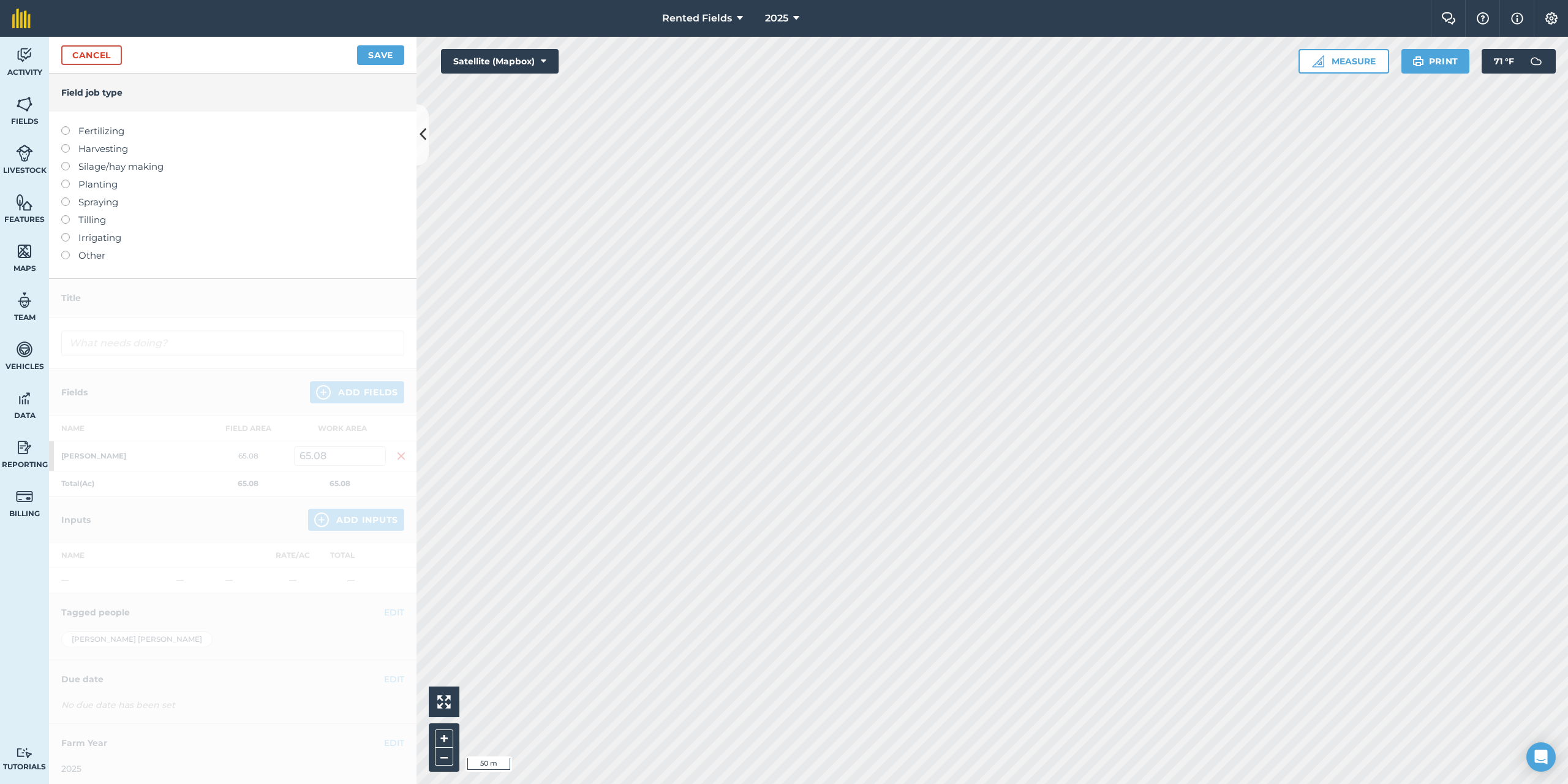
click at [67, 126] on label at bounding box center [69, 126] width 17 height 0
type input "Fertilizing"
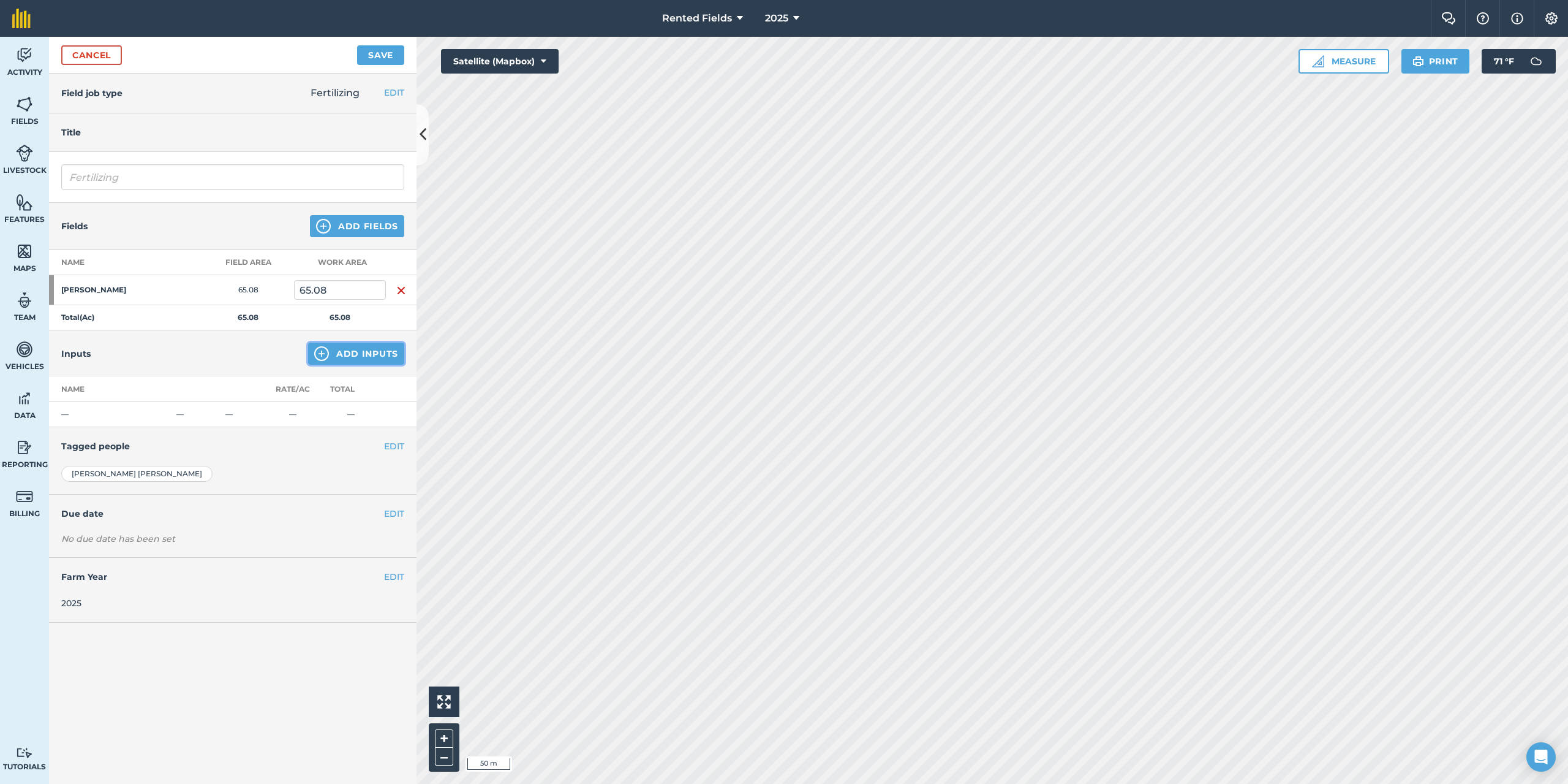
click at [366, 357] on button "Add Inputs" at bounding box center [356, 353] width 96 height 22
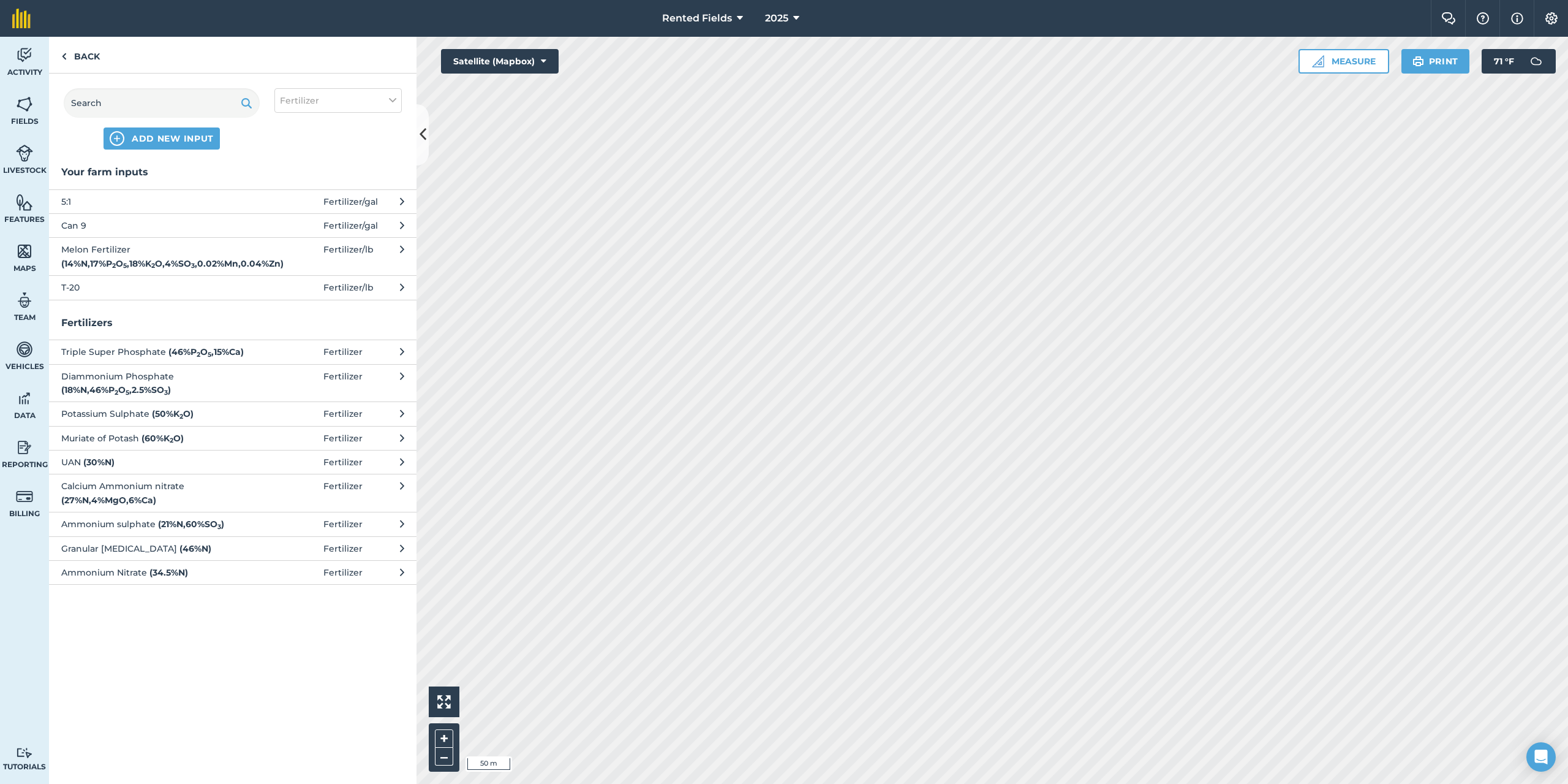
click at [144, 196] on span "5:1" at bounding box center [161, 201] width 200 height 14
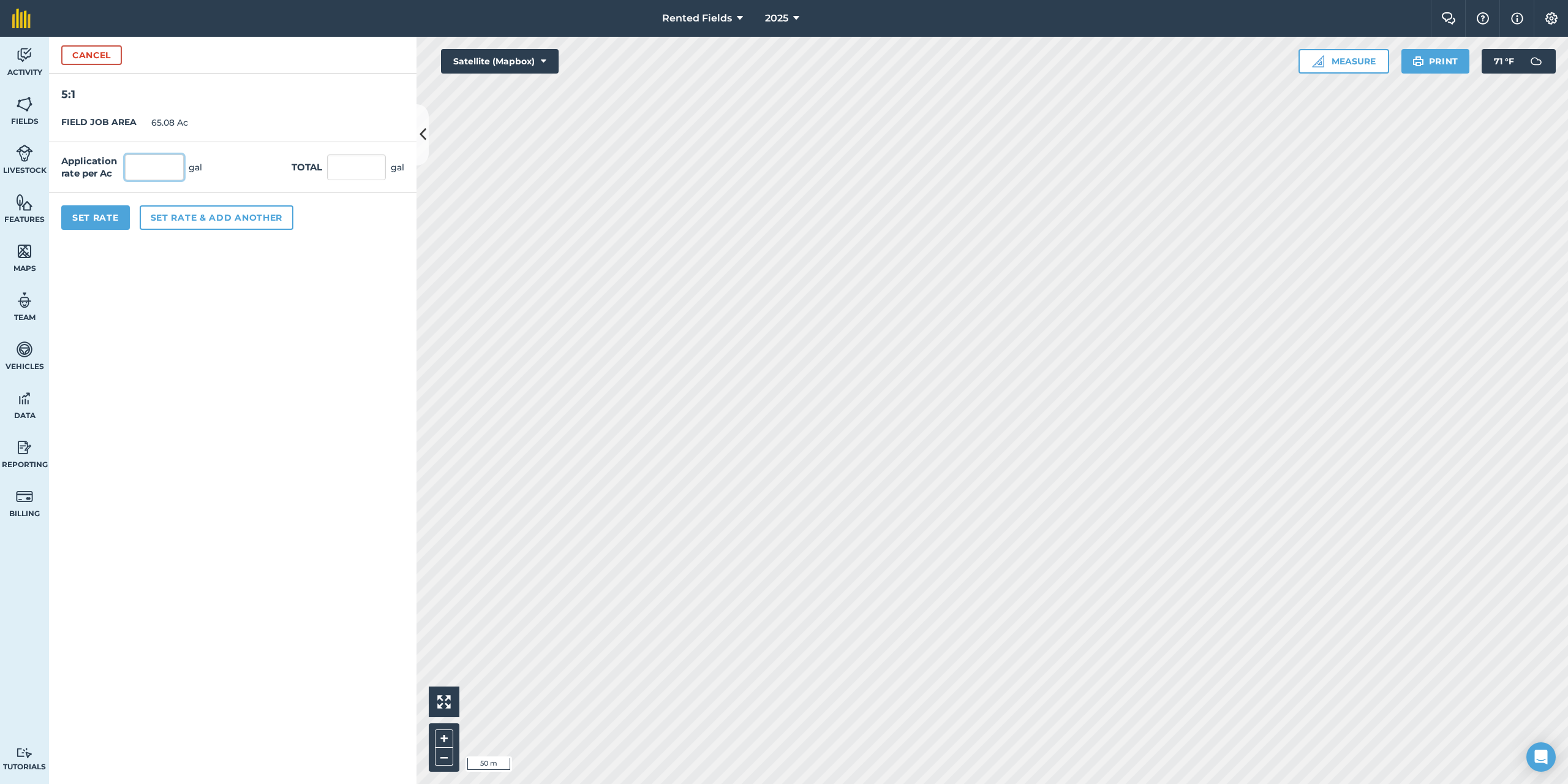
click at [131, 169] on input "text" at bounding box center [154, 167] width 59 height 26
type input "1.61"
type input "104.779"
click at [96, 224] on button "Set Rate" at bounding box center [95, 217] width 68 height 24
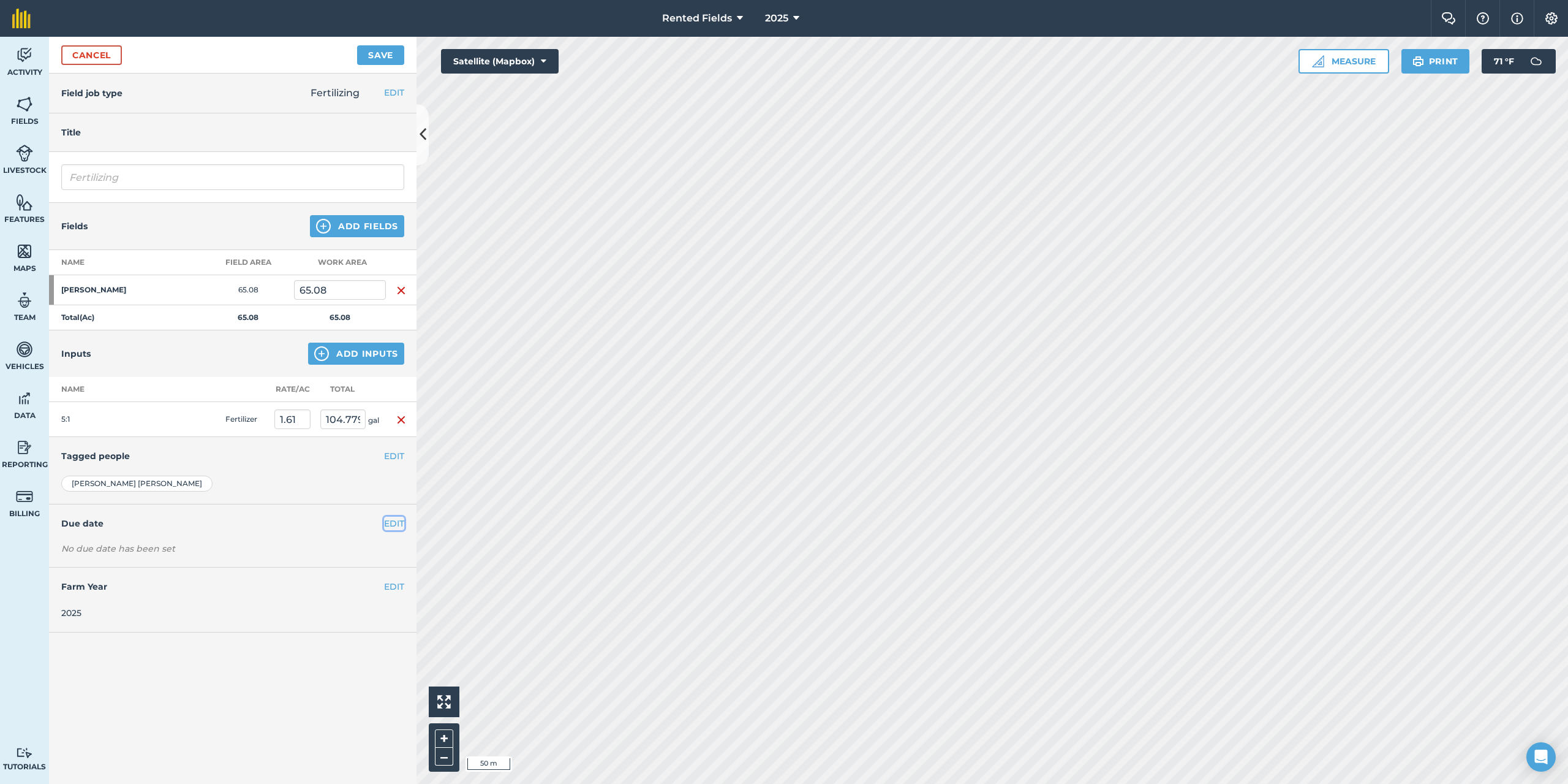
click at [397, 525] on button "EDIT" at bounding box center [394, 523] width 20 height 14
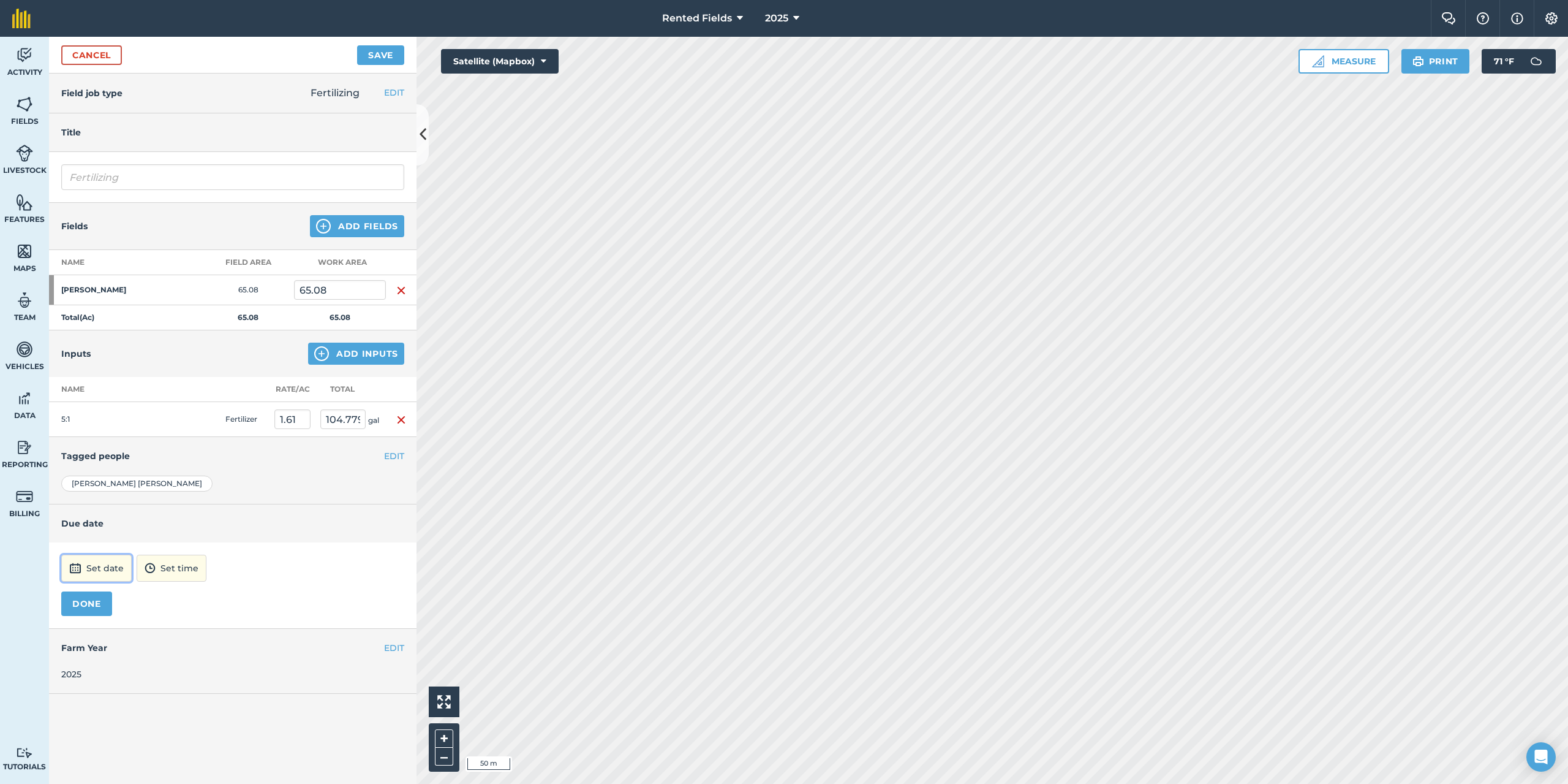
click at [108, 574] on button "Set date" at bounding box center [96, 568] width 70 height 27
click at [100, 405] on button "‹" at bounding box center [103, 403] width 27 height 27
click at [193, 459] on abbr "8" at bounding box center [191, 461] width 4 height 8
click at [182, 570] on button "12:00" at bounding box center [155, 568] width 52 height 27
click at [186, 445] on button "00:00" at bounding box center [159, 438] width 58 height 20
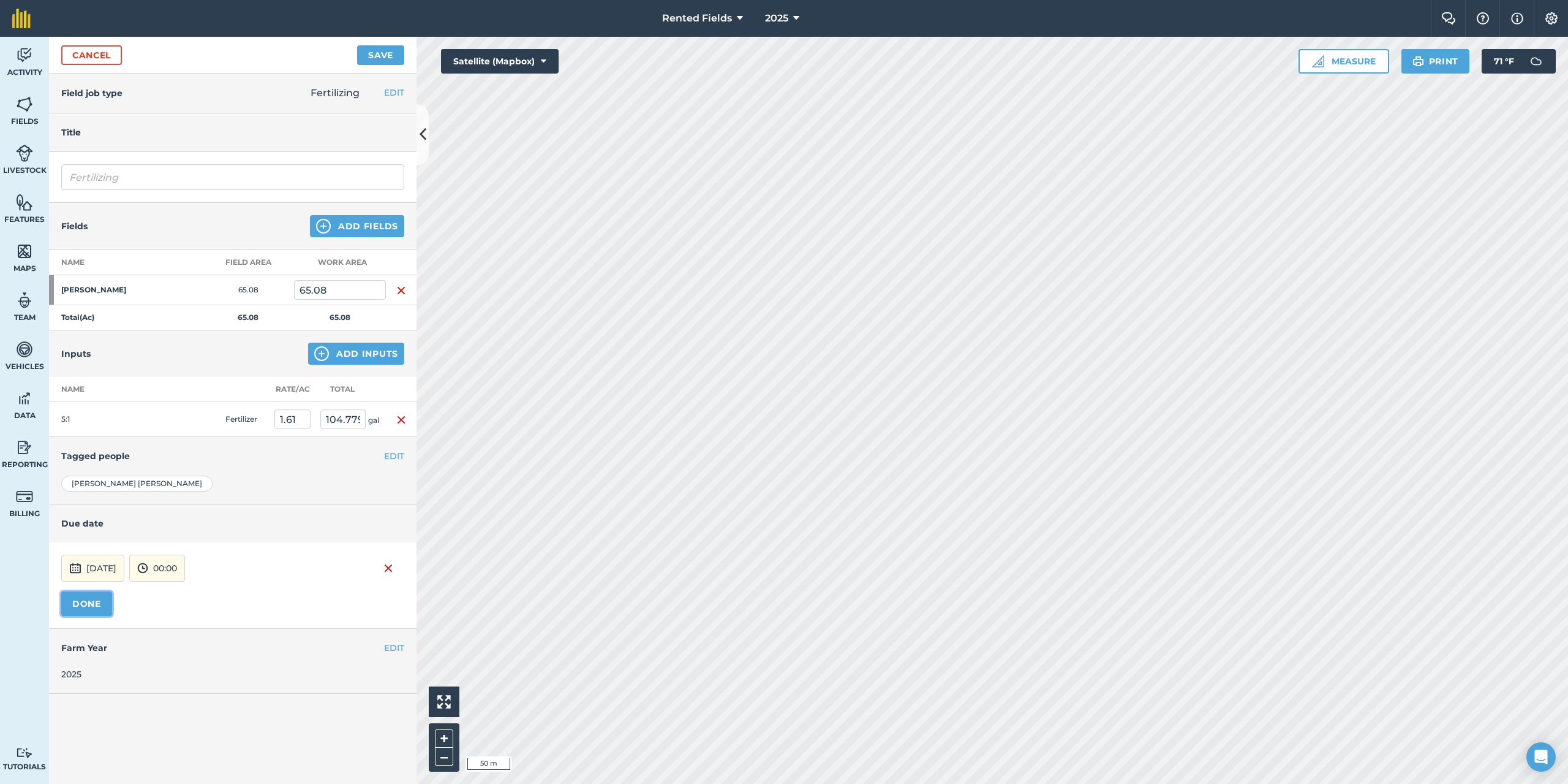
click at [93, 613] on button "DONE" at bounding box center [86, 603] width 50 height 24
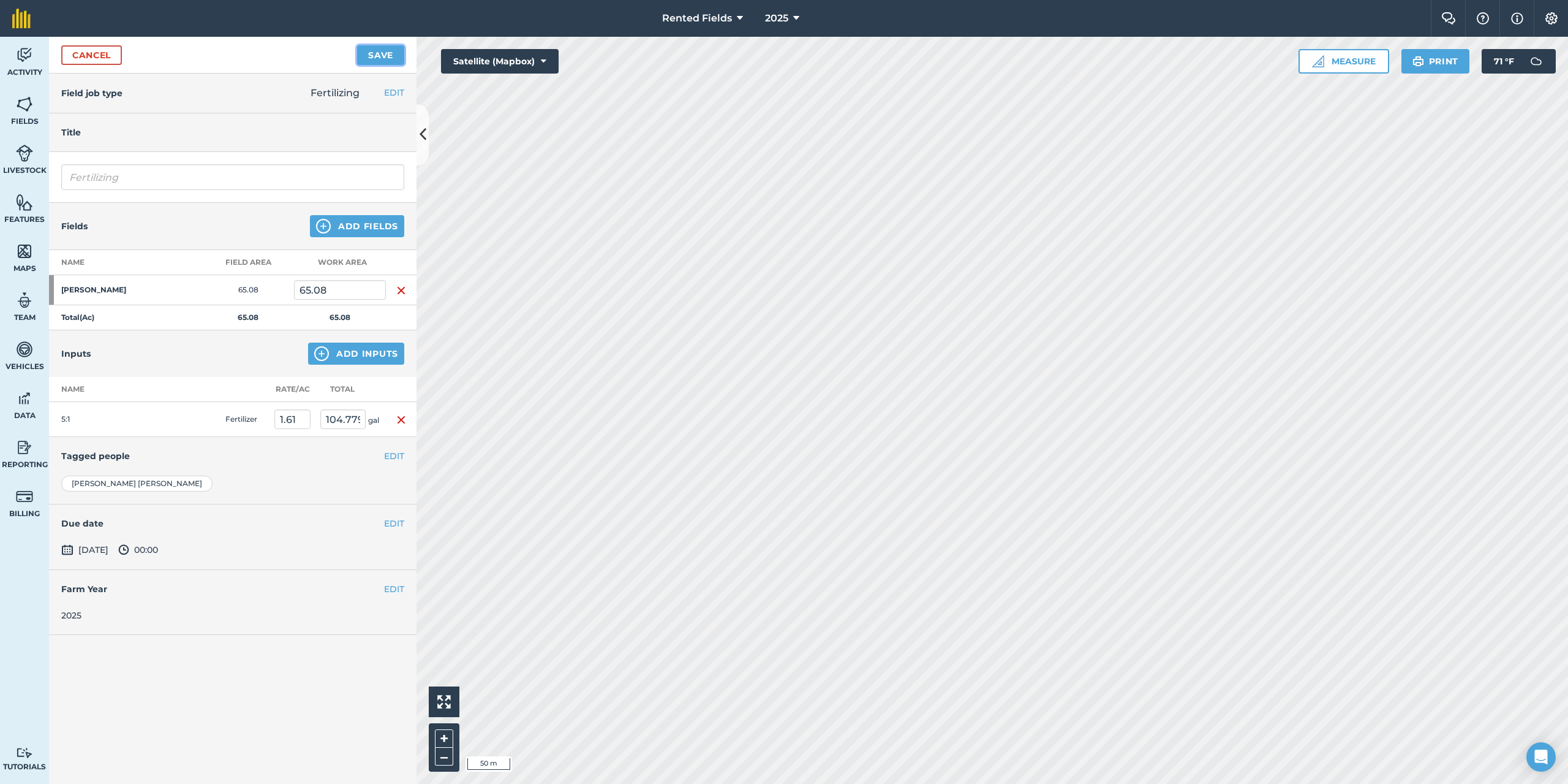
click at [372, 53] on button "Save" at bounding box center [380, 55] width 47 height 20
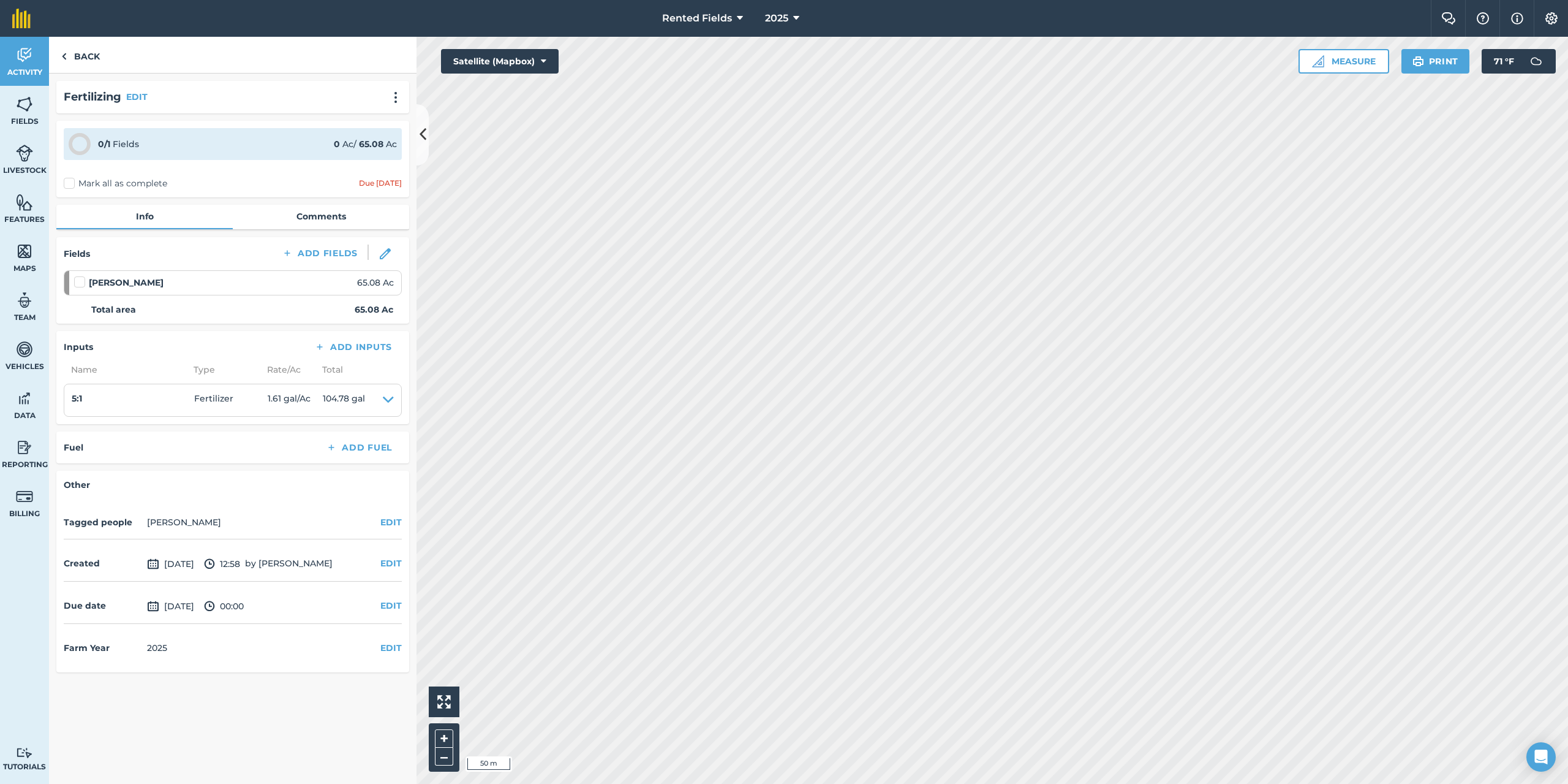
click at [72, 184] on label "Mark all as complete" at bounding box center [115, 184] width 104 height 13
click at [72, 184] on input "Mark all as complete" at bounding box center [68, 181] width 8 height 8
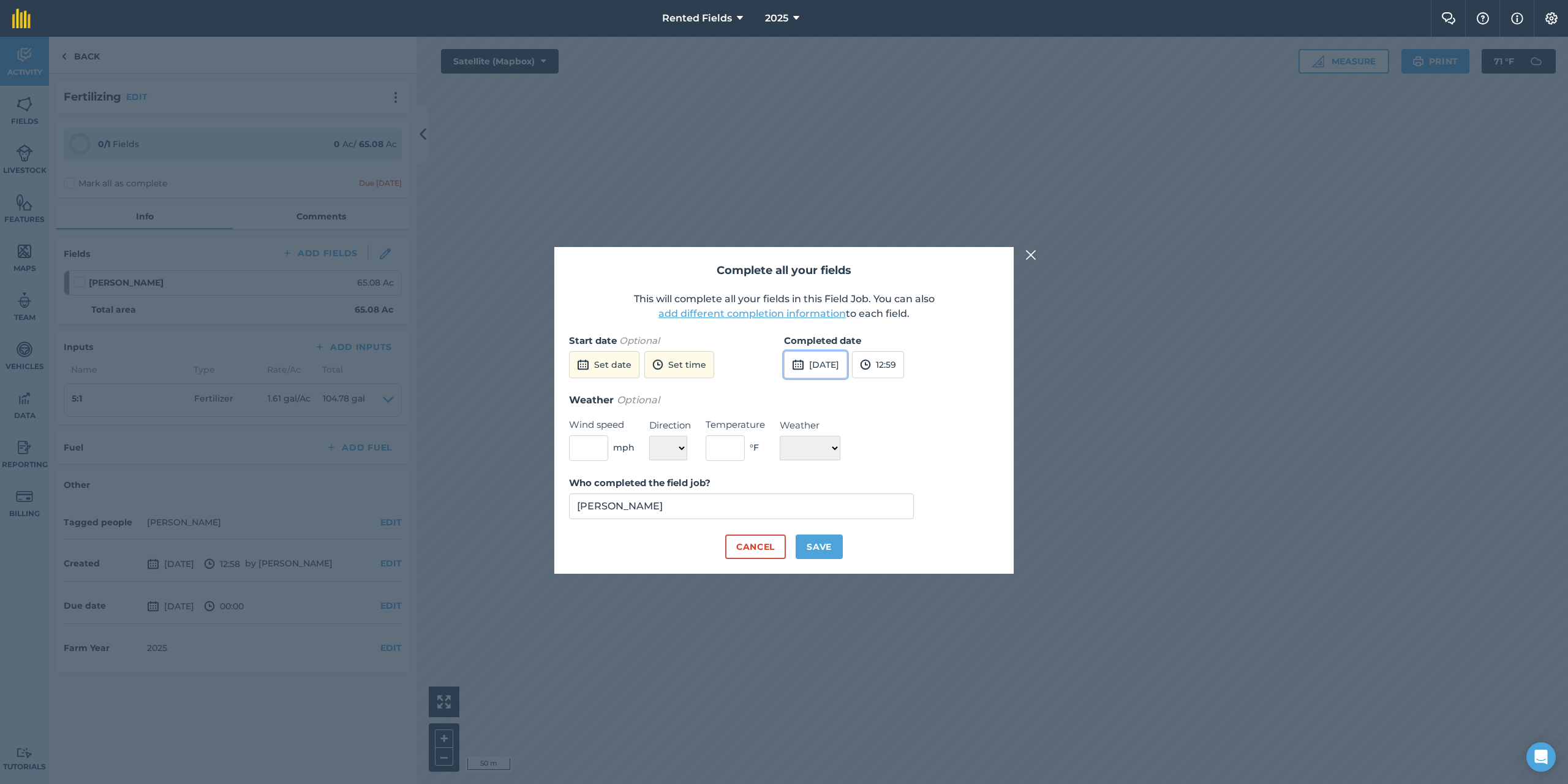
click at [847, 360] on button "[DATE]" at bounding box center [815, 365] width 63 height 27
click at [826, 390] on button "‹" at bounding box center [825, 392] width 27 height 27
click at [914, 451] on button "8" at bounding box center [913, 451] width 29 height 20
click at [904, 365] on button "12:59" at bounding box center [878, 365] width 52 height 27
click at [905, 387] on button "00:00" at bounding box center [882, 388] width 58 height 20
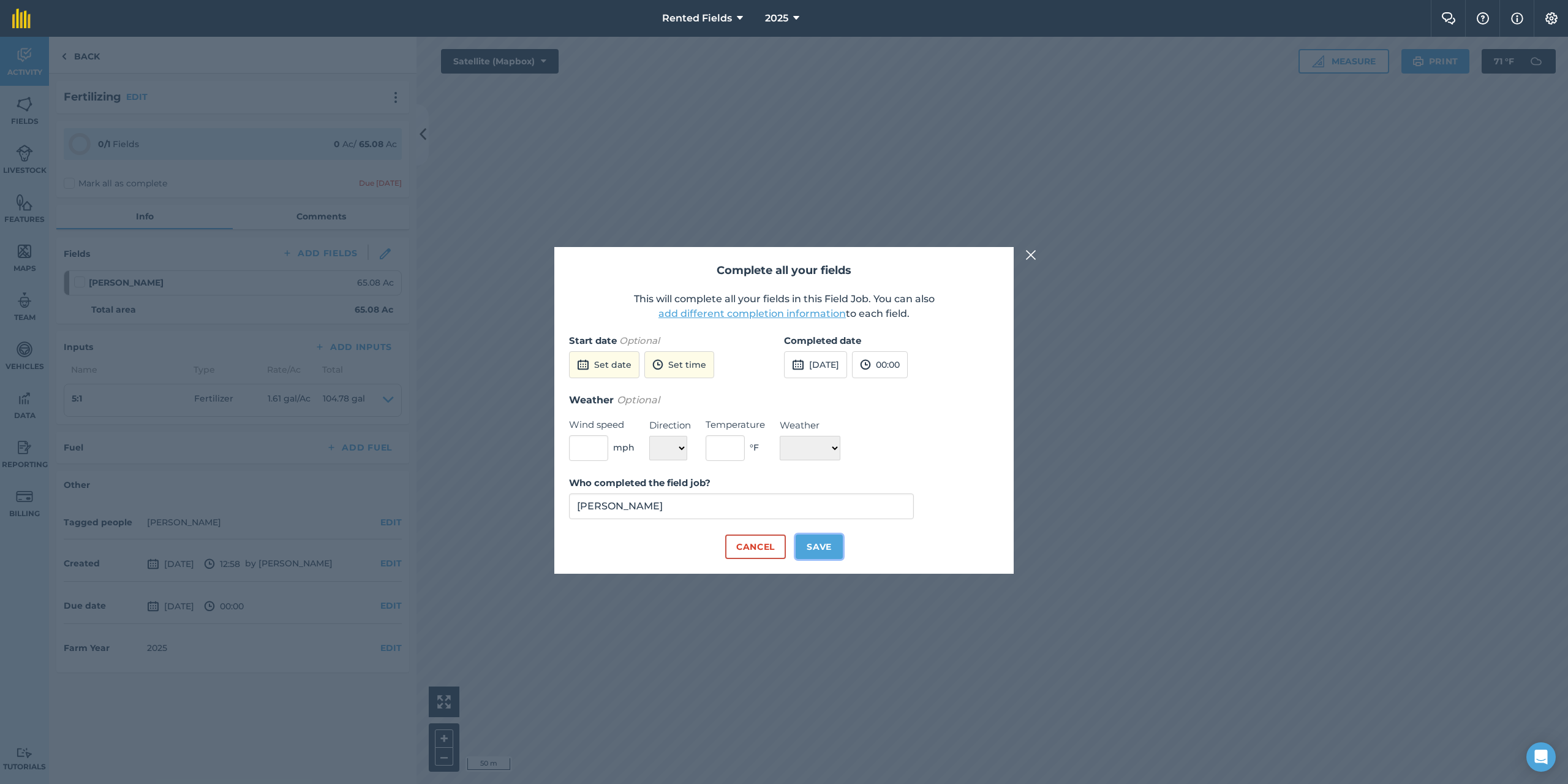
click at [828, 547] on button "Save" at bounding box center [819, 546] width 47 height 24
checkbox input "true"
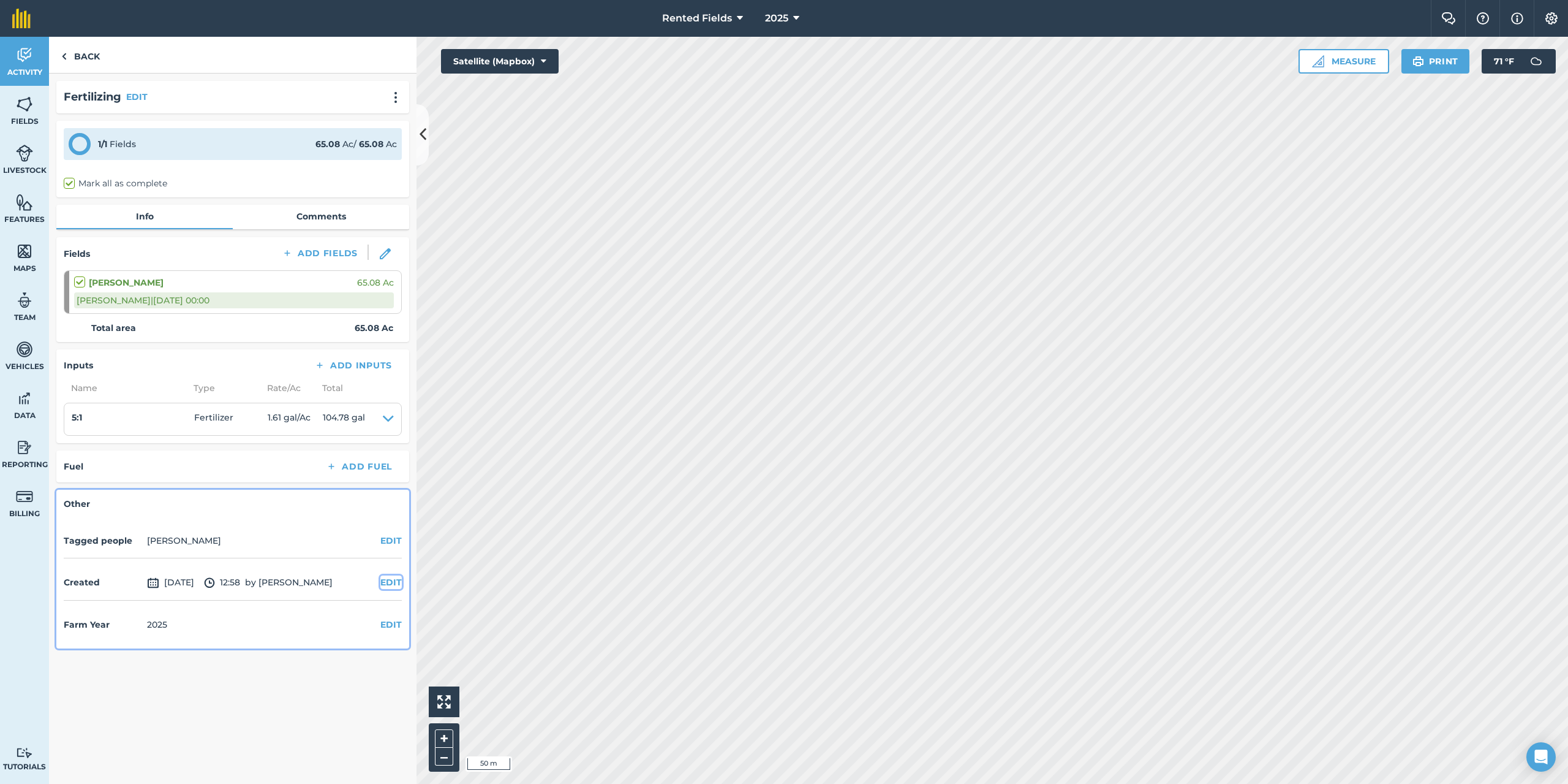
click at [391, 579] on button "EDIT" at bounding box center [391, 581] width 22 height 14
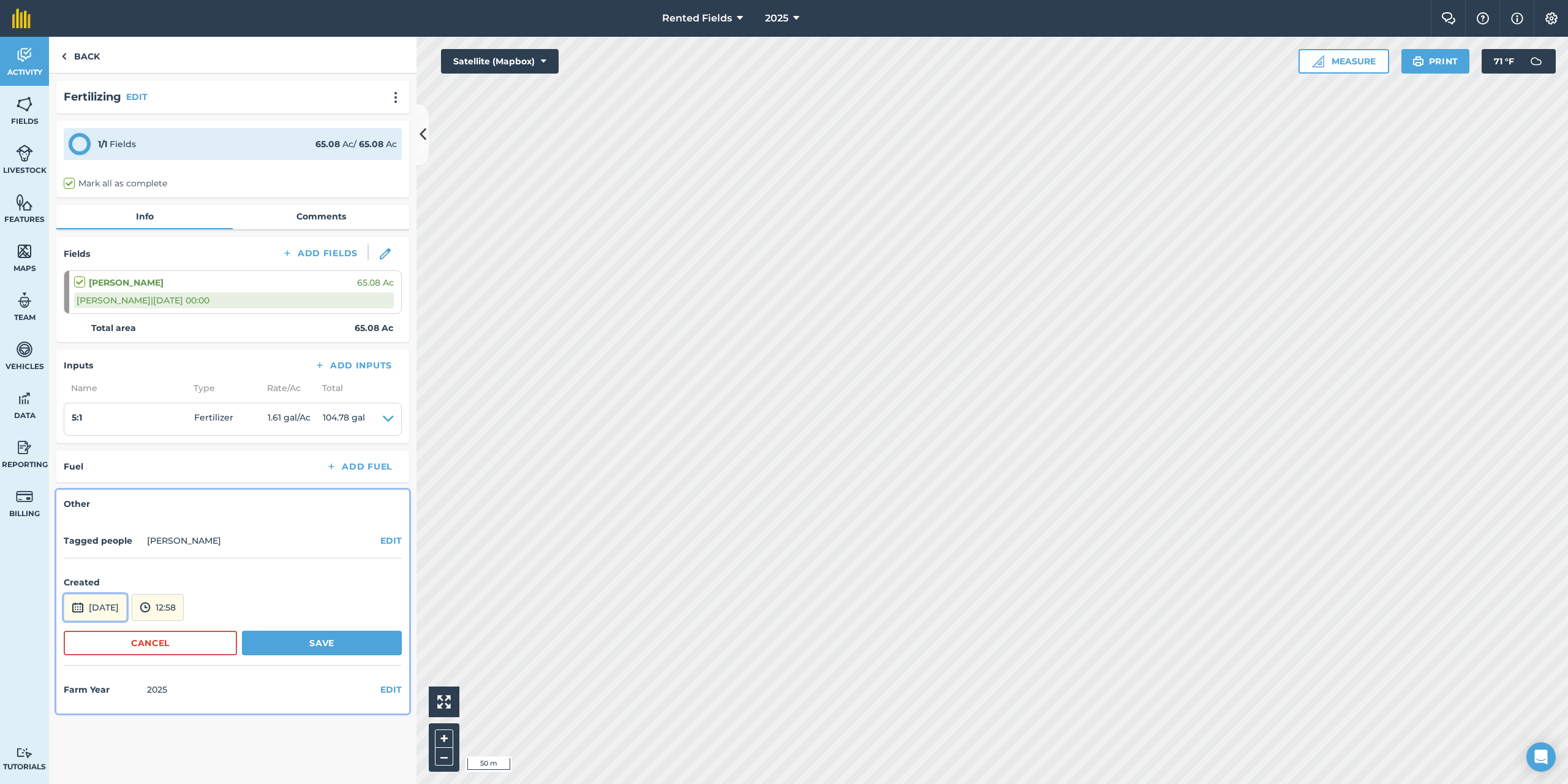
click at [126, 607] on button "[DATE]" at bounding box center [95, 607] width 63 height 27
click at [104, 443] on button "‹" at bounding box center [104, 442] width 27 height 27
click at [195, 497] on button "8" at bounding box center [194, 501] width 29 height 20
click at [184, 612] on button "12:58" at bounding box center [158, 607] width 52 height 27
click at [188, 477] on button "00:00" at bounding box center [161, 477] width 58 height 20
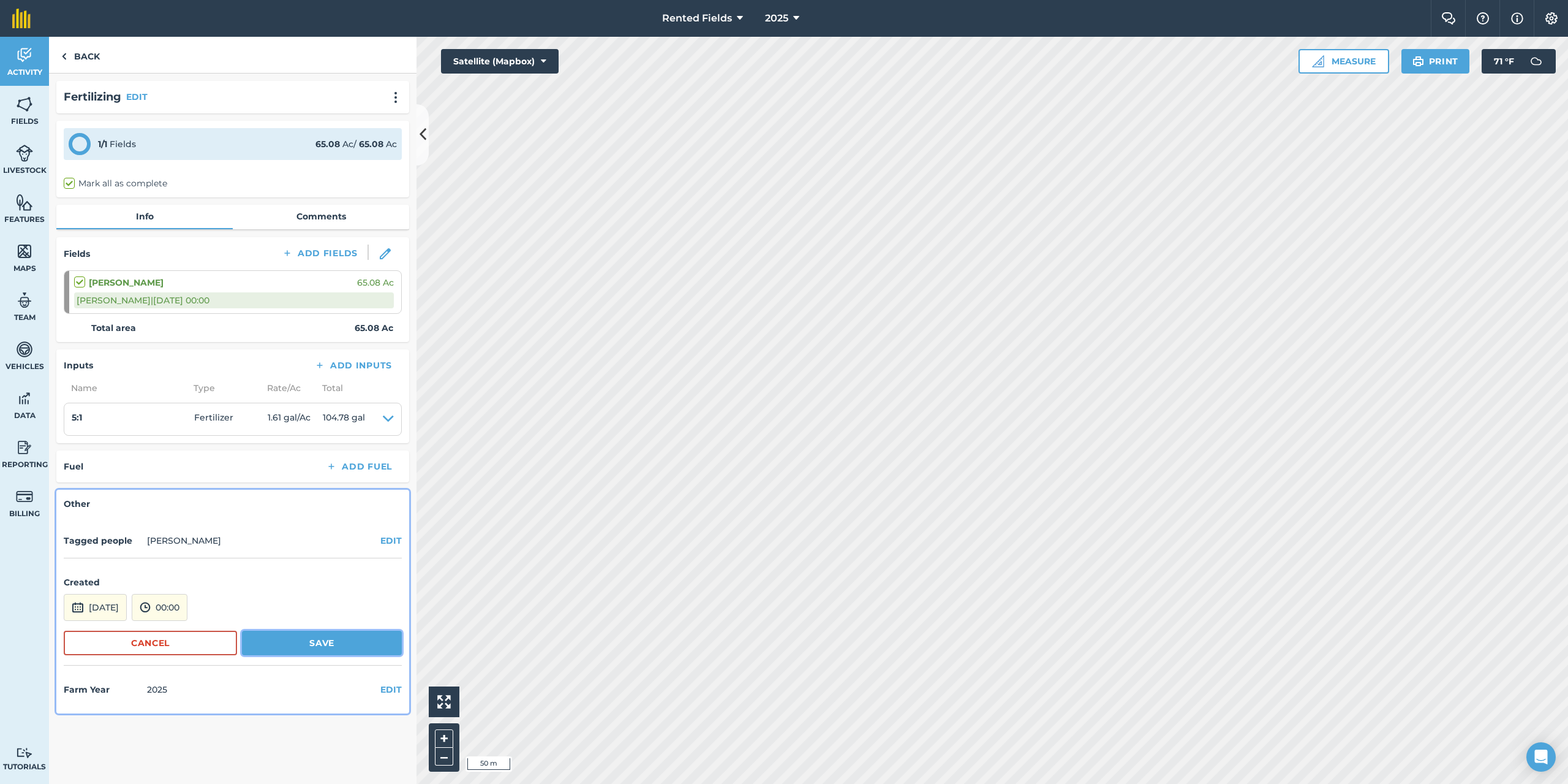
click at [332, 646] on button "Save" at bounding box center [322, 643] width 159 height 24
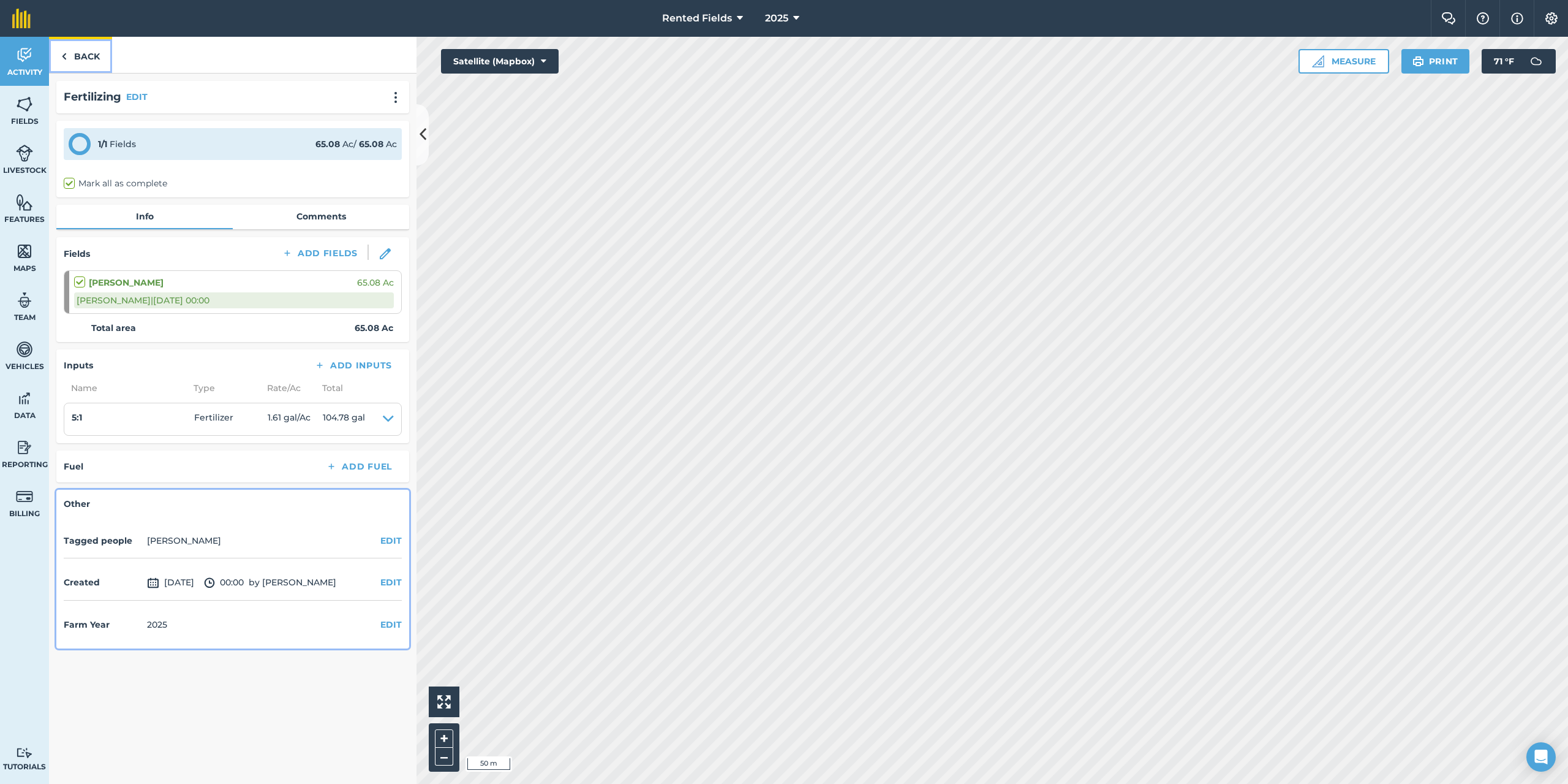
click at [77, 57] on link "Back" at bounding box center [80, 55] width 63 height 36
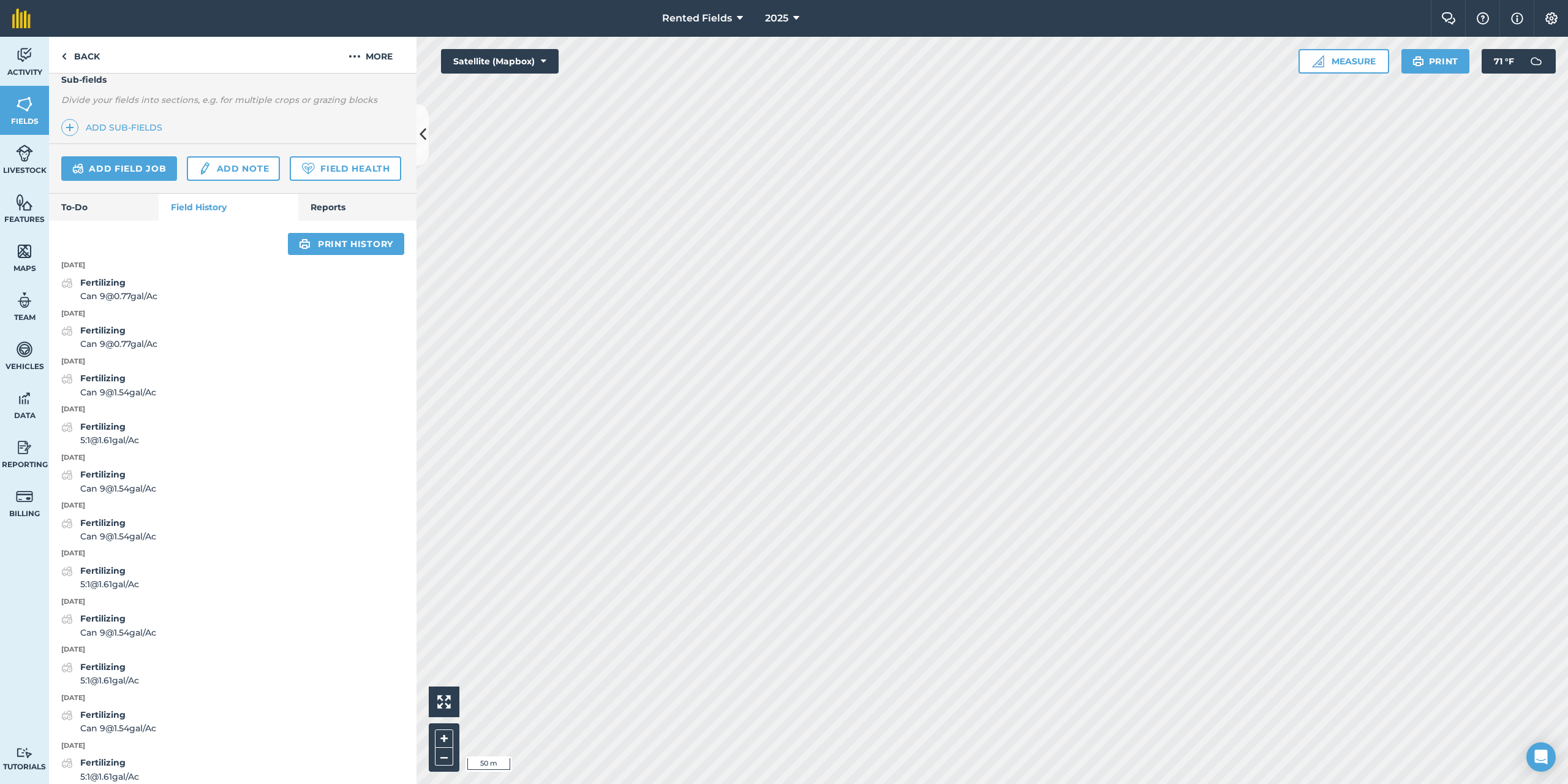
scroll to position [245, 0]
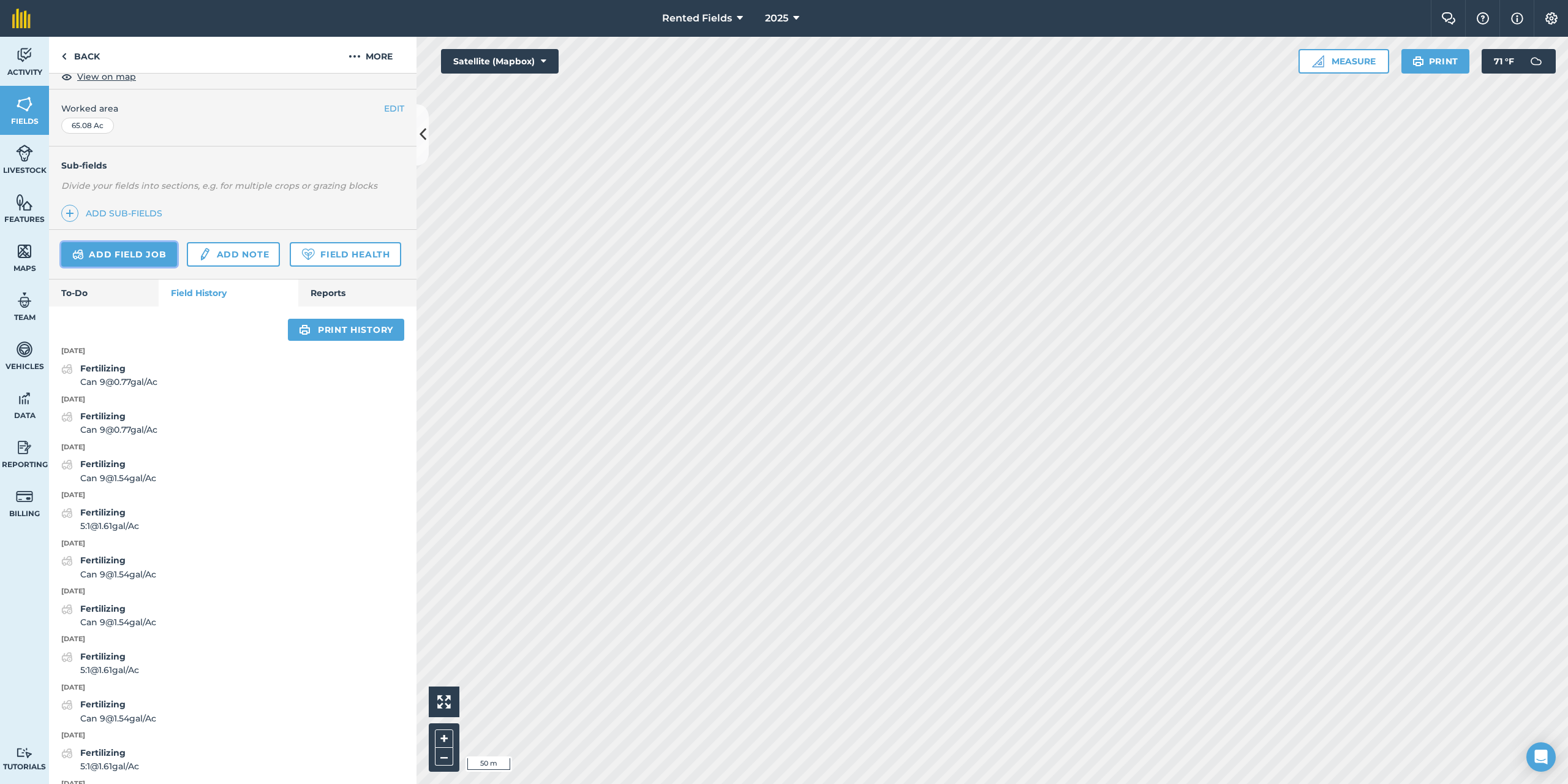
click at [143, 256] on link "Add field job" at bounding box center [119, 254] width 116 height 24
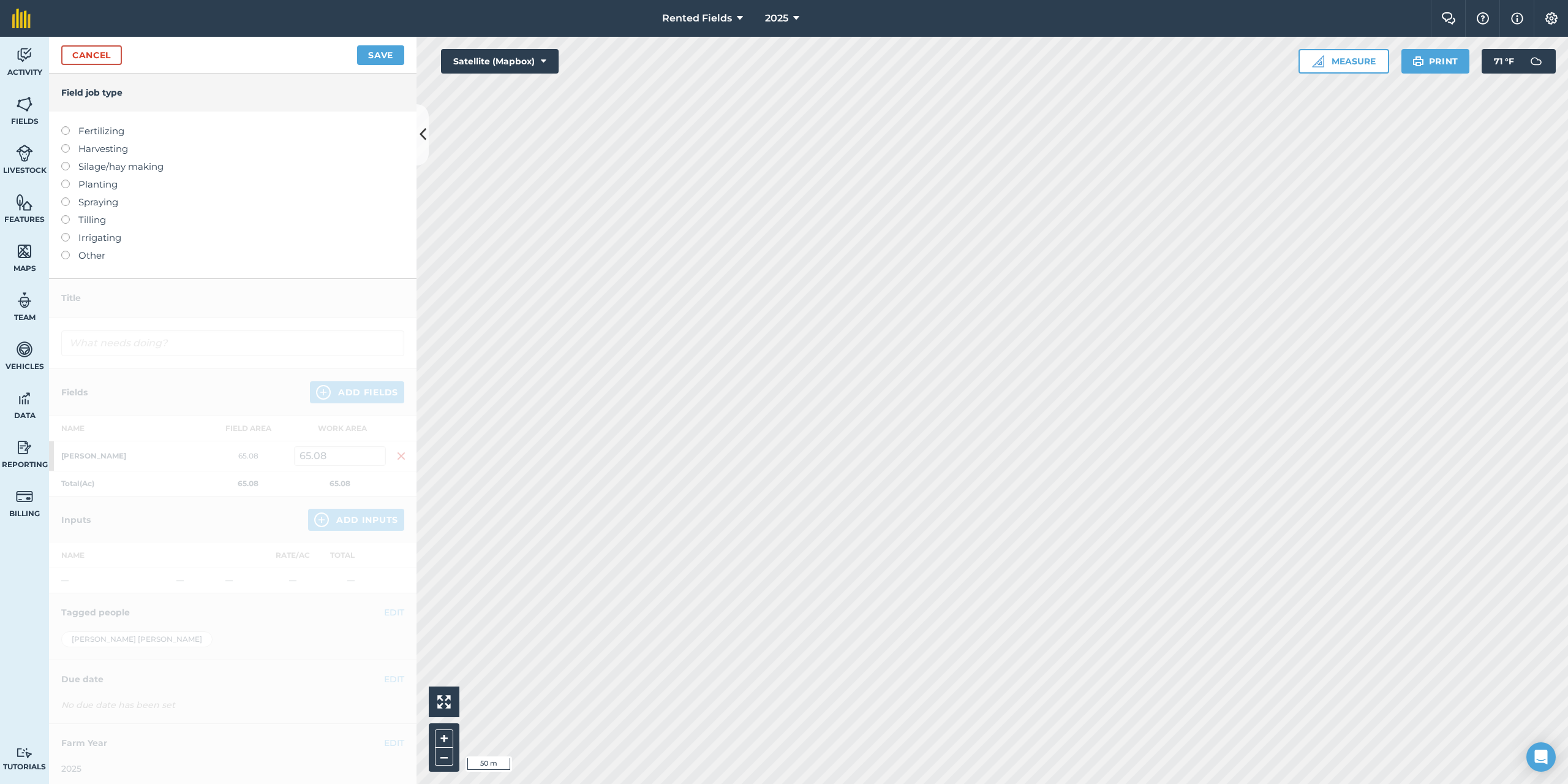
click at [66, 126] on label at bounding box center [69, 126] width 17 height 0
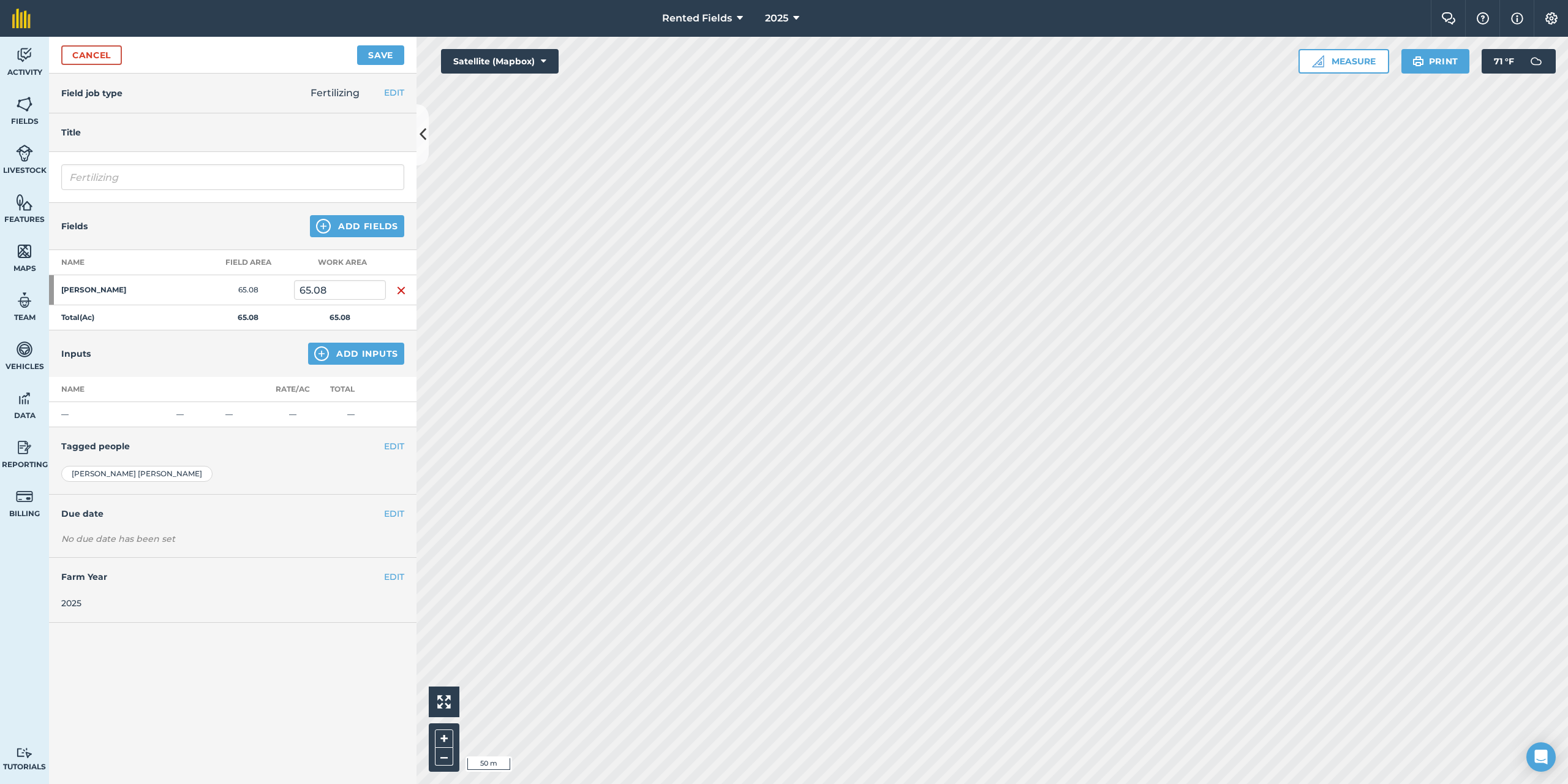
type input "Fertilizing"
